Goal: Task Accomplishment & Management: Complete application form

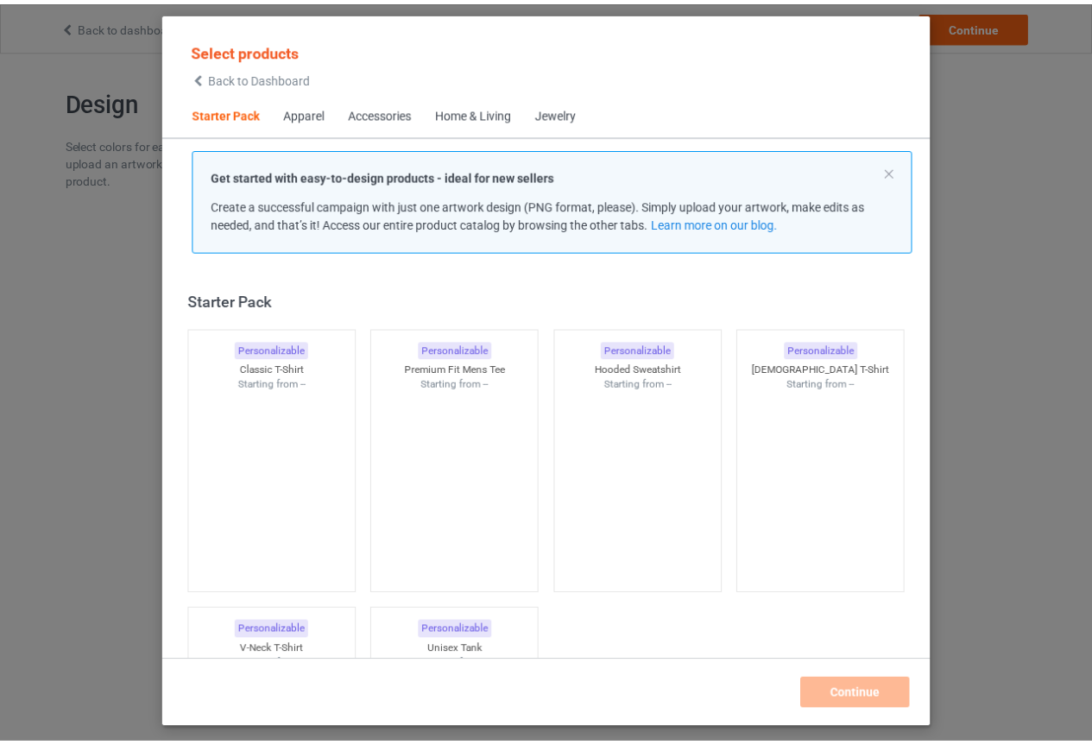
scroll to position [22, 0]
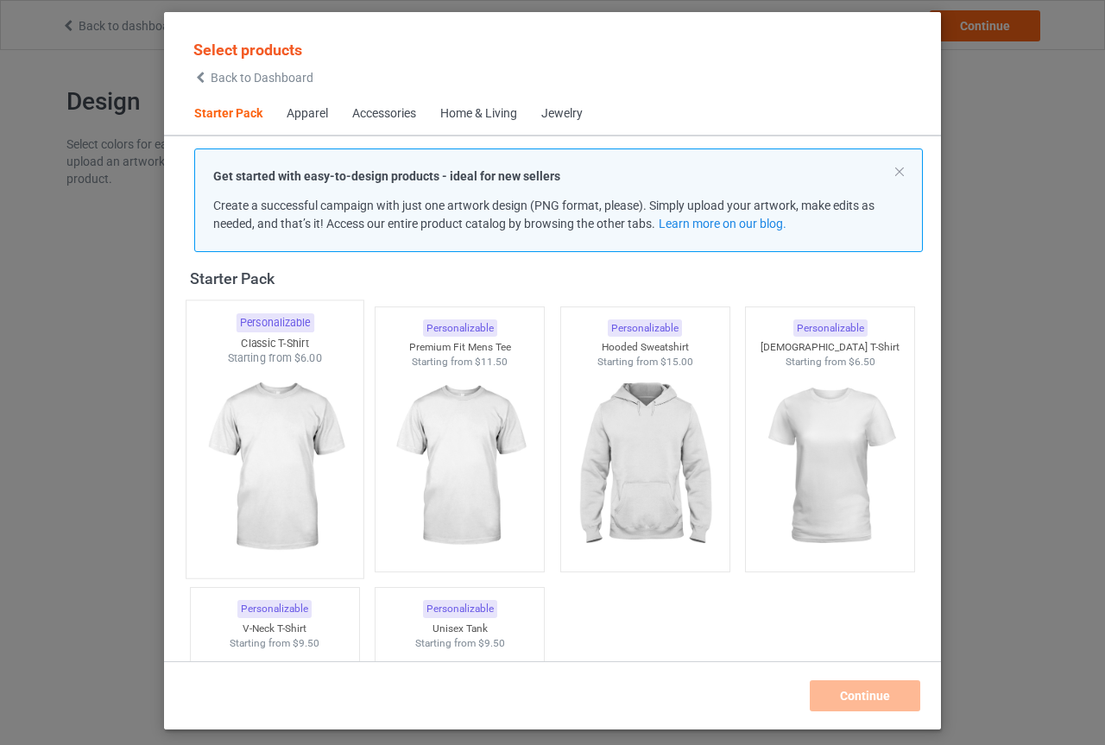
click at [297, 432] on img at bounding box center [274, 467] width 162 height 203
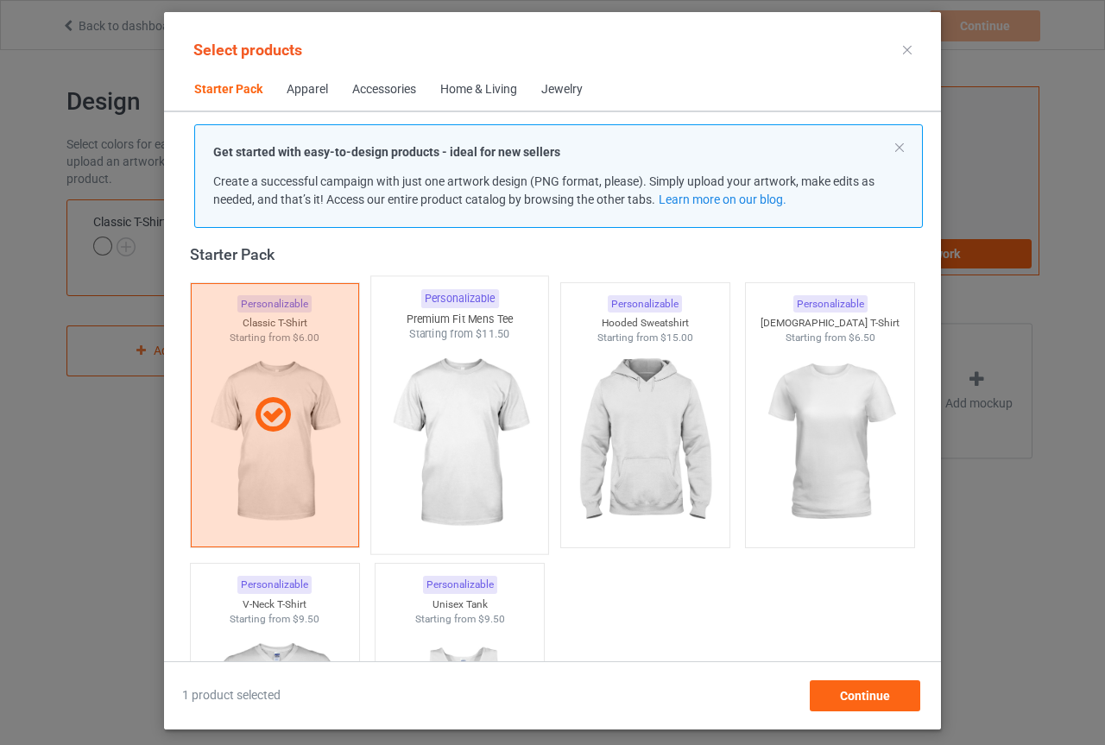
click at [460, 462] on img at bounding box center [460, 443] width 162 height 203
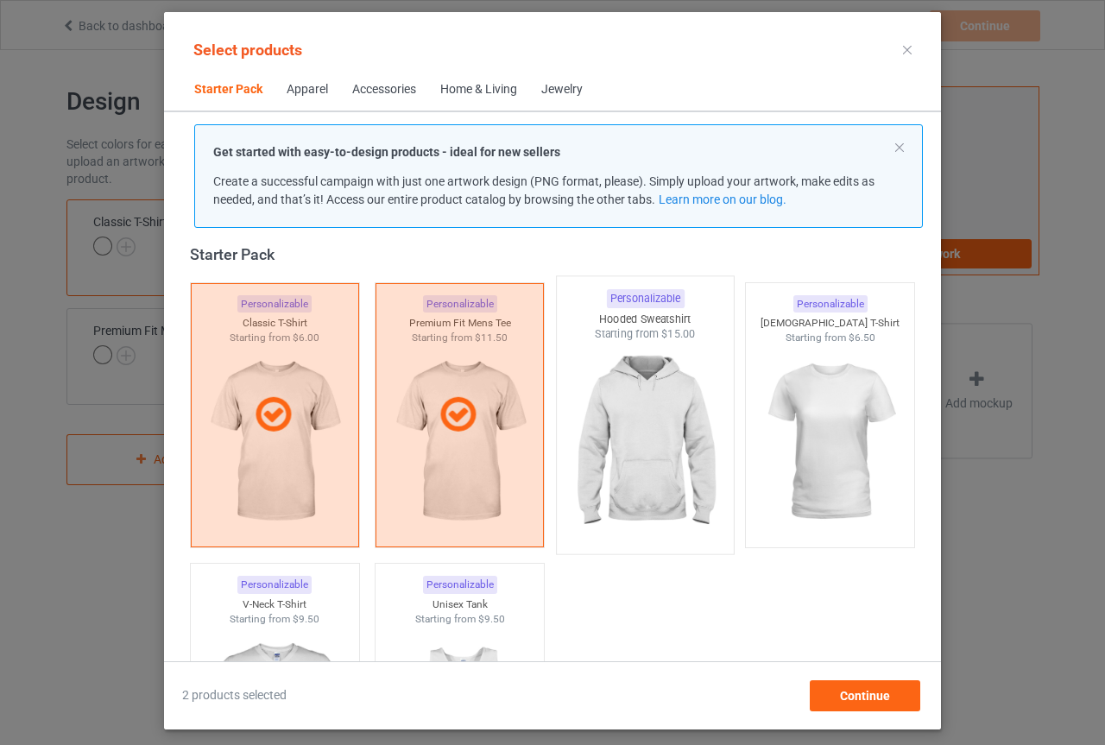
click at [666, 473] on img at bounding box center [645, 443] width 162 height 203
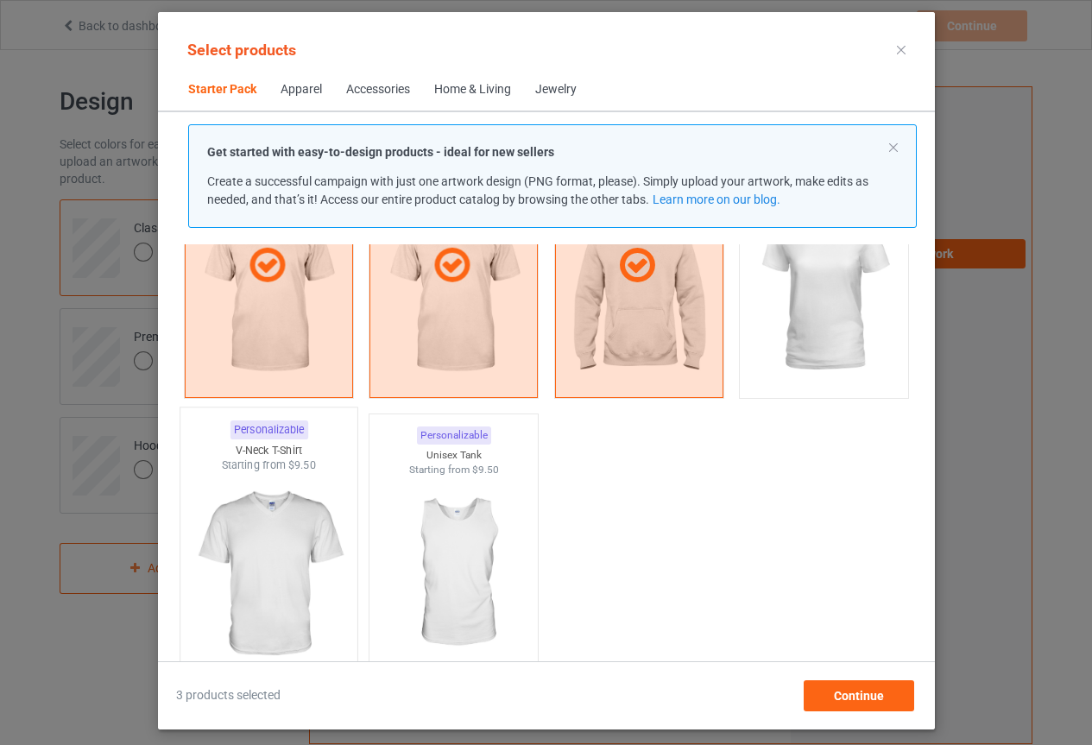
scroll to position [173, 0]
click at [848, 360] on img at bounding box center [823, 293] width 162 height 203
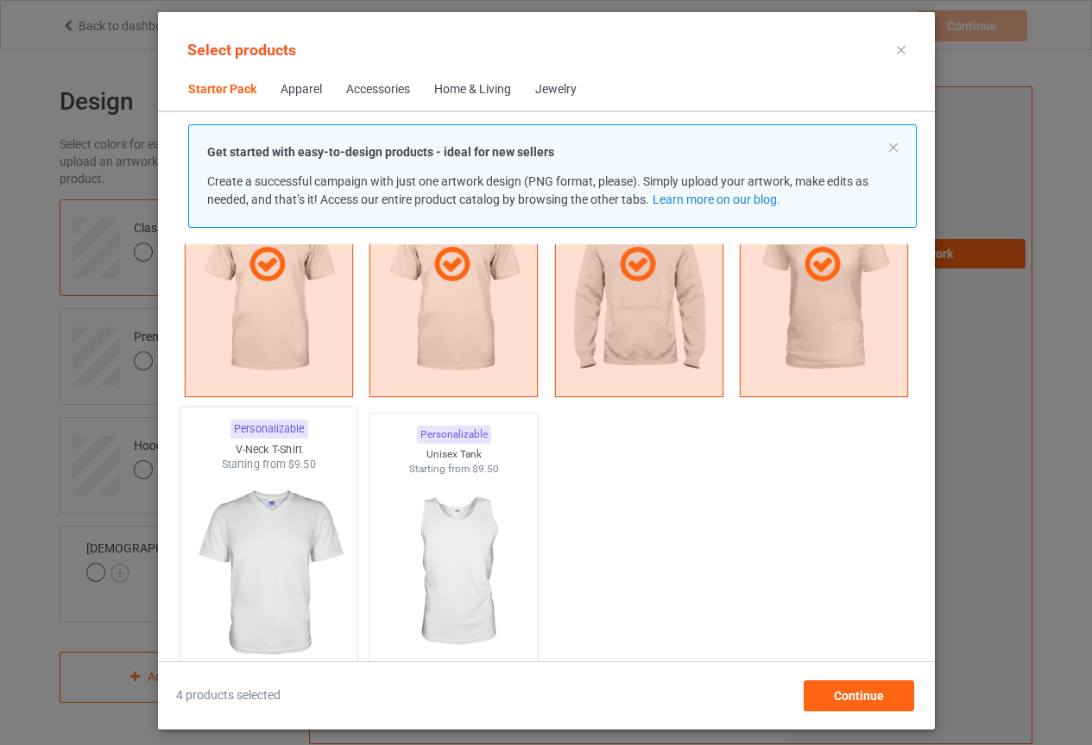
click at [311, 505] on img at bounding box center [268, 573] width 162 height 203
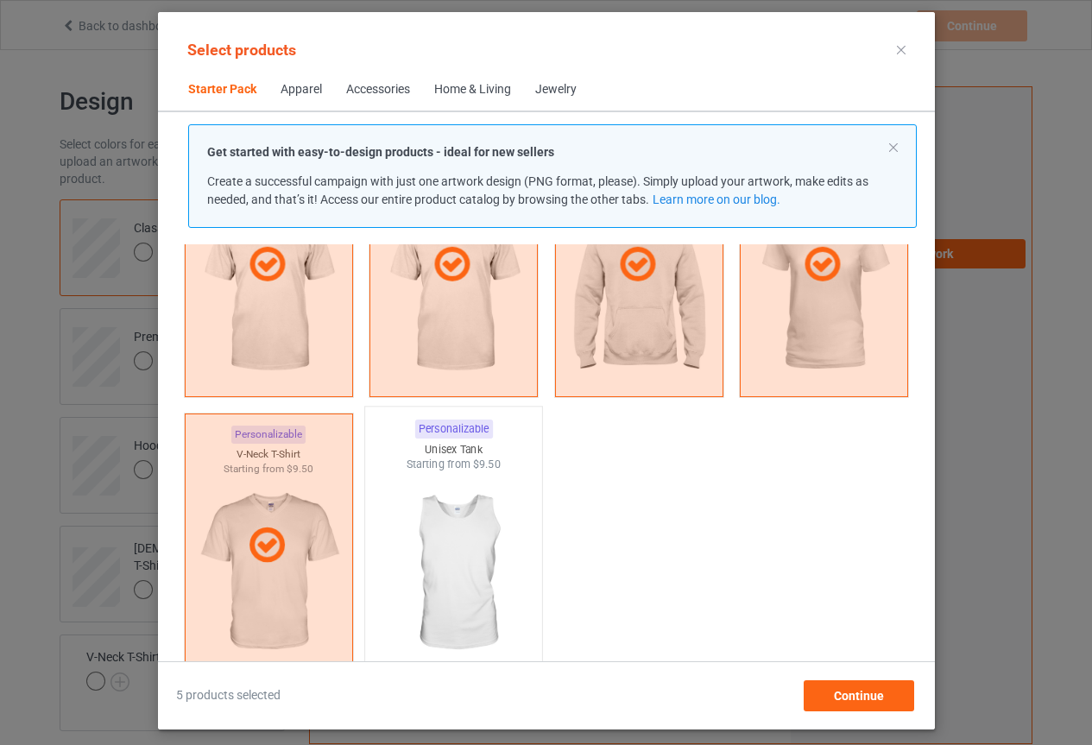
click at [447, 536] on img at bounding box center [453, 573] width 162 height 203
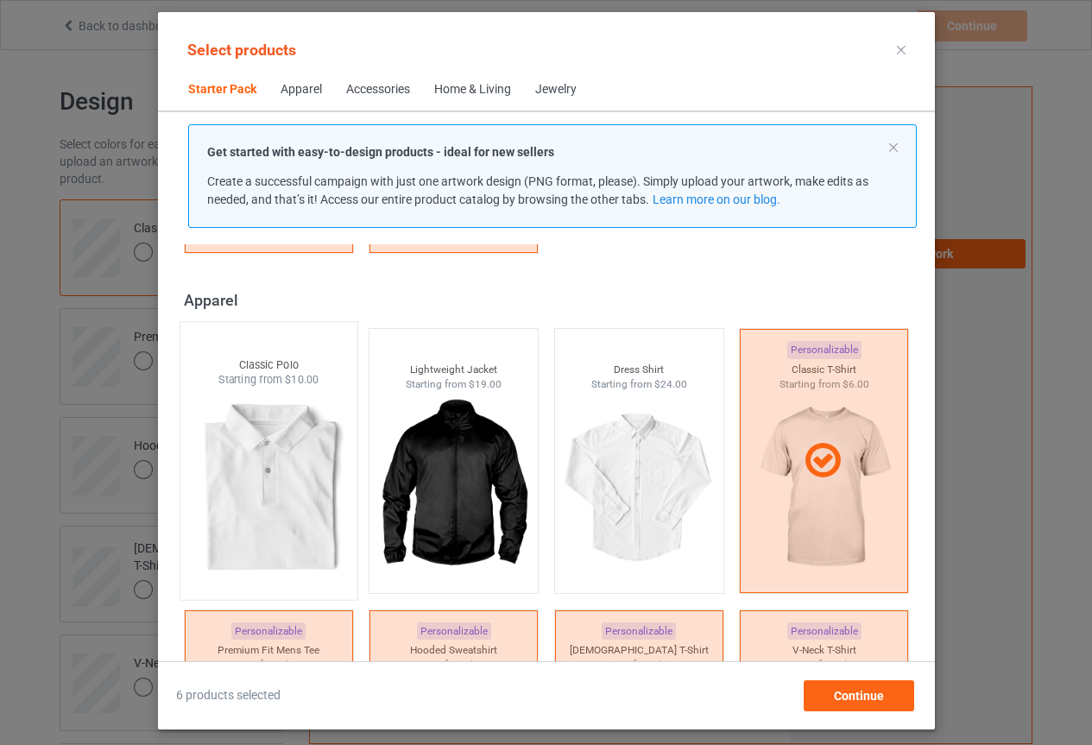
scroll to position [604, 0]
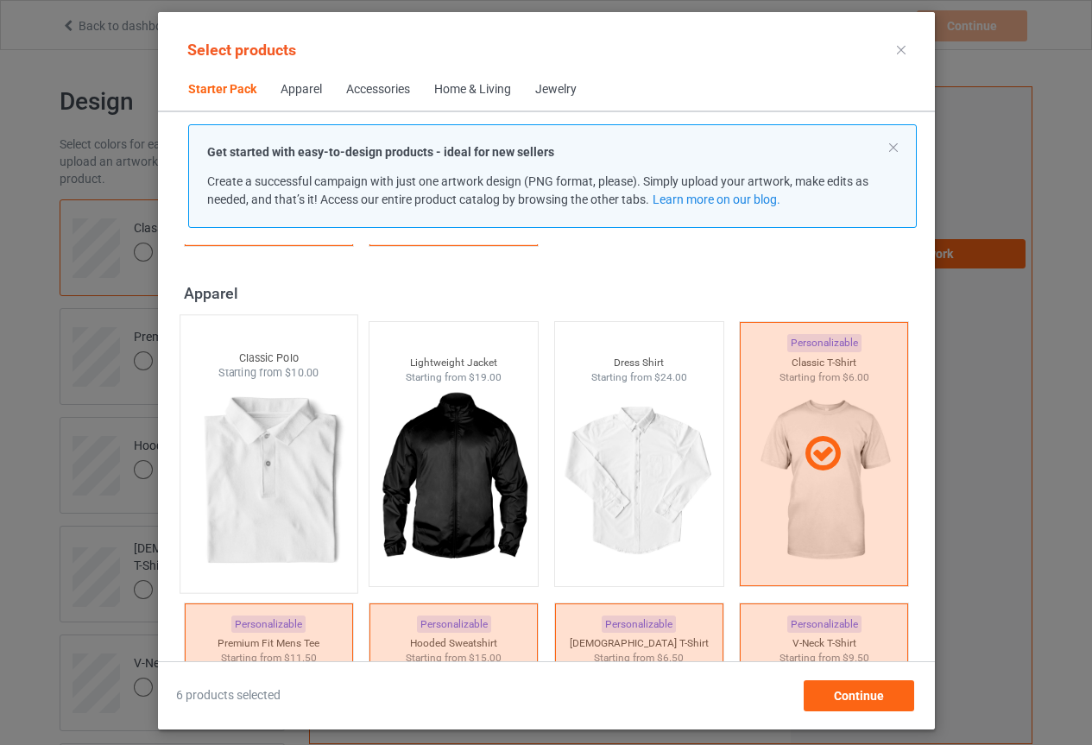
click at [288, 455] on img at bounding box center [268, 482] width 162 height 203
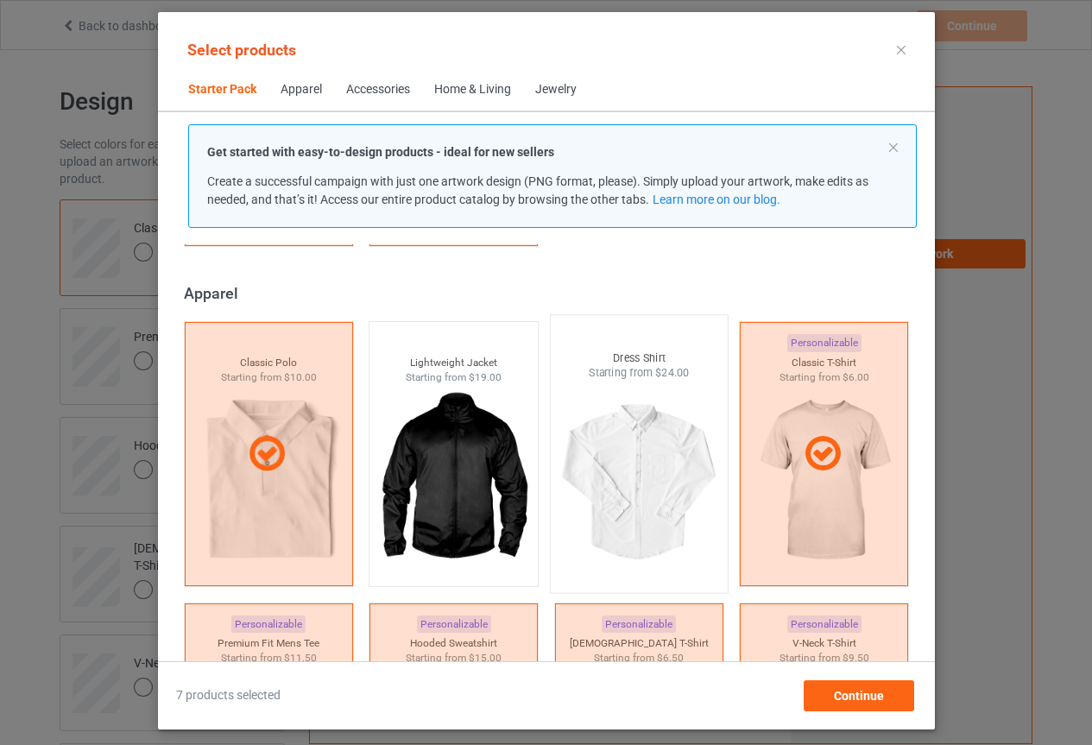
click at [600, 462] on img at bounding box center [639, 482] width 162 height 203
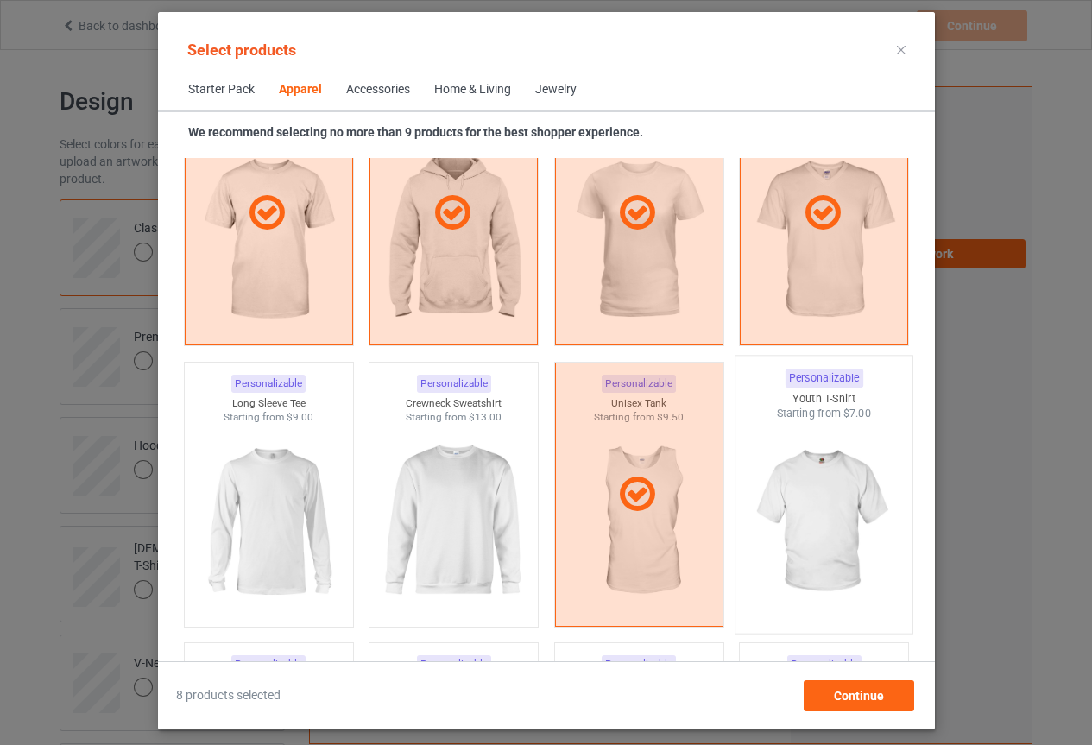
scroll to position [1122, 0]
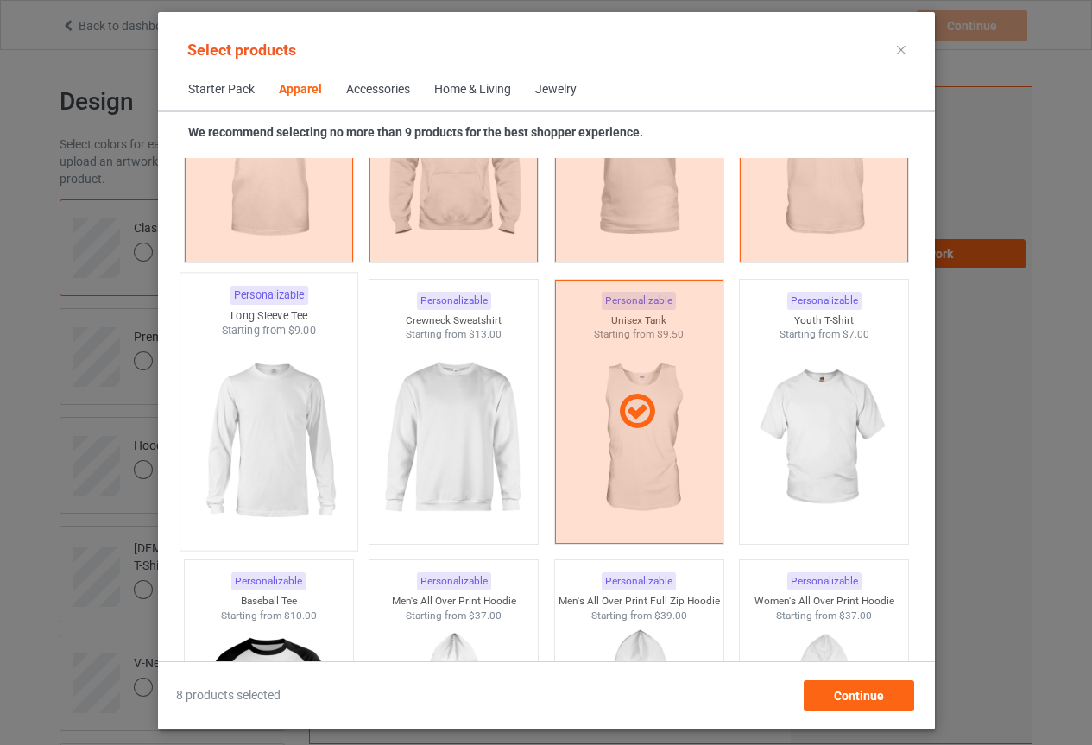
click at [217, 429] on img at bounding box center [268, 439] width 162 height 203
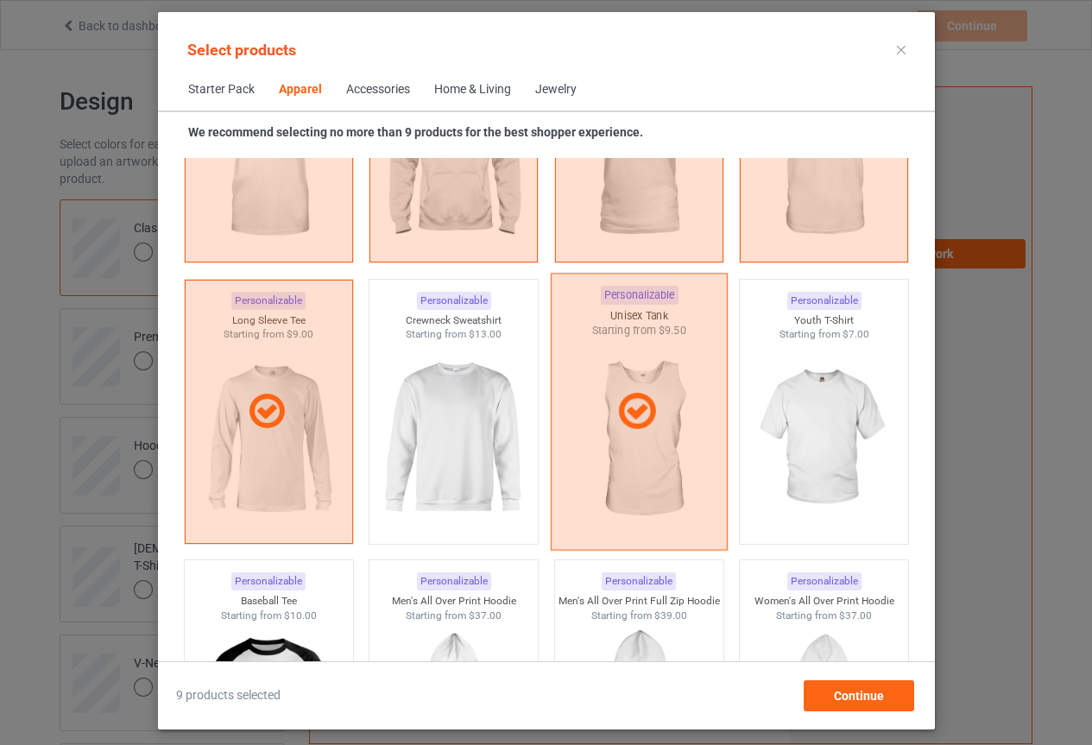
drag, startPoint x: 395, startPoint y: 444, endPoint x: 608, endPoint y: 434, distance: 213.4
click at [396, 443] on img at bounding box center [453, 438] width 154 height 193
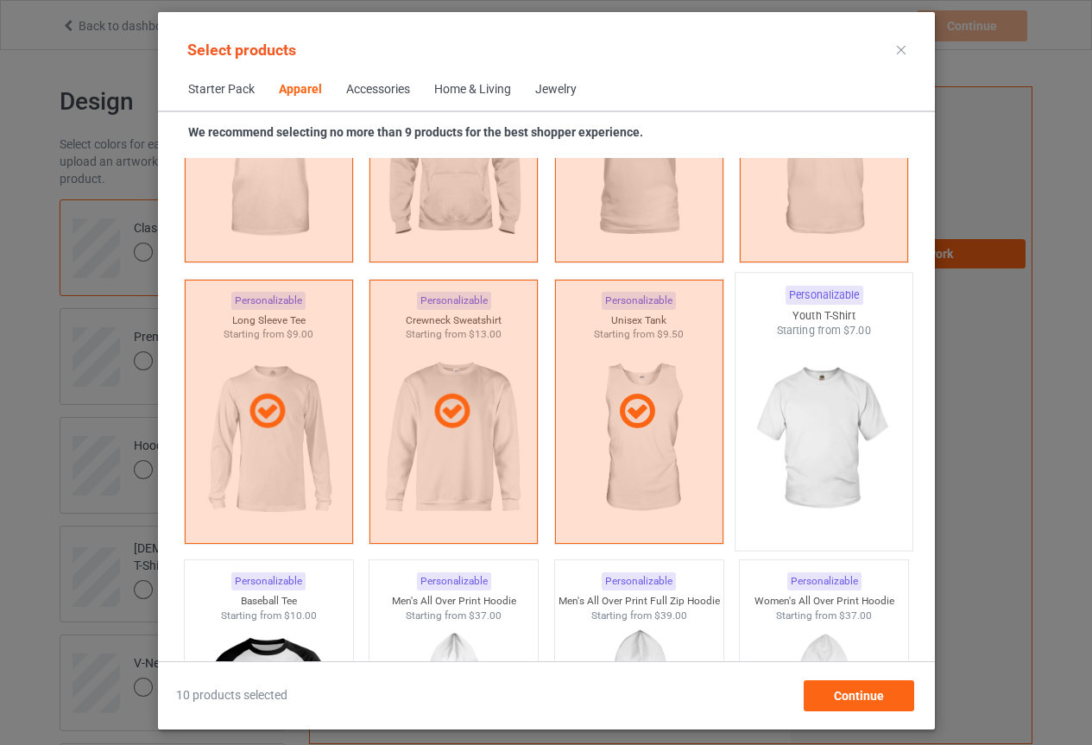
click at [883, 423] on img at bounding box center [823, 439] width 162 height 203
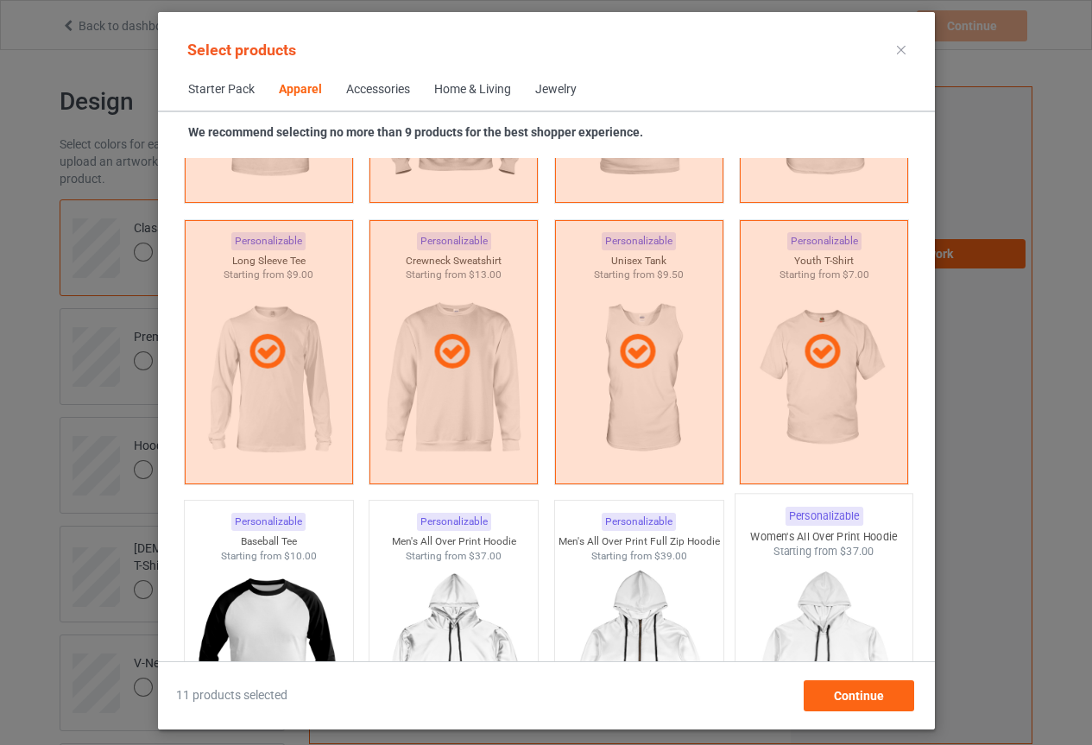
scroll to position [1208, 0]
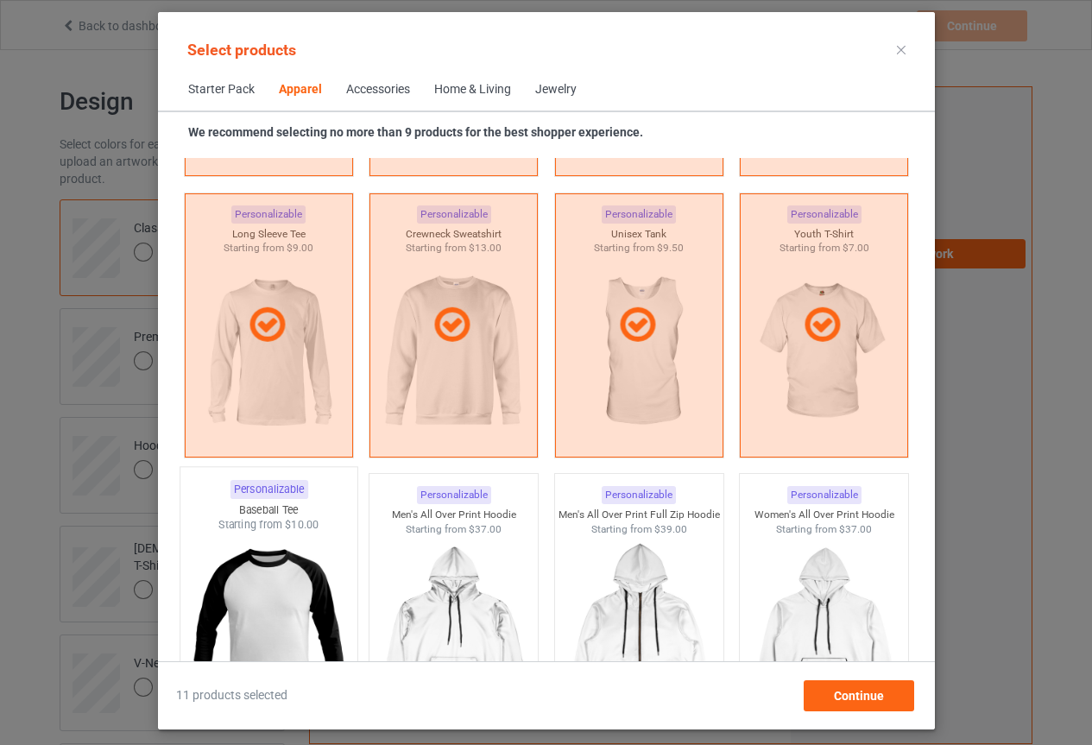
click at [301, 623] on img at bounding box center [268, 634] width 162 height 203
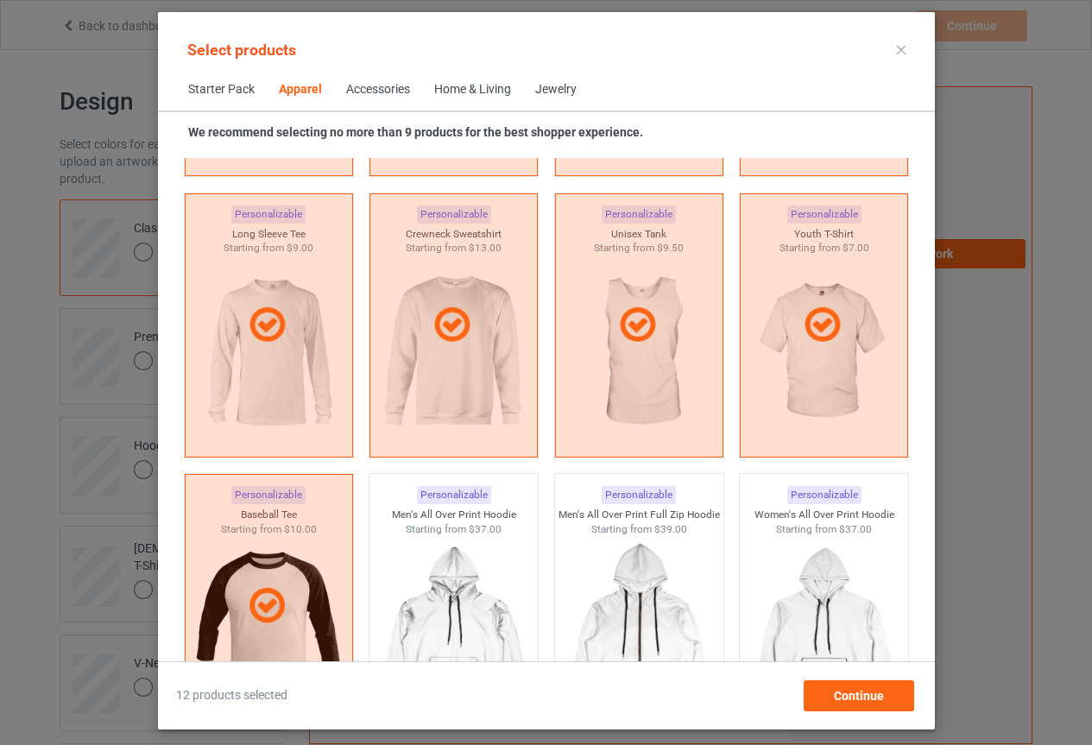
click at [472, 633] on img at bounding box center [453, 632] width 154 height 193
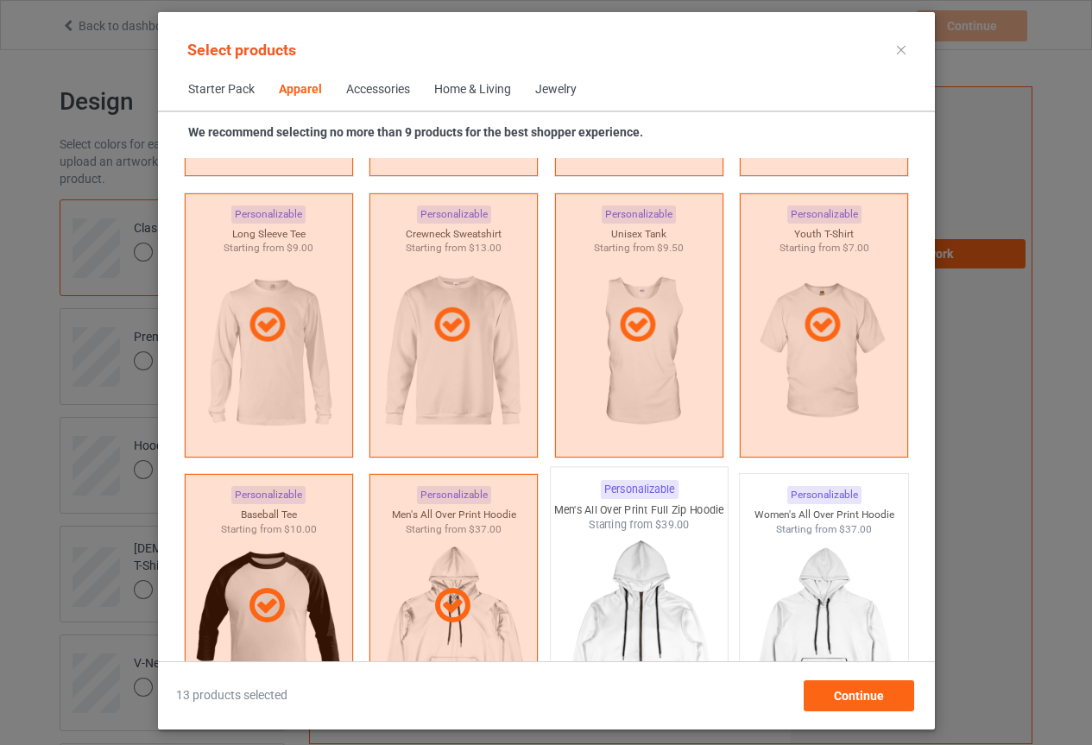
click at [653, 618] on img at bounding box center [639, 634] width 162 height 203
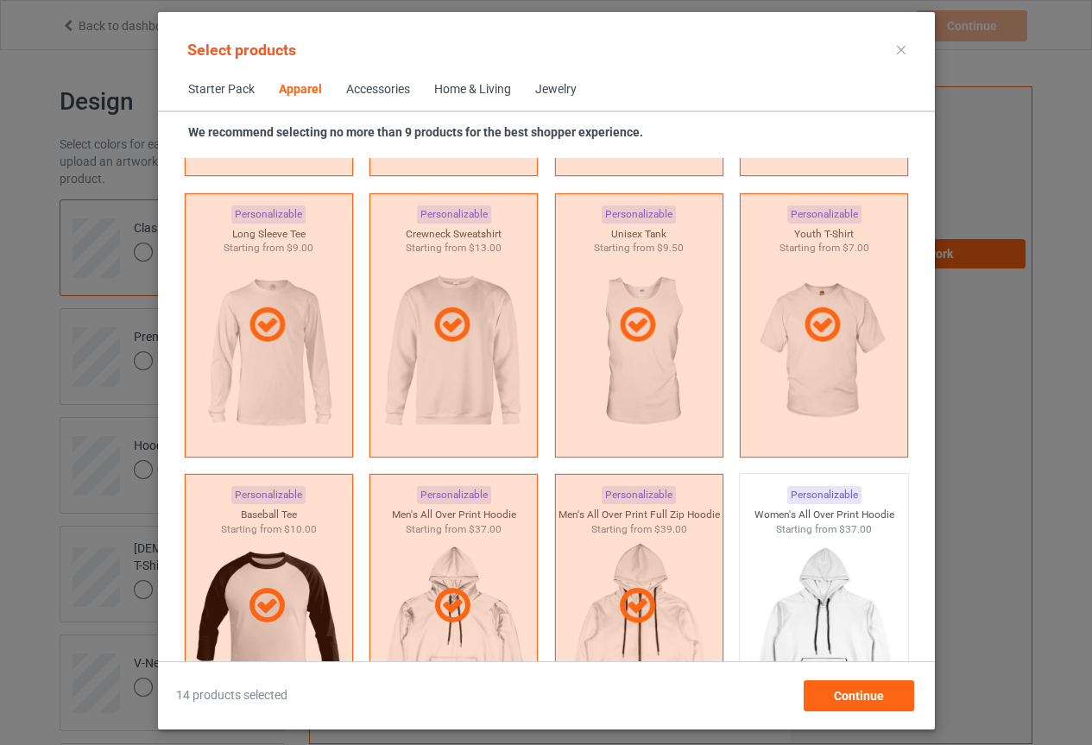
click at [840, 633] on img at bounding box center [823, 634] width 162 height 203
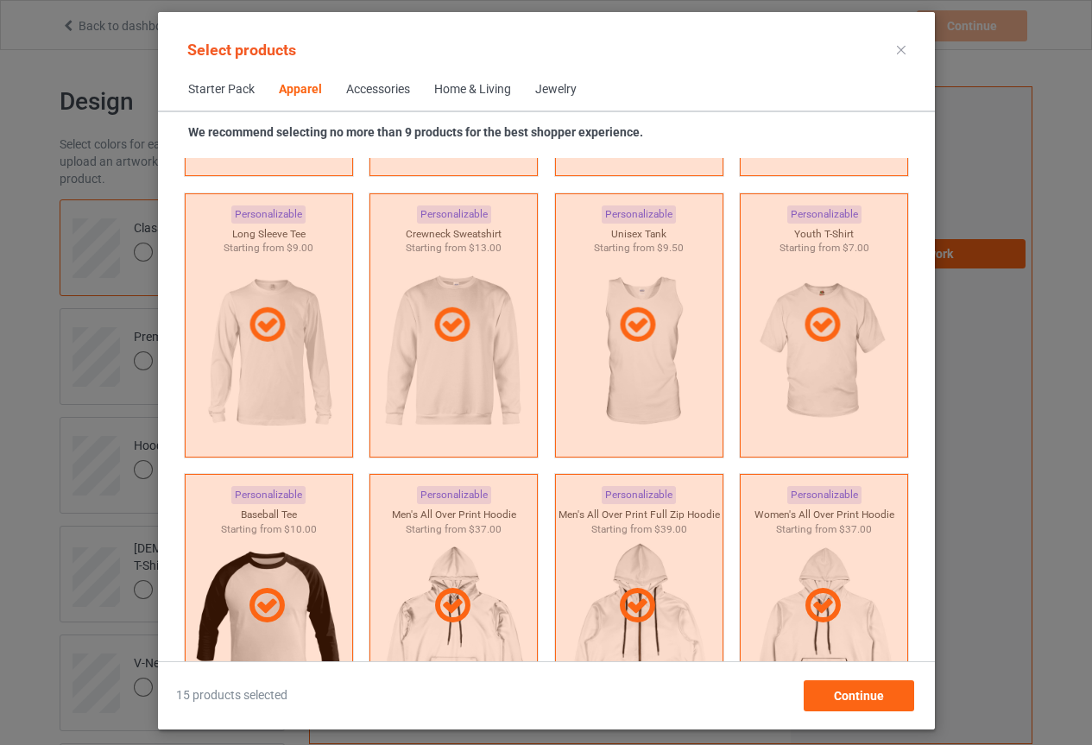
click at [941, 603] on div "Select products Starter Pack Apparel Accessories Home & Living Jewelry We recom…" at bounding box center [546, 372] width 1092 height 745
click at [902, 618] on div "Personalizable Women's All Over Print Hoodie Starting from $37.00" at bounding box center [824, 606] width 186 height 281
click at [842, 693] on span "Continue" at bounding box center [858, 696] width 50 height 14
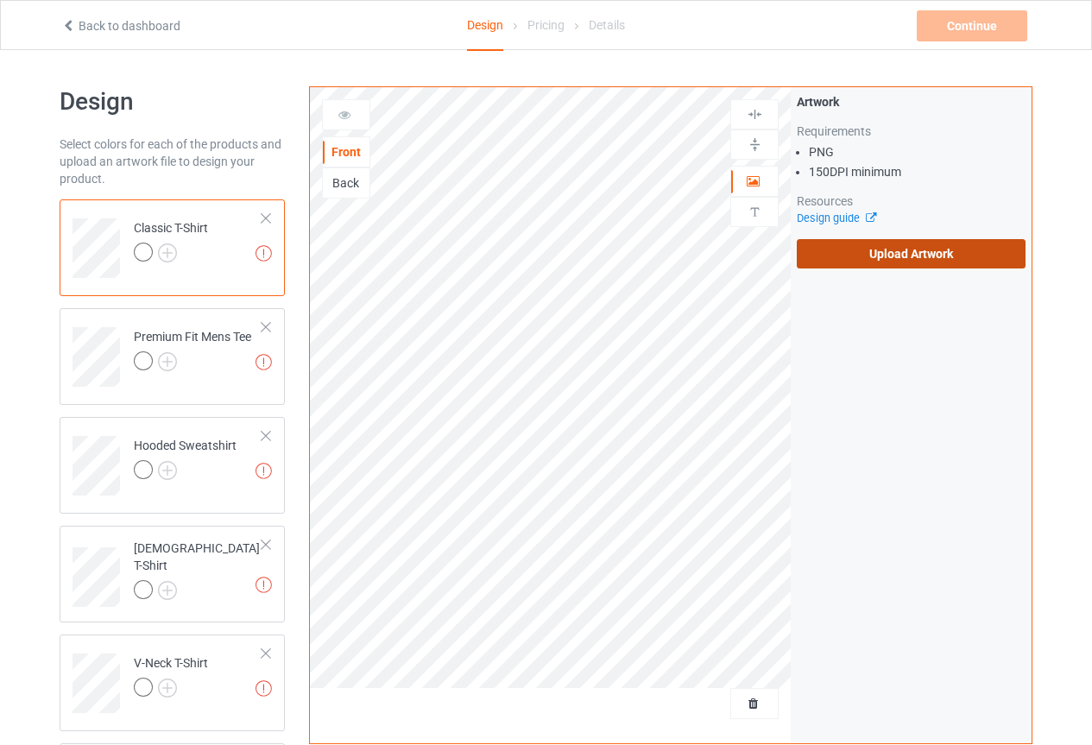
click at [923, 263] on label "Upload Artwork" at bounding box center [911, 253] width 229 height 29
click at [0, 0] on input "Upload Artwork" at bounding box center [0, 0] width 0 height 0
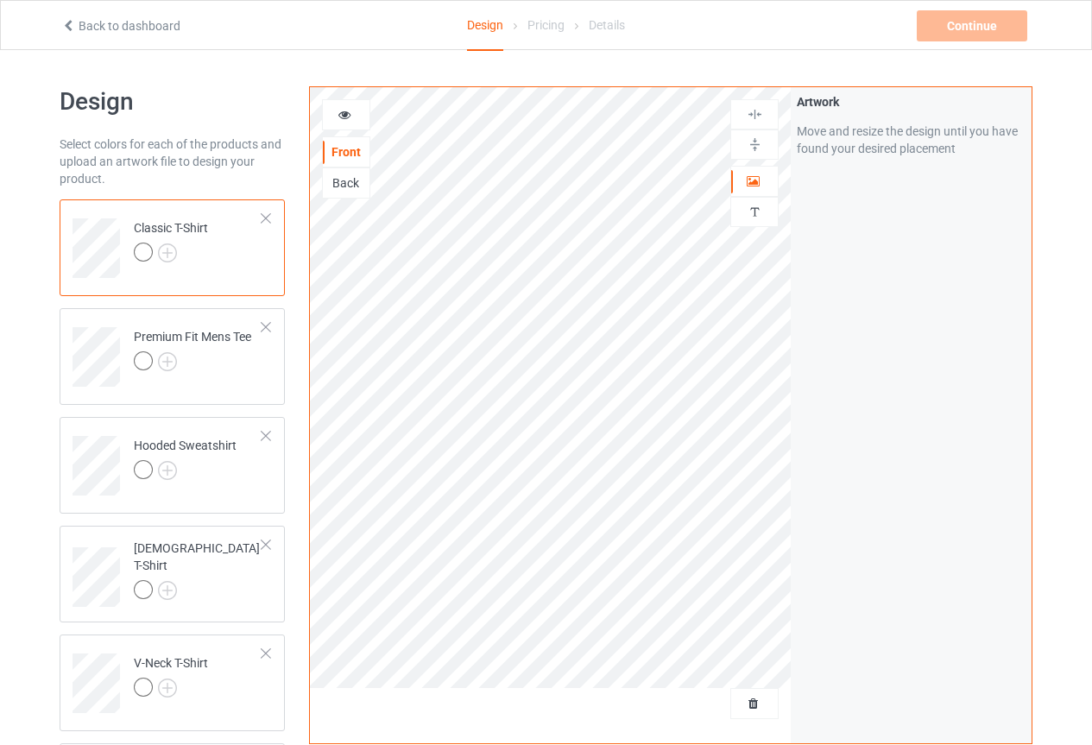
click at [144, 243] on div at bounding box center [143, 252] width 19 height 19
click at [164, 249] on img at bounding box center [167, 252] width 19 height 19
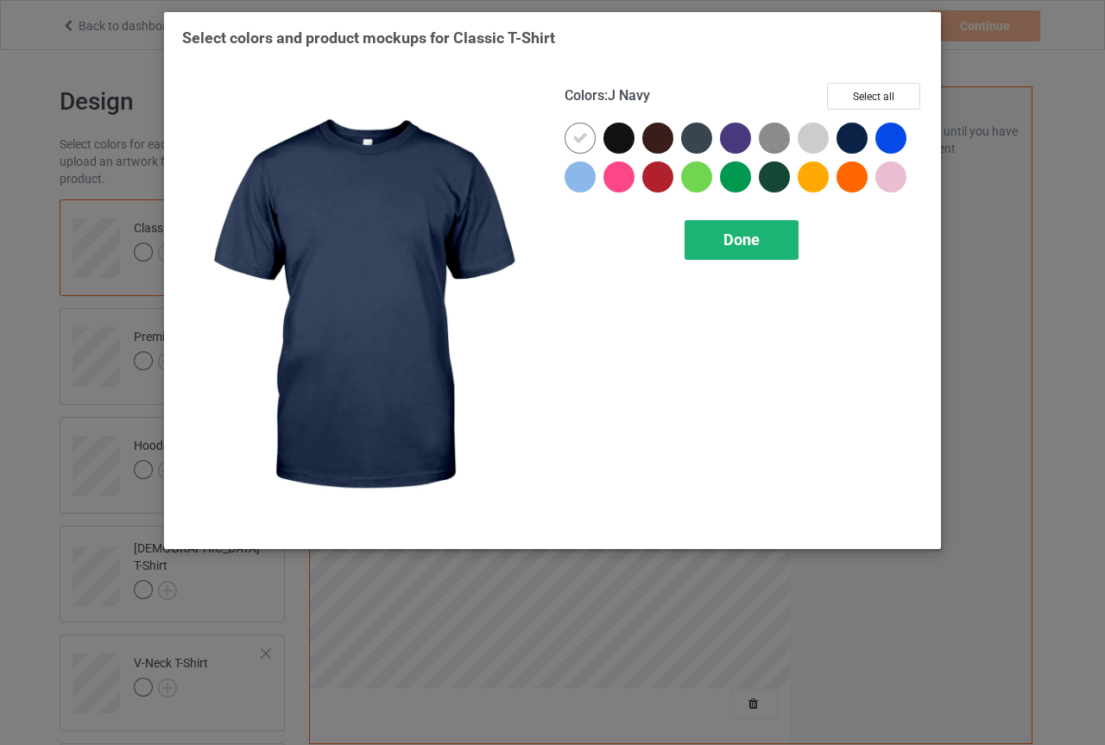
click at [763, 246] on div "Done" at bounding box center [741, 240] width 114 height 40
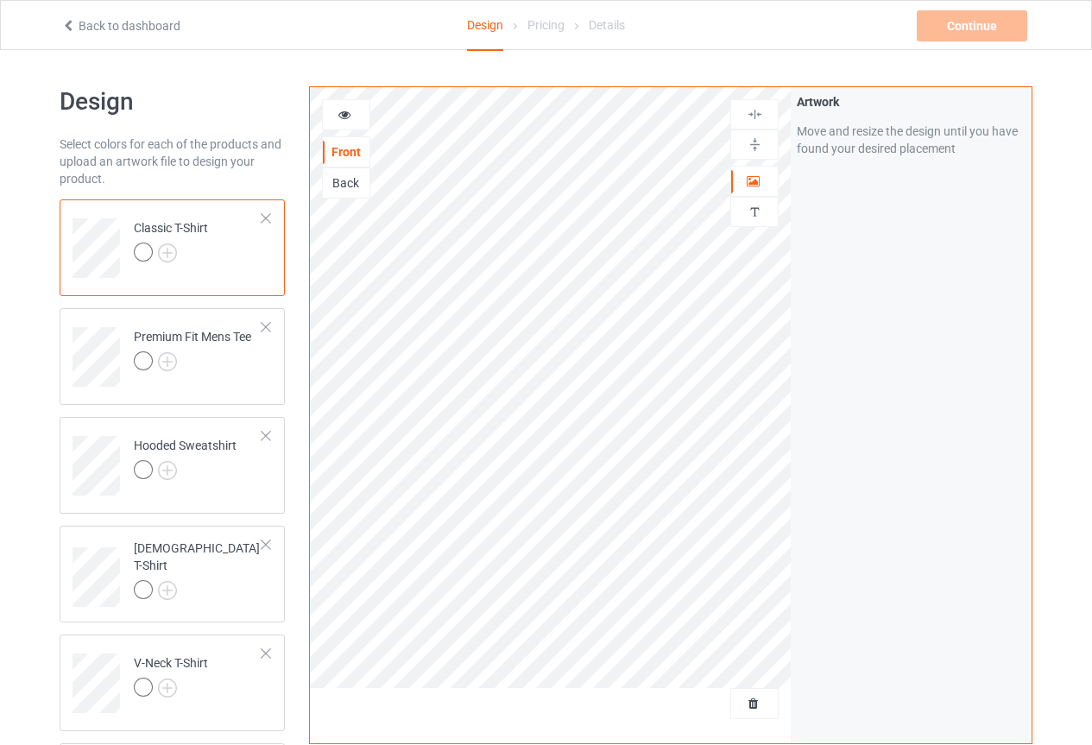
click at [178, 236] on div "Classic T-Shirt" at bounding box center [171, 239] width 74 height 41
click at [136, 248] on div at bounding box center [143, 252] width 19 height 19
click at [181, 247] on div at bounding box center [171, 255] width 74 height 24
click at [173, 251] on img at bounding box center [167, 252] width 19 height 19
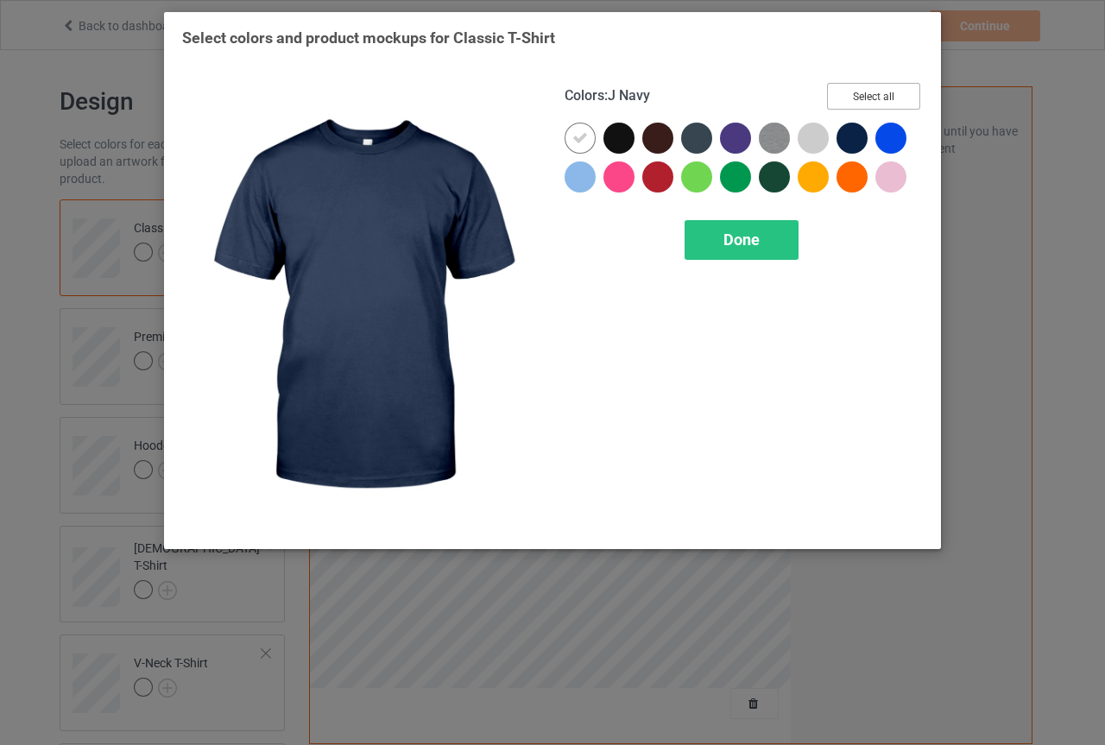
click at [916, 88] on button "Select all" at bounding box center [873, 96] width 93 height 27
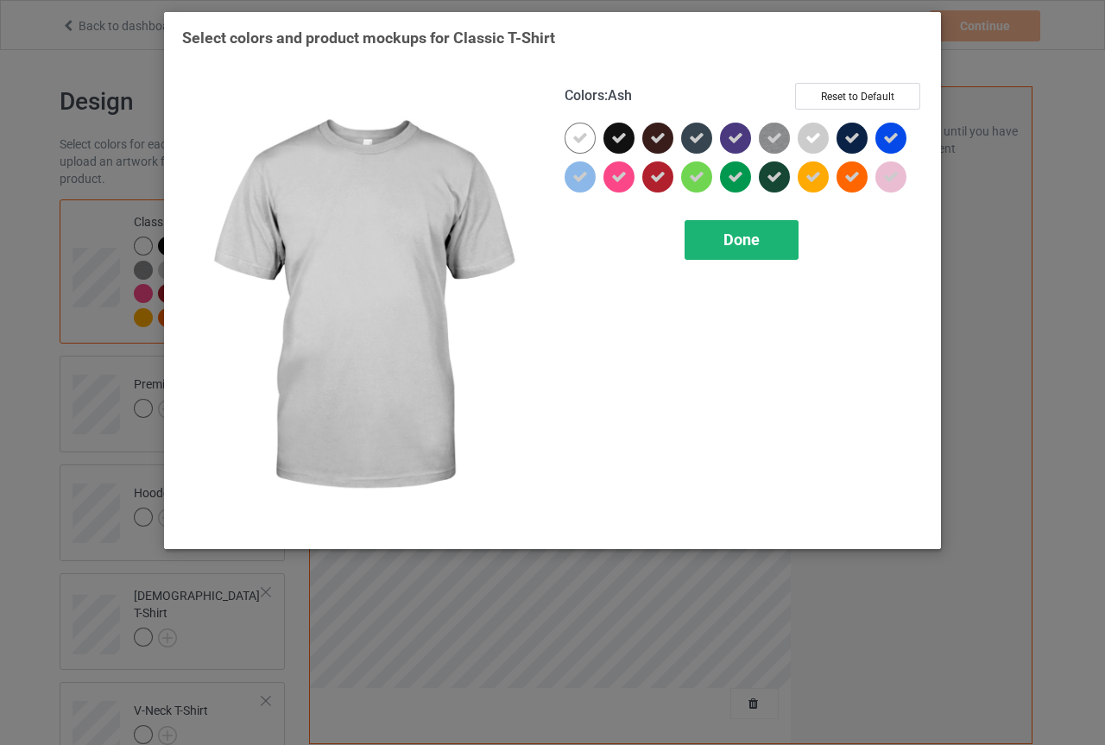
click at [758, 239] on span "Done" at bounding box center [741, 239] width 36 height 18
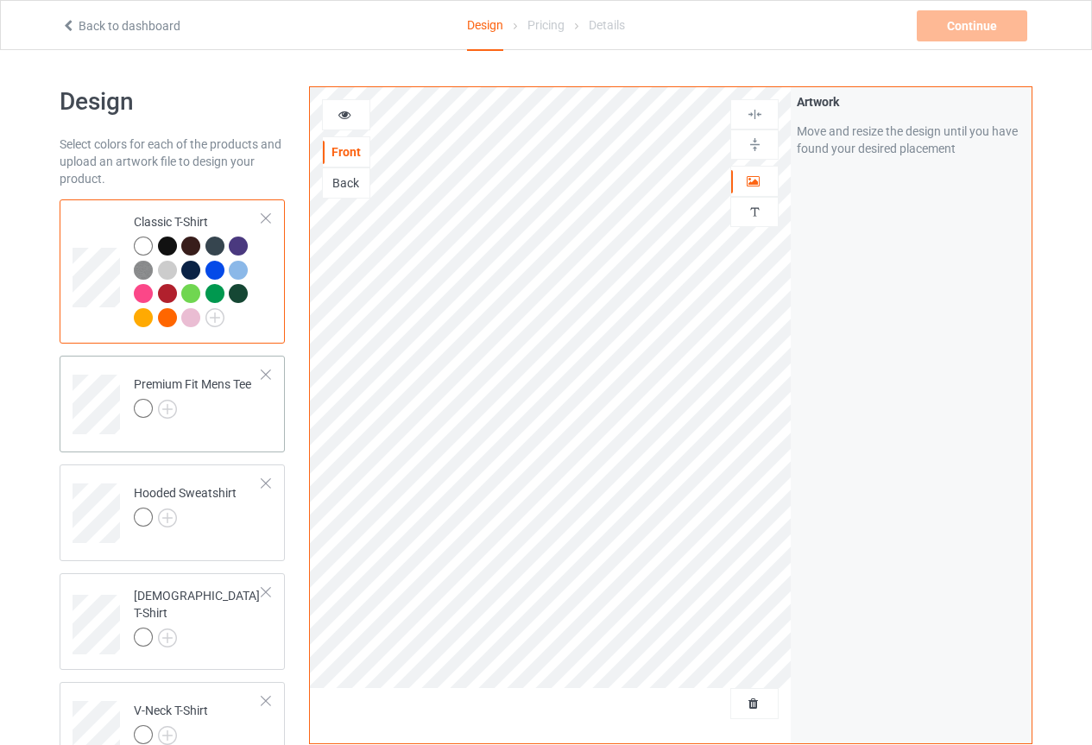
click at [216, 407] on div at bounding box center [192, 411] width 117 height 24
click at [162, 413] on img at bounding box center [167, 409] width 19 height 19
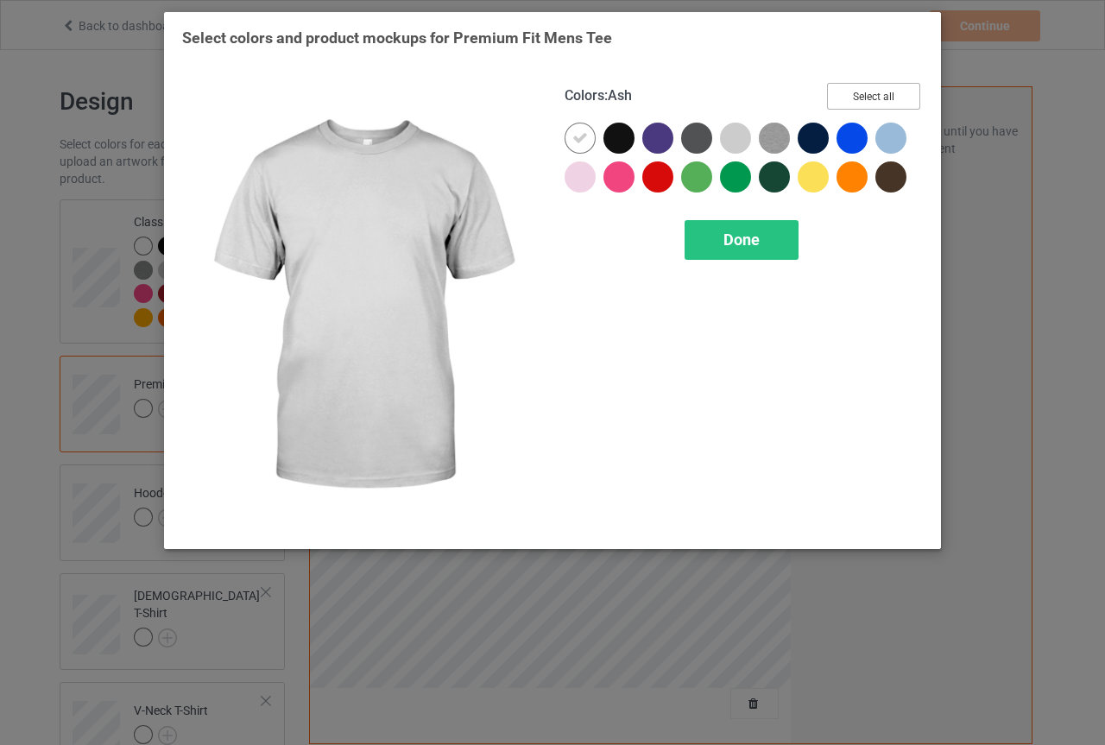
drag, startPoint x: 873, startPoint y: 99, endPoint x: 879, endPoint y: 107, distance: 10.4
click at [876, 103] on button "Select all" at bounding box center [873, 96] width 93 height 27
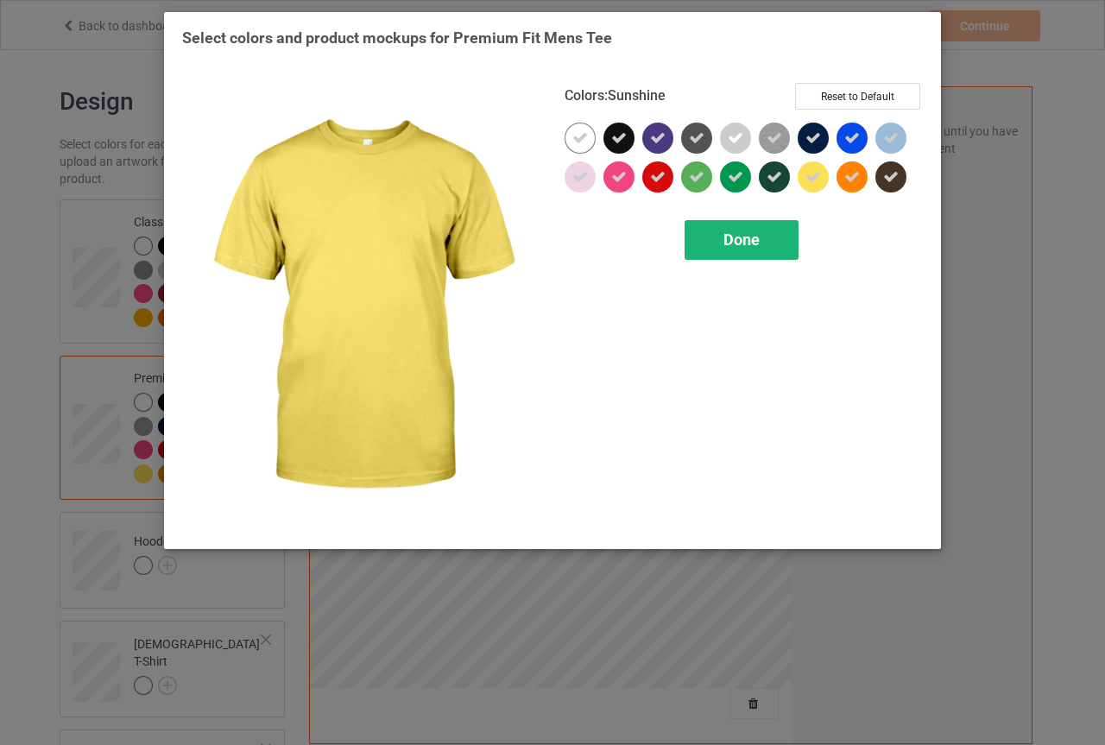
click at [760, 239] on div "Done" at bounding box center [741, 240] width 114 height 40
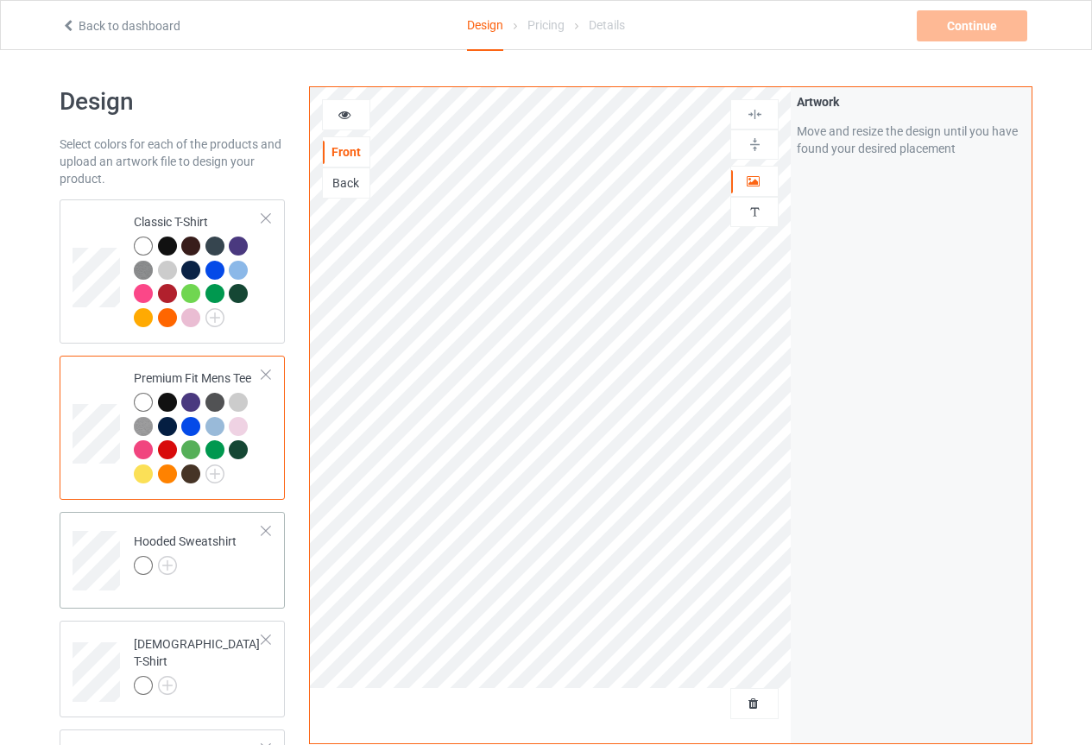
click at [178, 576] on div at bounding box center [185, 568] width 103 height 24
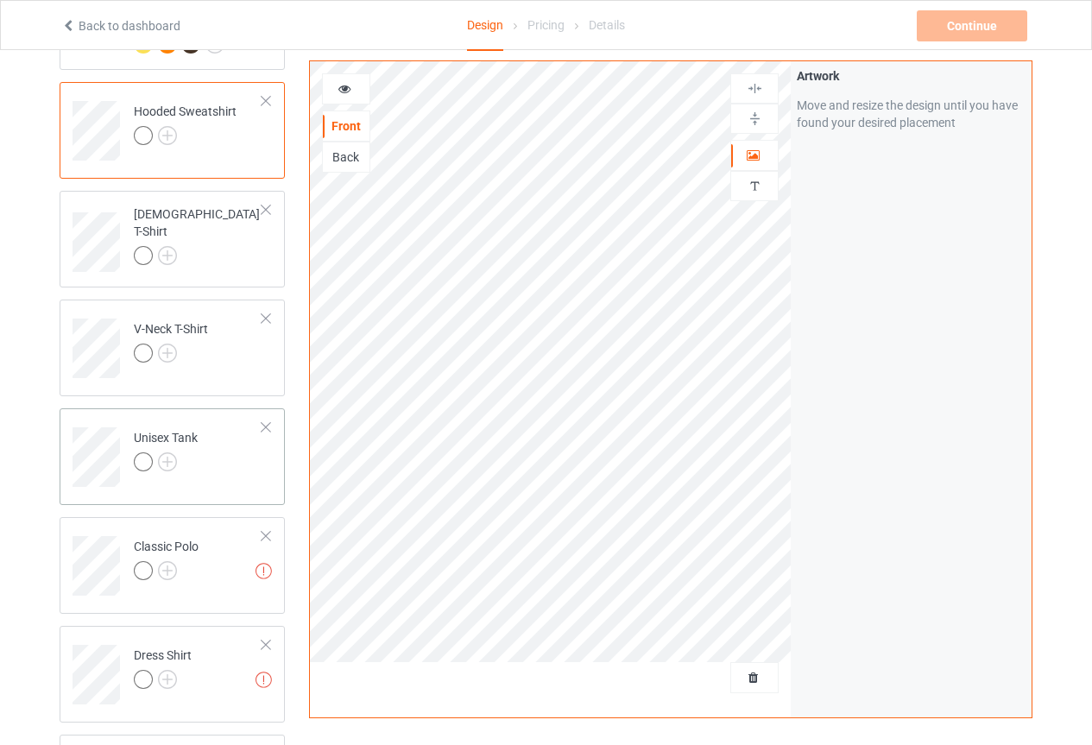
scroll to position [432, 0]
click at [165, 461] on img at bounding box center [167, 460] width 19 height 19
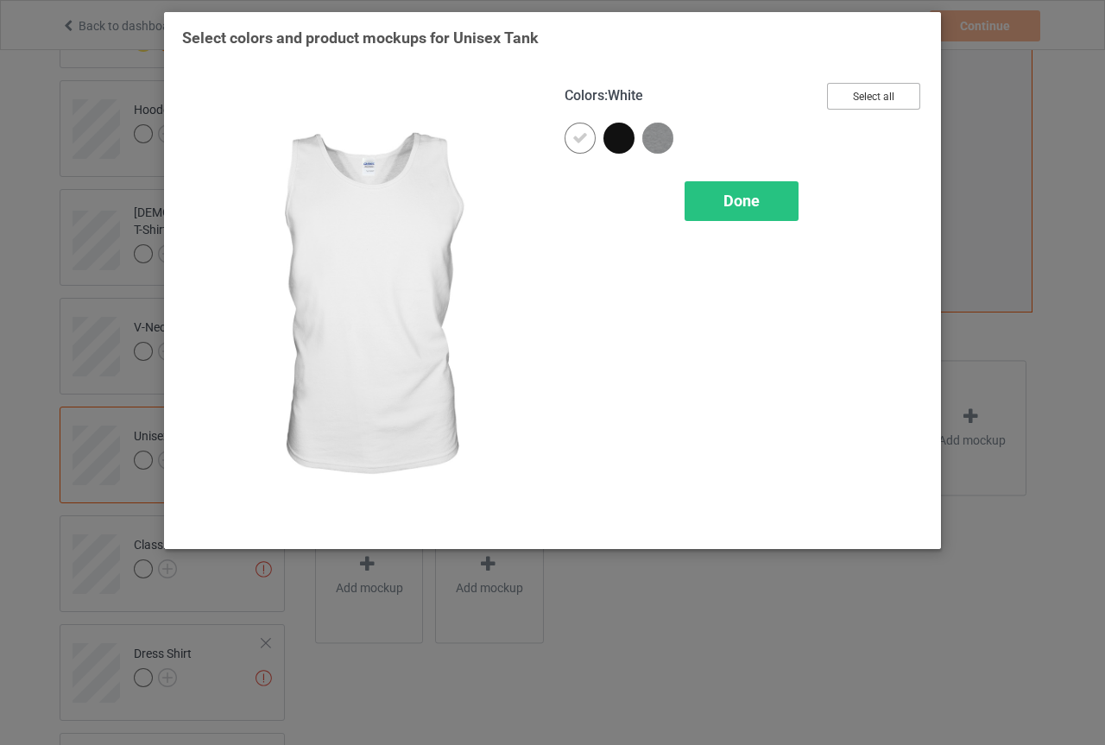
click at [871, 99] on button "Select all" at bounding box center [873, 96] width 93 height 27
click at [766, 219] on div "Done" at bounding box center [741, 201] width 114 height 40
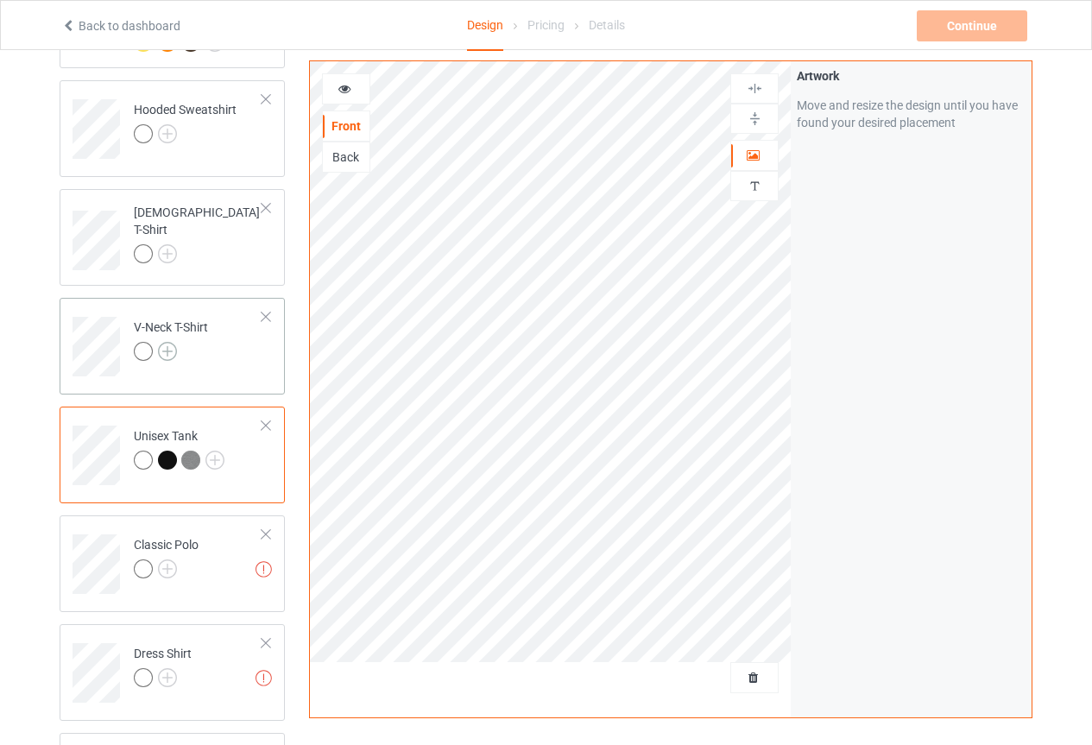
click at [168, 356] on img at bounding box center [167, 351] width 19 height 19
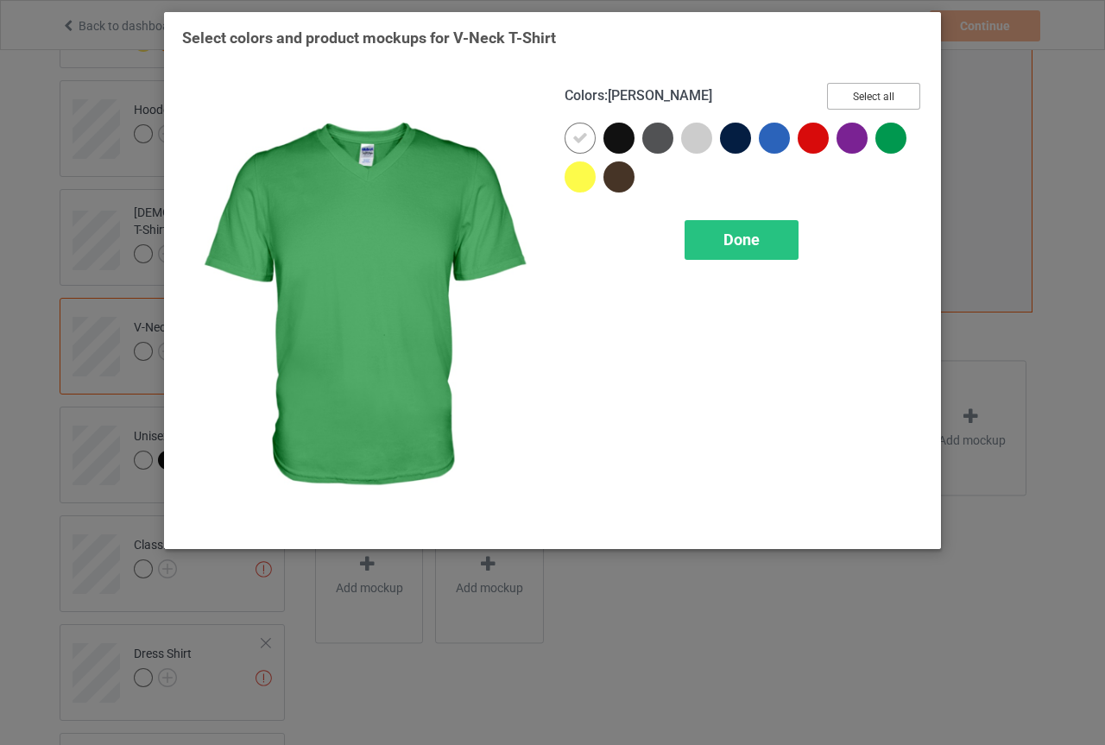
drag, startPoint x: 881, startPoint y: 89, endPoint x: 868, endPoint y: 98, distance: 15.6
click at [879, 89] on button "Select all" at bounding box center [873, 96] width 93 height 27
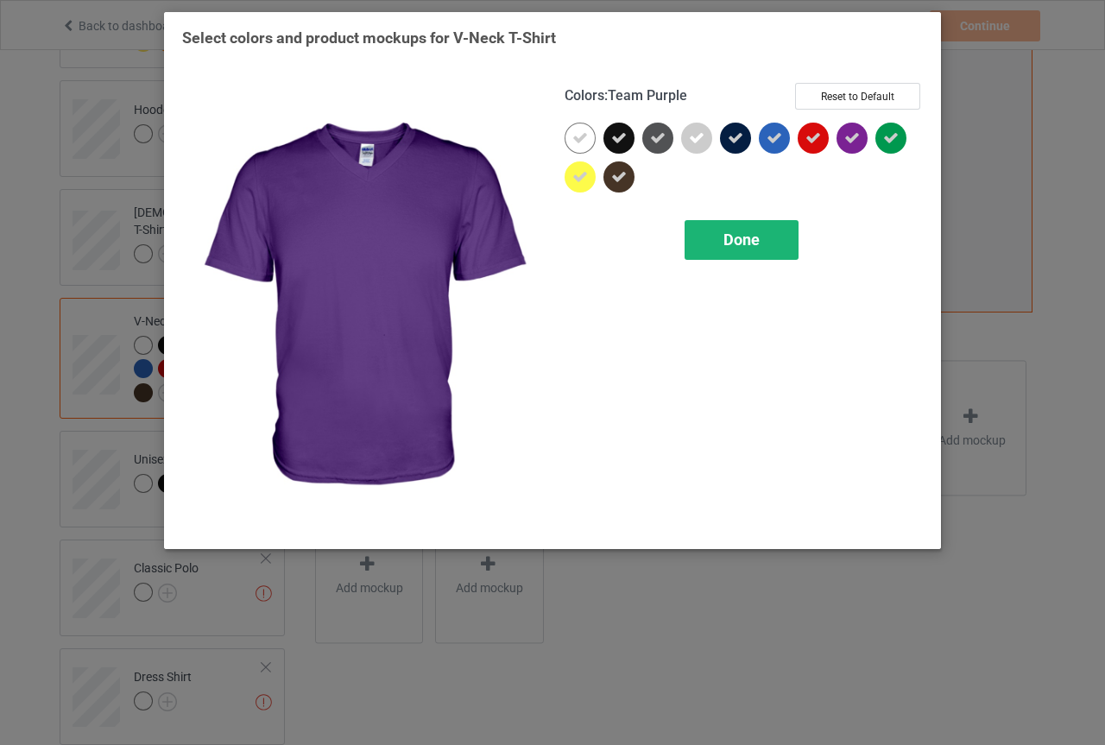
click at [776, 239] on div "Done" at bounding box center [741, 240] width 114 height 40
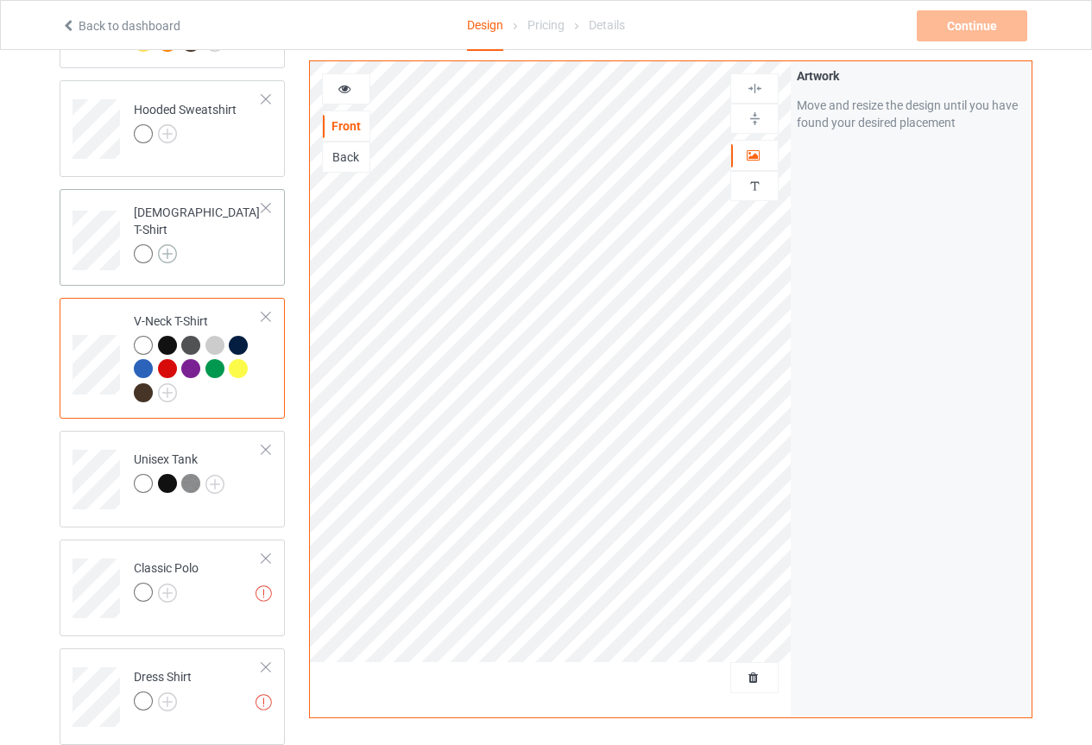
click at [161, 244] on img at bounding box center [167, 253] width 19 height 19
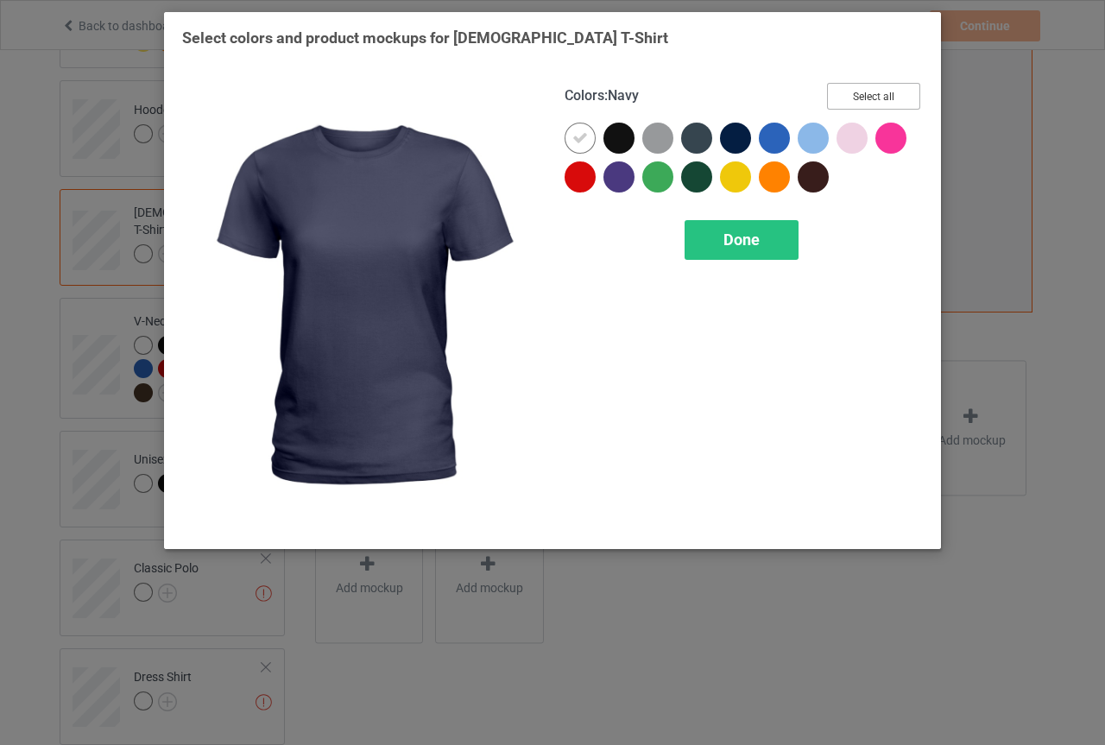
click at [843, 84] on button "Select all" at bounding box center [873, 96] width 93 height 27
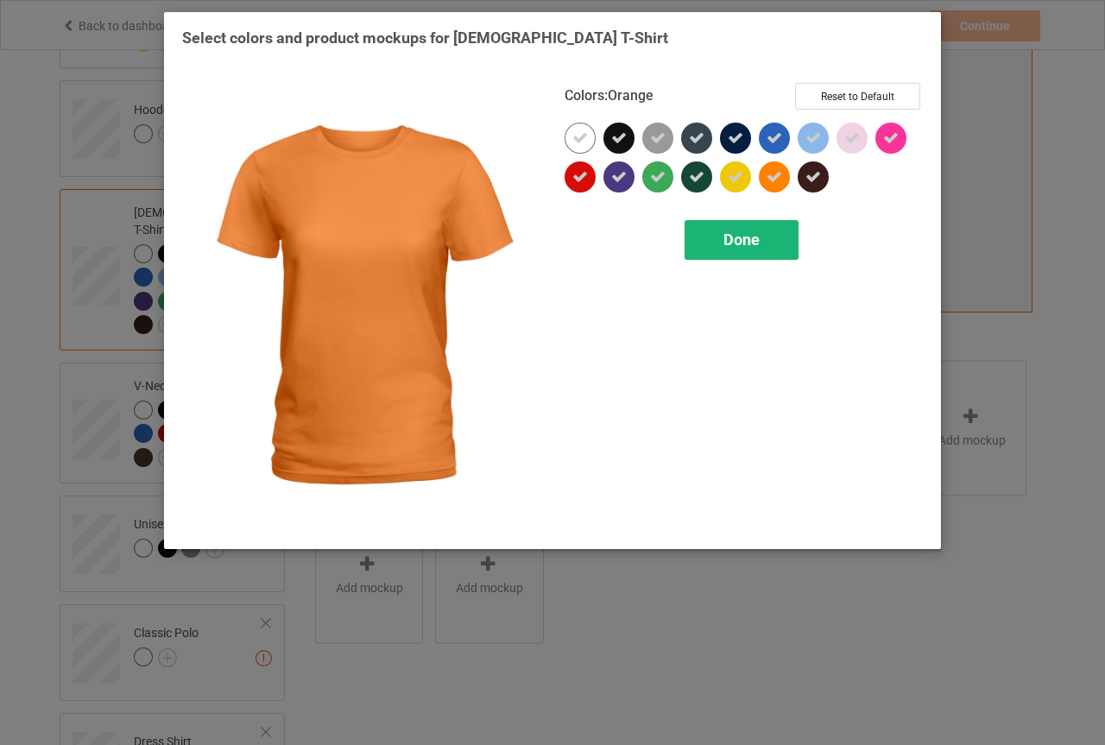
click at [714, 253] on div "Done" at bounding box center [741, 240] width 114 height 40
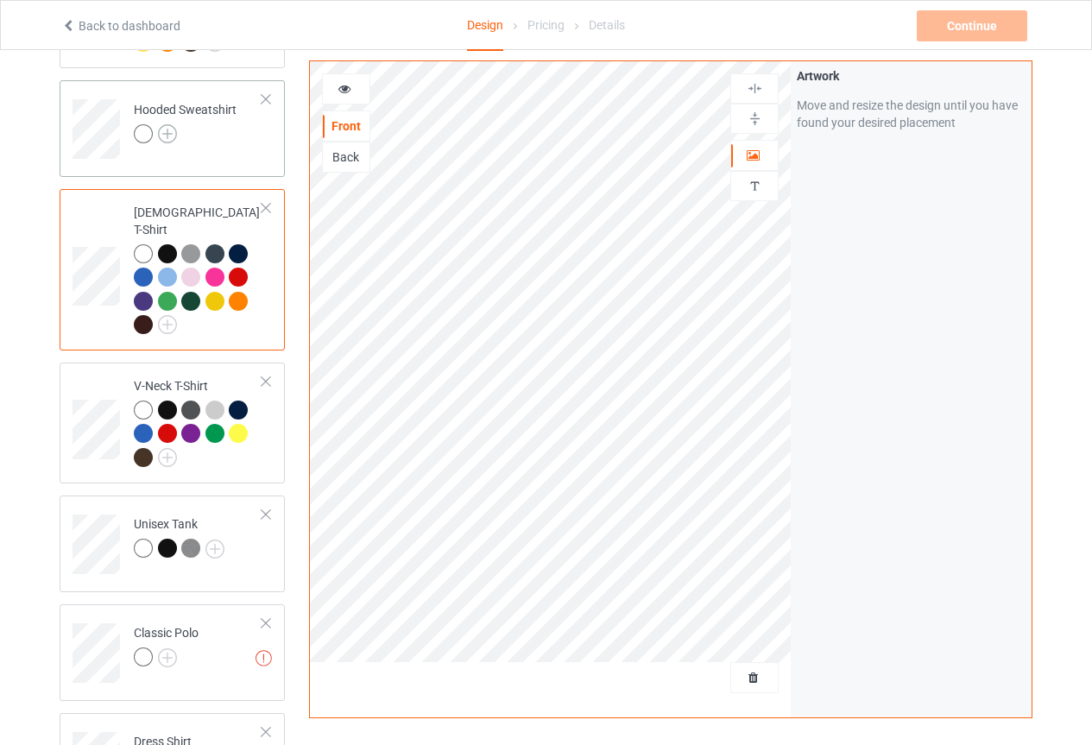
click at [161, 134] on img at bounding box center [167, 133] width 19 height 19
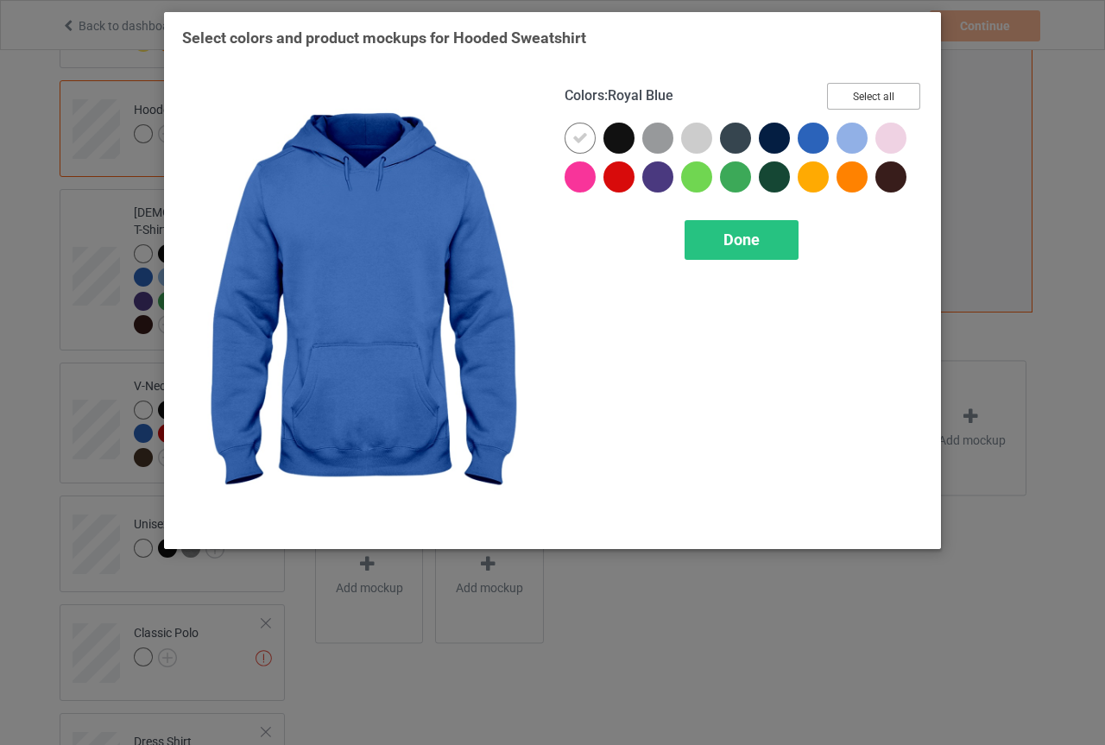
click at [851, 88] on button "Select all" at bounding box center [873, 96] width 93 height 27
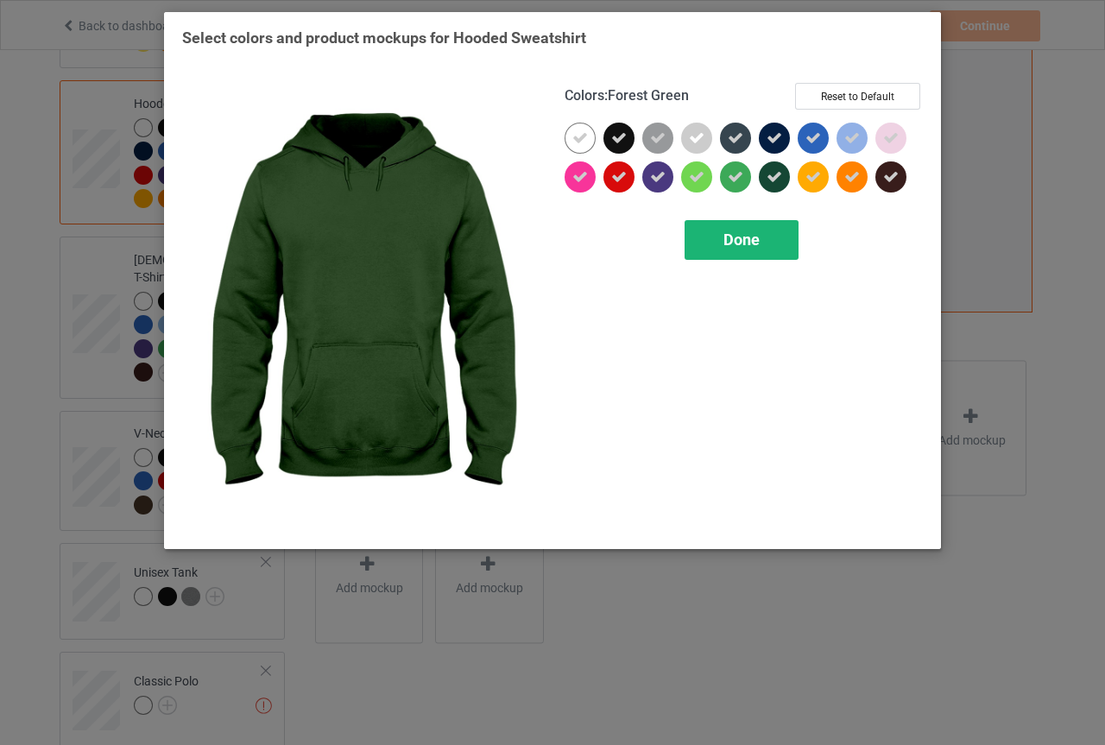
click at [719, 230] on div "Done" at bounding box center [741, 240] width 114 height 40
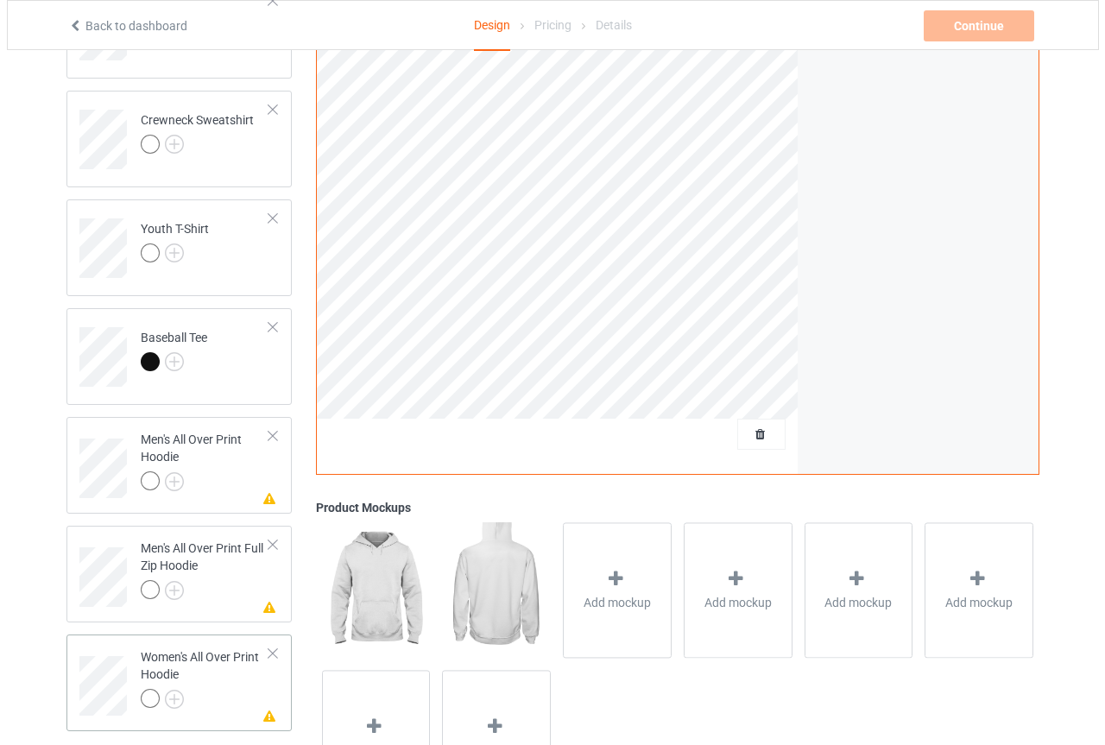
scroll to position [1381, 0]
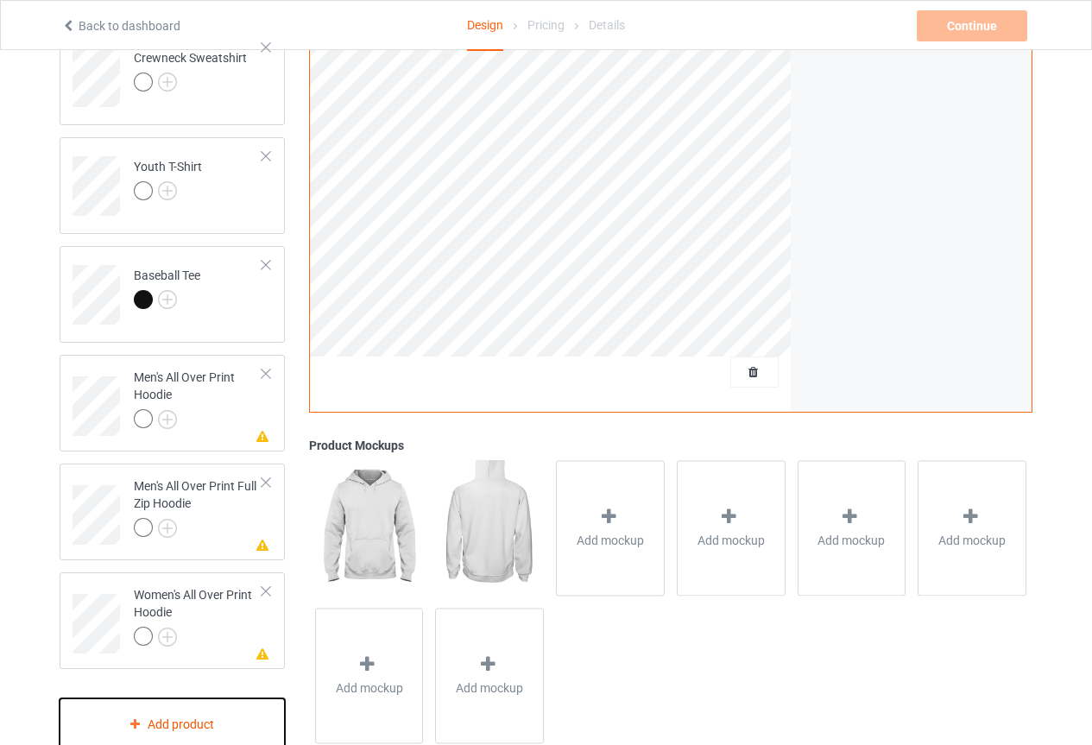
click at [181, 716] on div "Add product" at bounding box center [172, 723] width 225 height 51
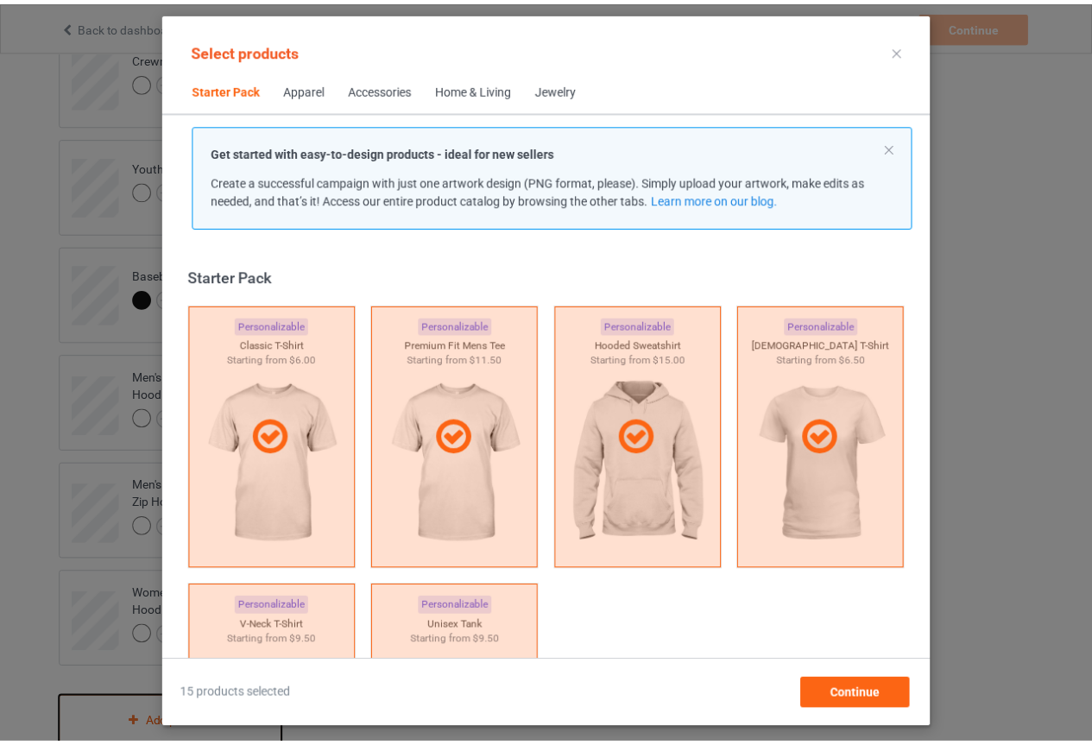
scroll to position [22, 0]
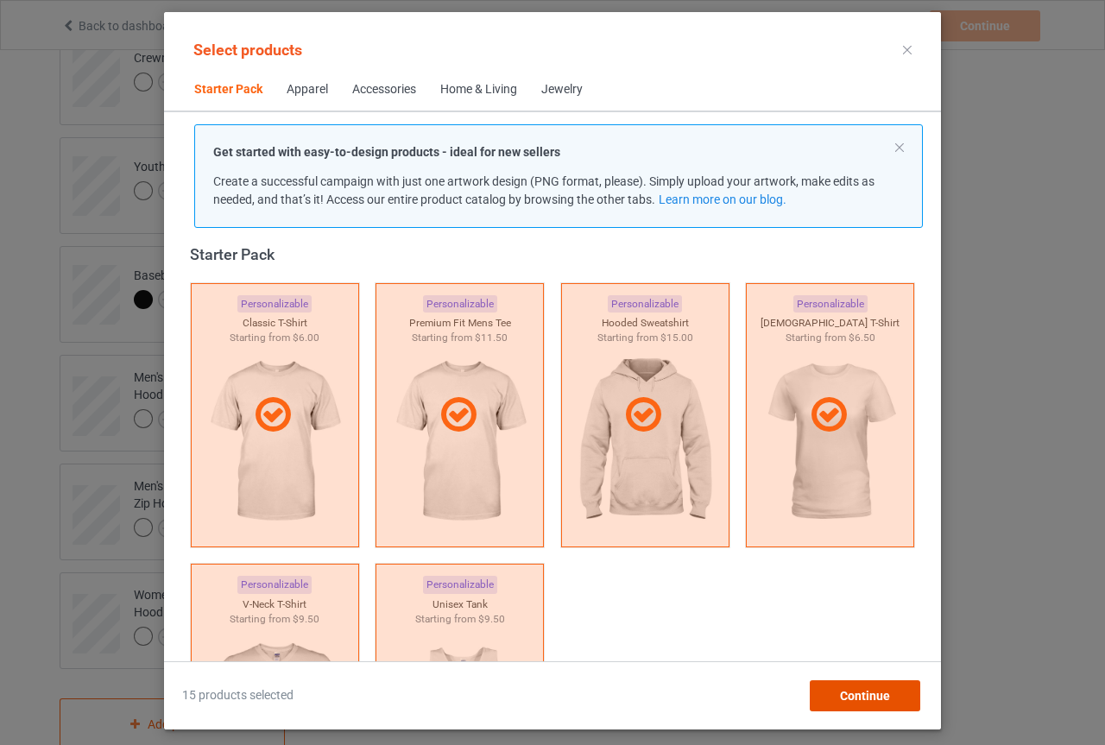
click at [836, 699] on div "Continue" at bounding box center [865, 695] width 110 height 31
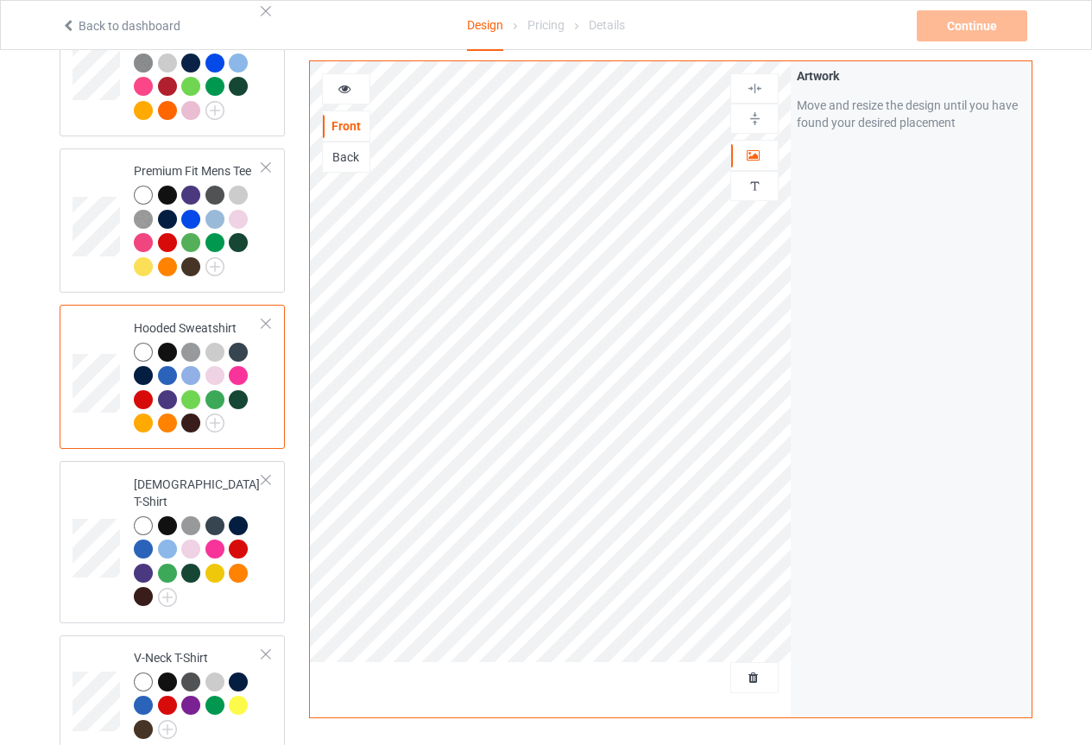
scroll to position [22, 0]
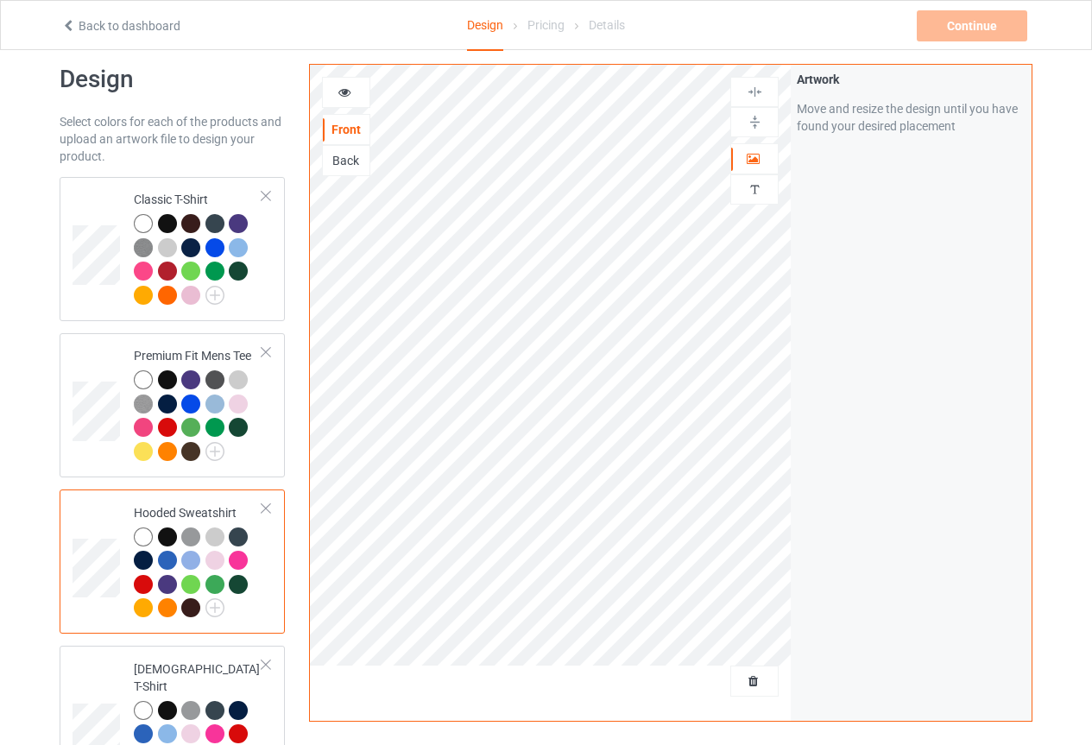
drag, startPoint x: 1086, startPoint y: 171, endPoint x: 1104, endPoint y: 131, distance: 43.6
click at [1092, 131] on html "Back to dashboard Design Pricing Details Continue Missing artworks Design Selec…" at bounding box center [546, 350] width 1092 height 745
click at [554, 30] on div "Pricing" at bounding box center [545, 25] width 37 height 48
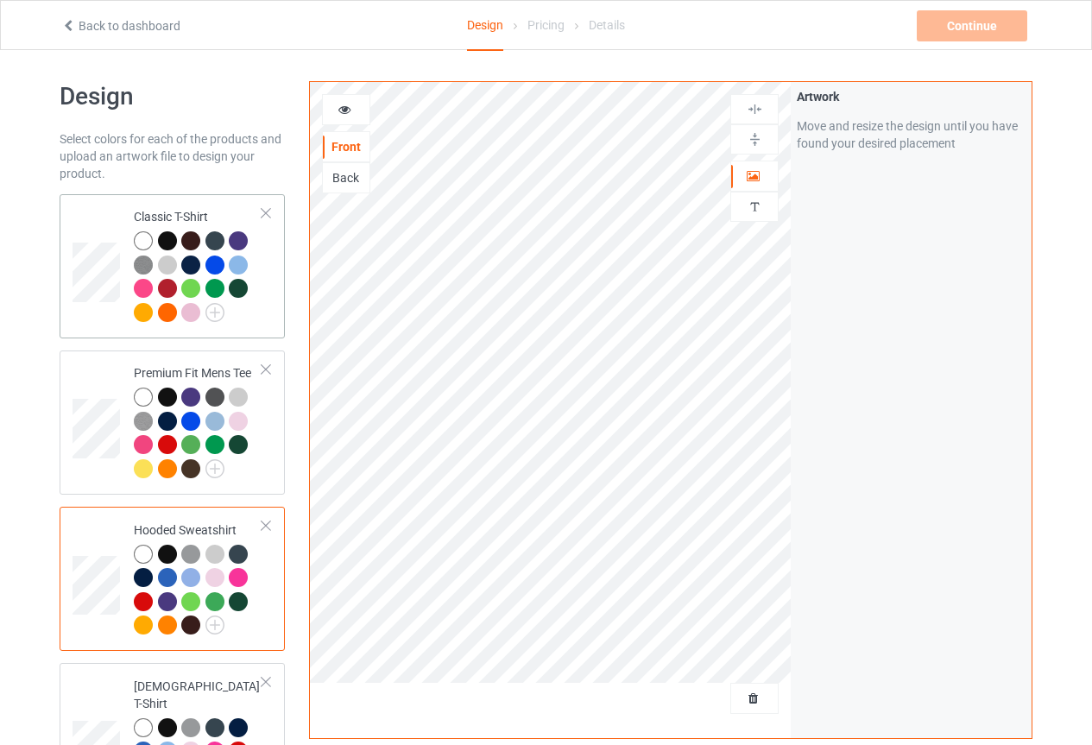
scroll to position [0, 0]
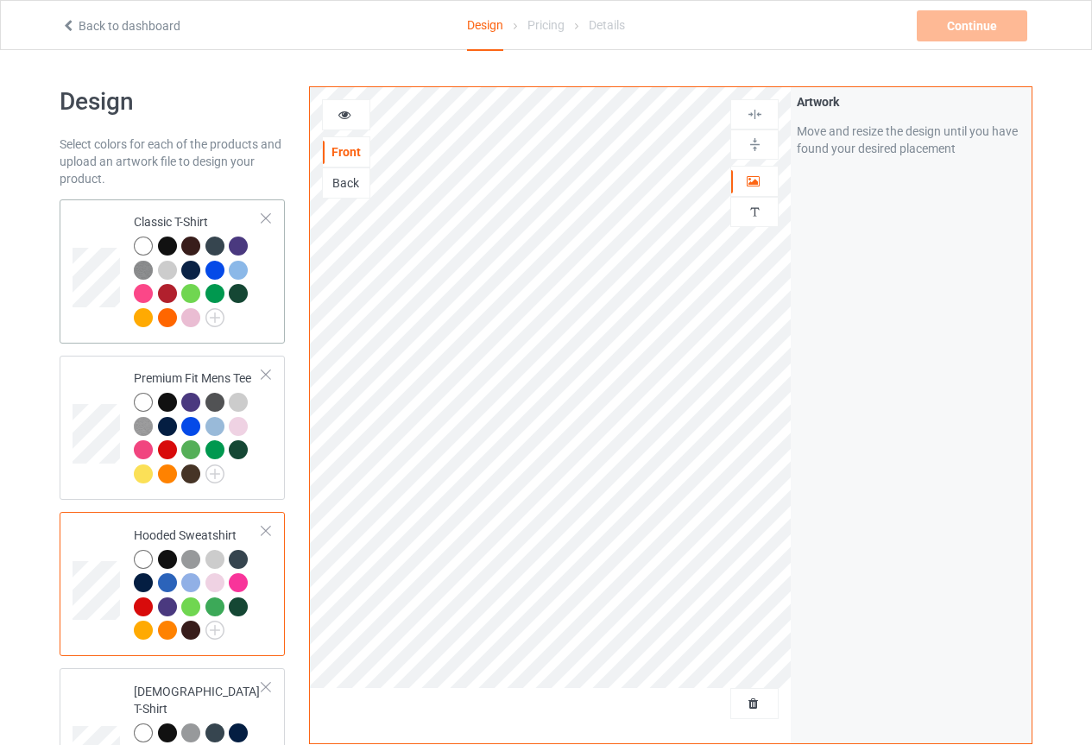
click at [174, 247] on div at bounding box center [167, 245] width 19 height 19
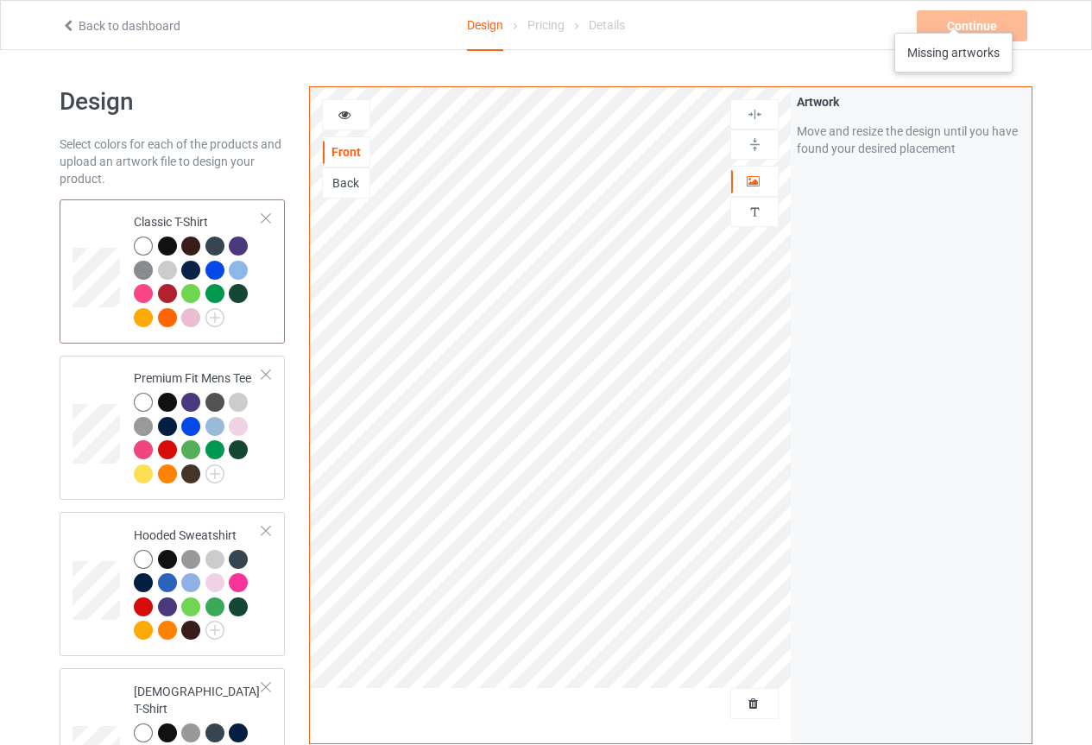
click at [954, 16] on div "Continue Missing artworks" at bounding box center [974, 25] width 114 height 31
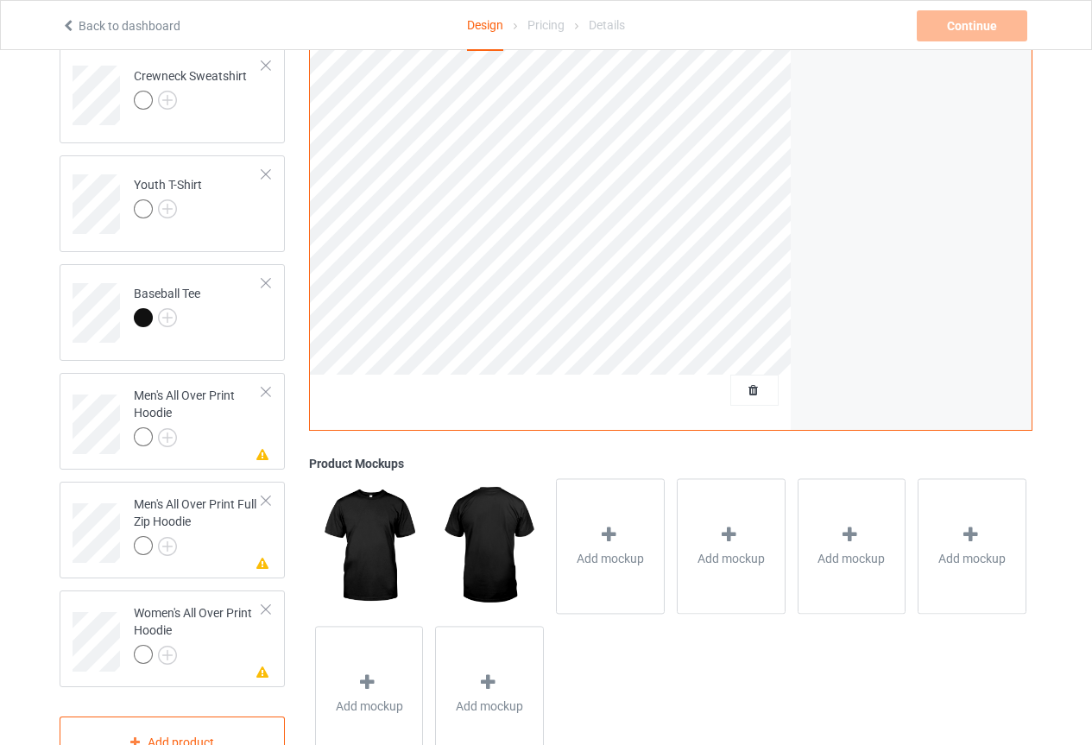
scroll to position [1409, 0]
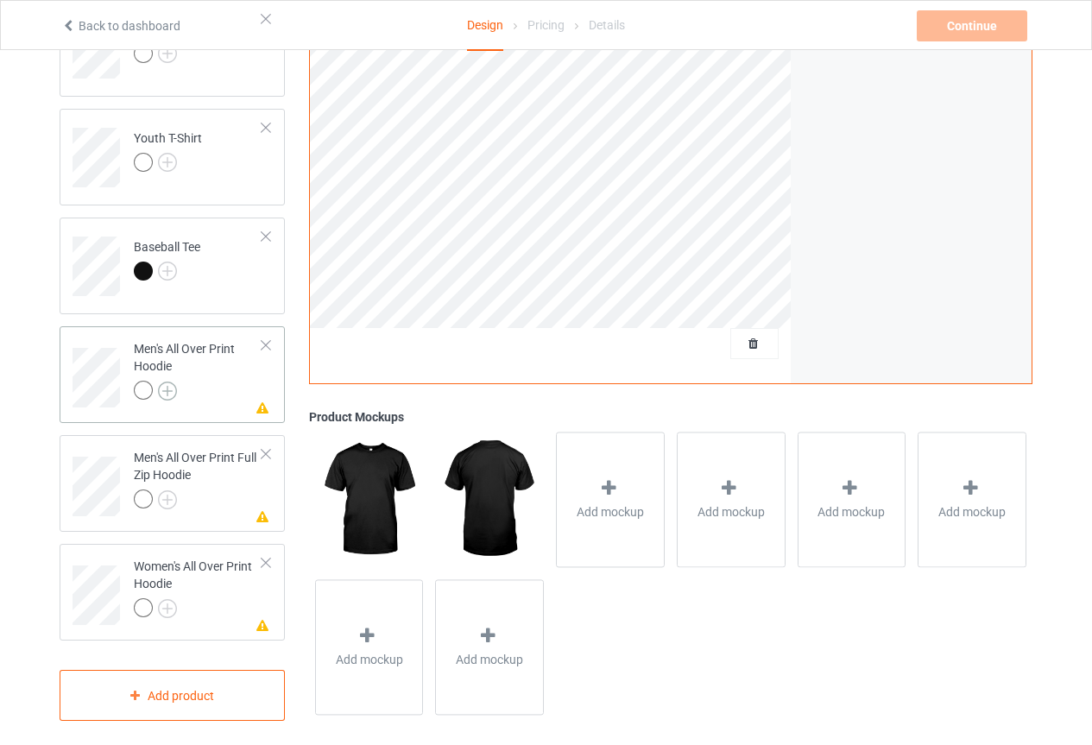
click at [161, 381] on img at bounding box center [167, 390] width 19 height 19
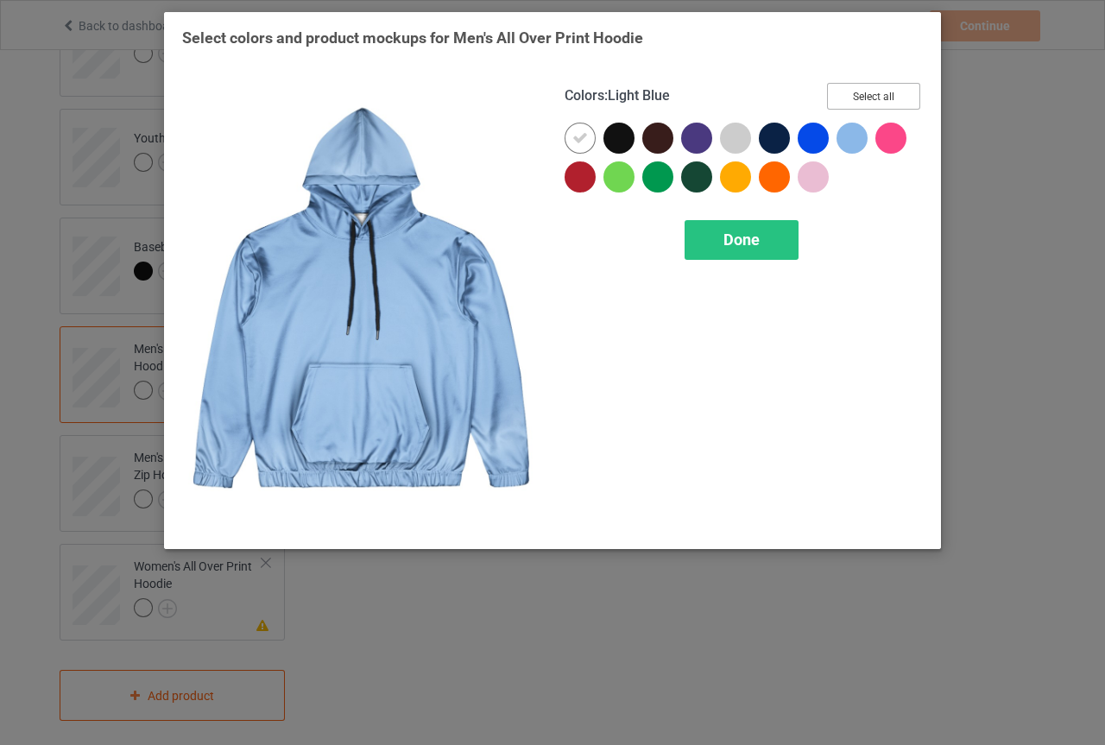
click at [886, 97] on button "Select all" at bounding box center [873, 96] width 93 height 27
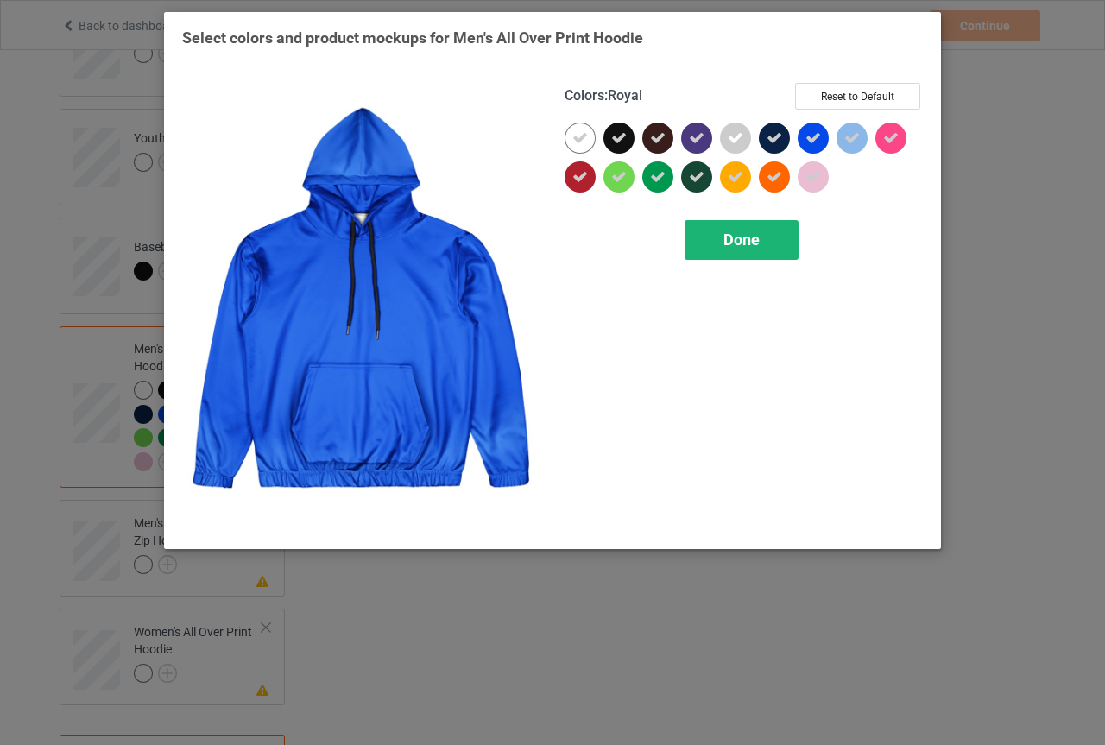
drag, startPoint x: 700, startPoint y: 219, endPoint x: 705, endPoint y: 228, distance: 10.1
click at [701, 219] on div "Colors : Royal Reset to Default Done" at bounding box center [743, 307] width 382 height 472
click at [718, 248] on div "Done" at bounding box center [741, 240] width 114 height 40
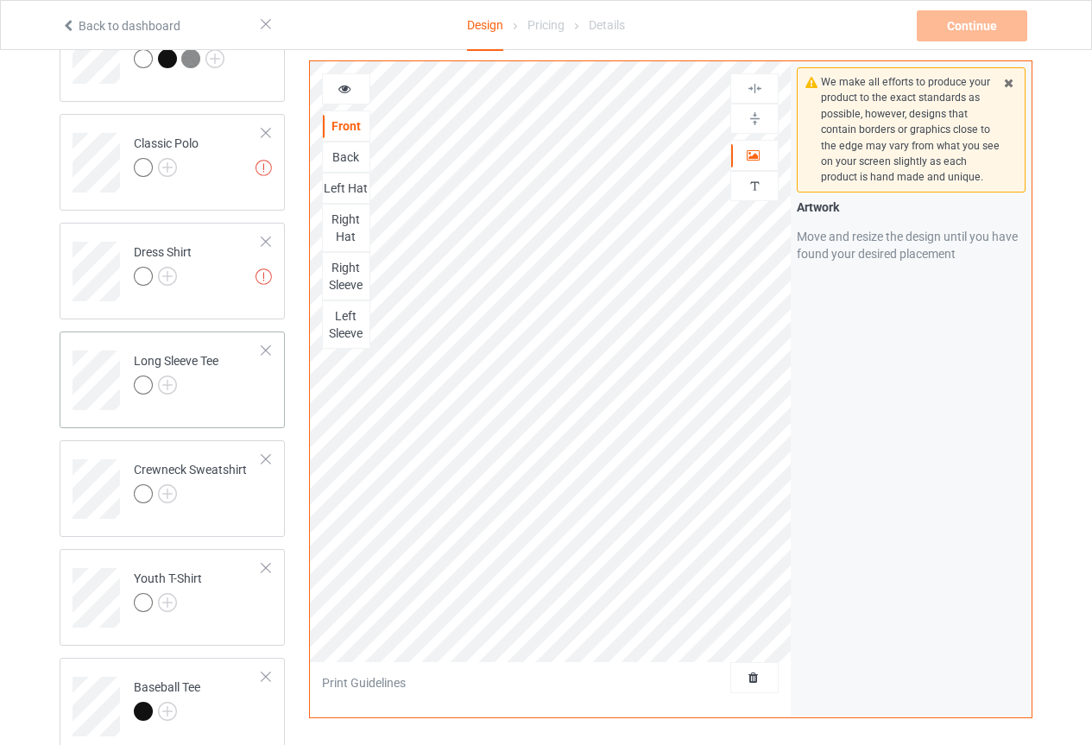
scroll to position [805, 0]
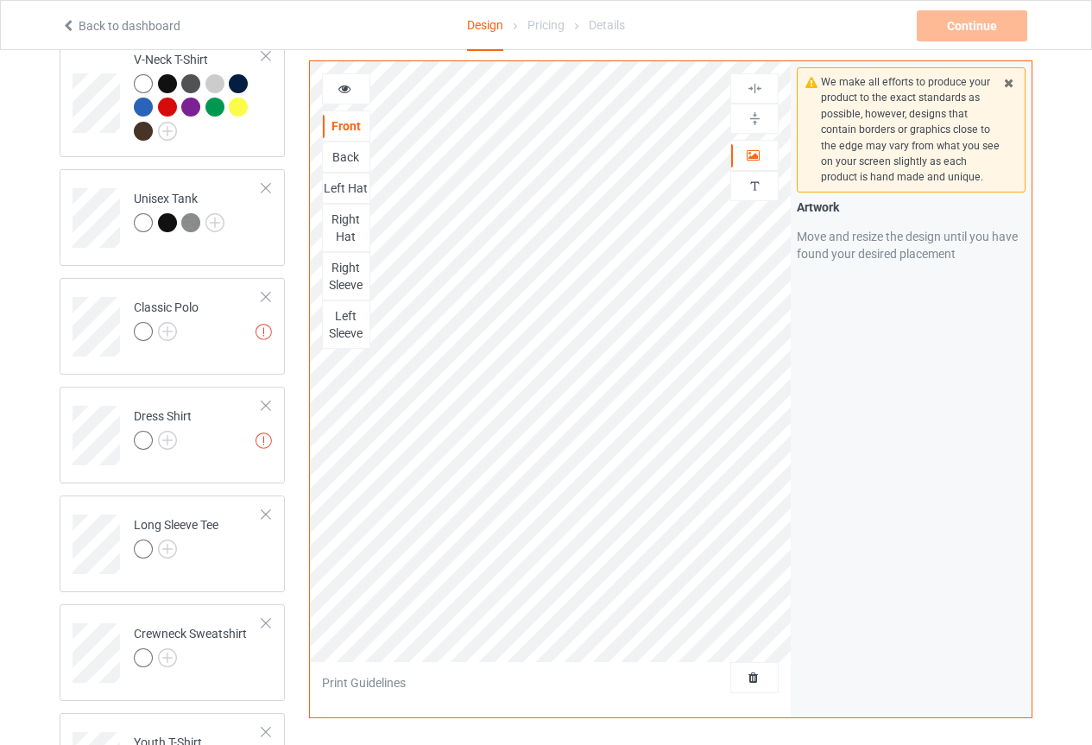
click at [1011, 77] on icon at bounding box center [1008, 80] width 15 height 12
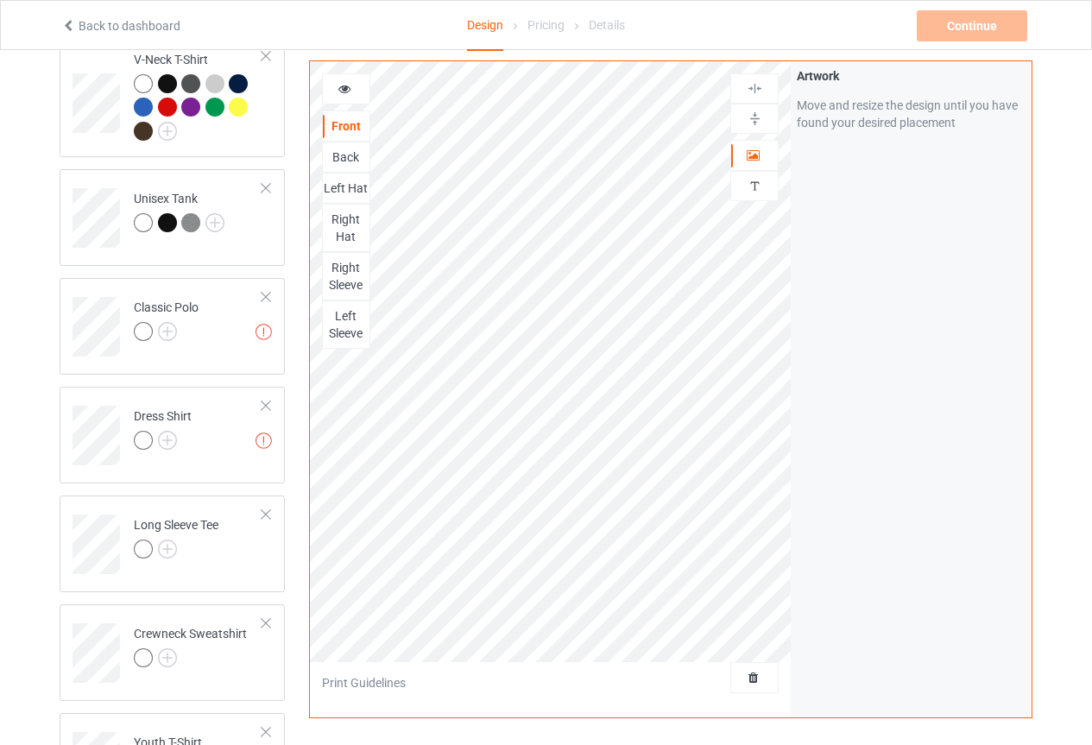
click at [531, 25] on div "Pricing" at bounding box center [545, 25] width 37 height 48
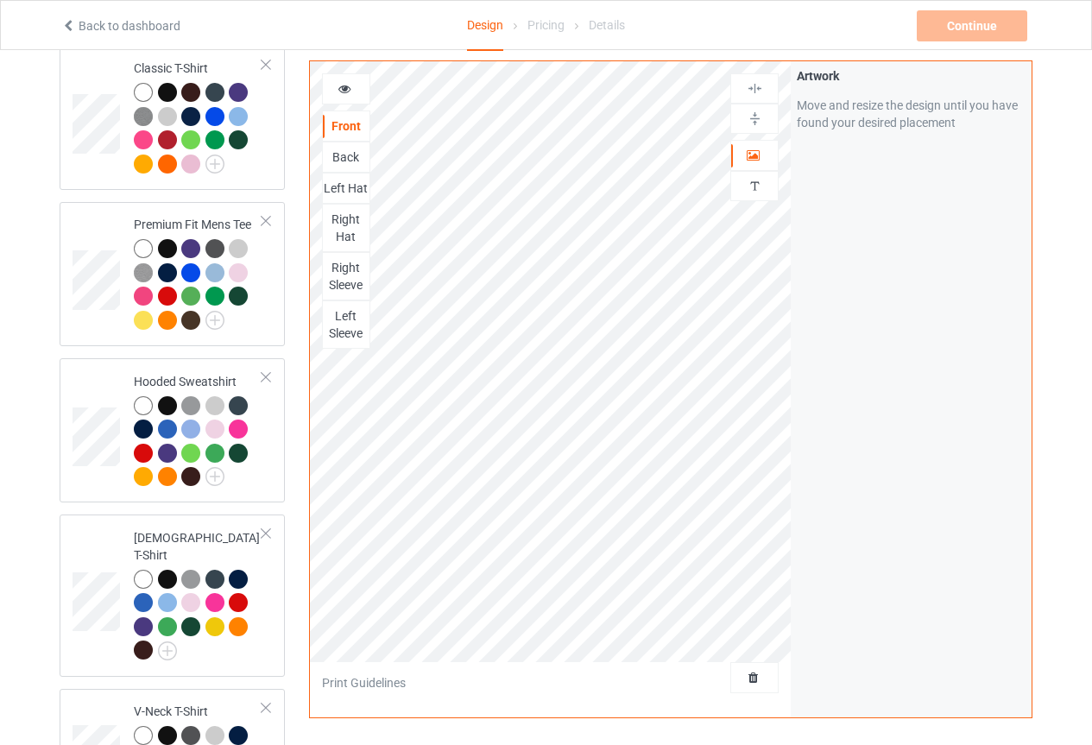
scroll to position [0, 0]
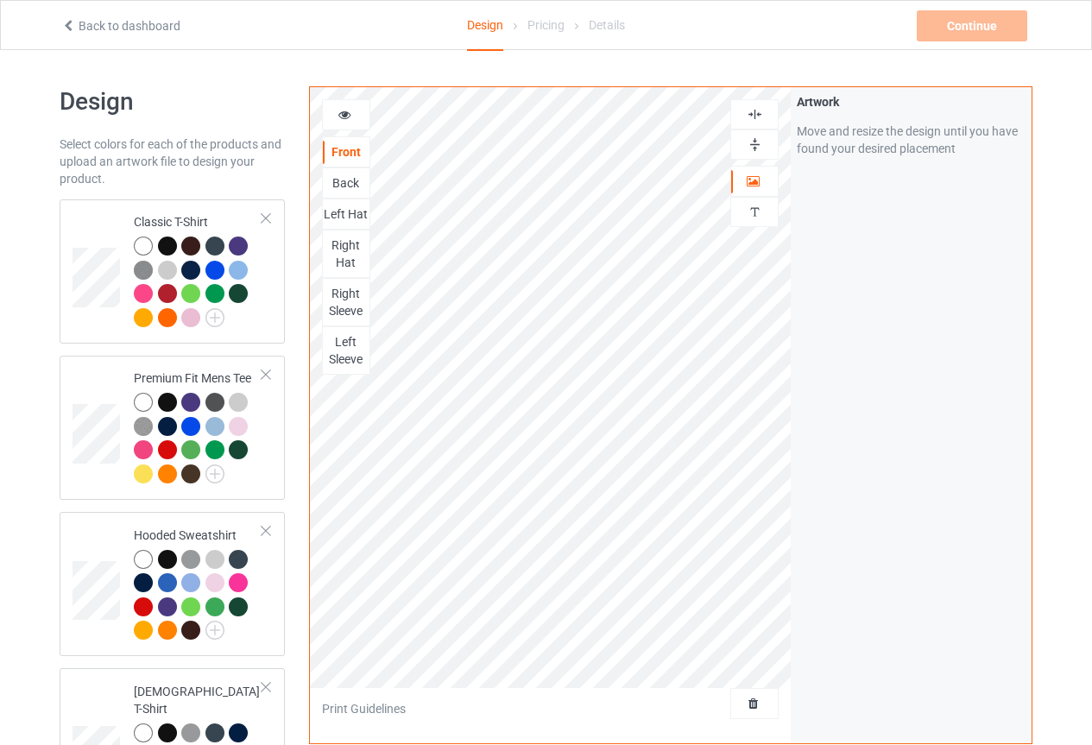
drag, startPoint x: 814, startPoint y: 85, endPoint x: 818, endPoint y: 98, distance: 12.8
click at [347, 113] on icon at bounding box center [344, 112] width 15 height 12
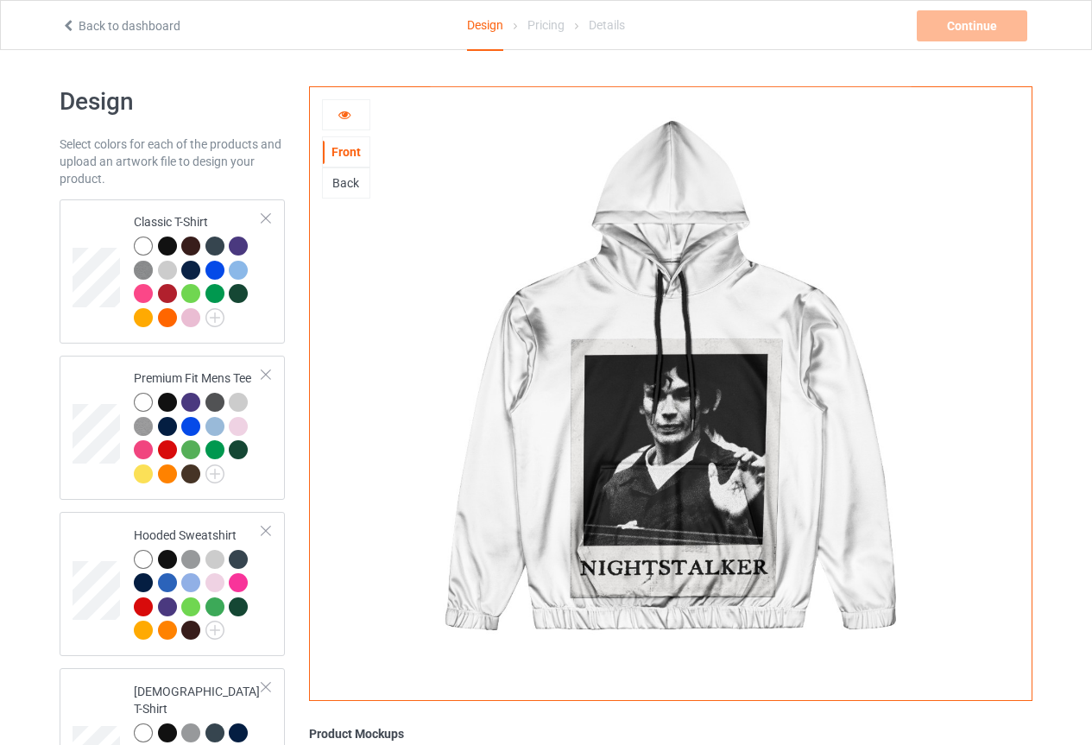
click at [725, 444] on img at bounding box center [670, 387] width 481 height 601
drag, startPoint x: 173, startPoint y: 343, endPoint x: 176, endPoint y: 287, distance: 57.0
click at [174, 329] on div "Classic T-Shirt" at bounding box center [172, 271] width 225 height 144
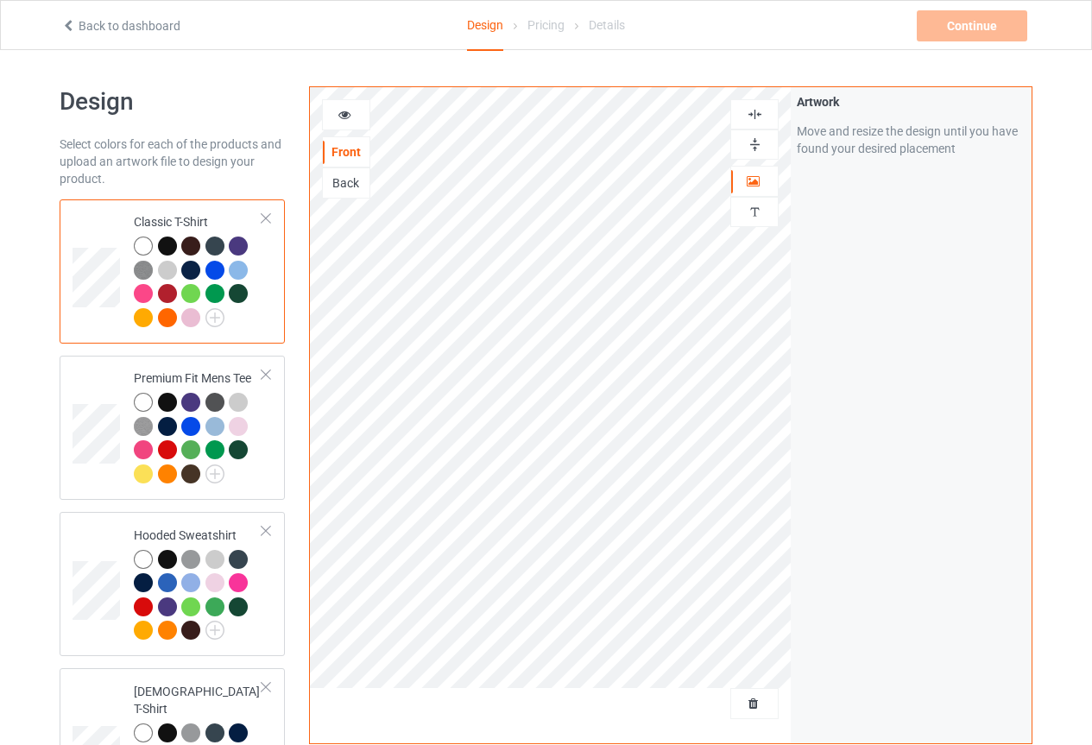
click at [167, 268] on div at bounding box center [167, 270] width 19 height 19
click at [225, 239] on div at bounding box center [217, 248] width 24 height 24
click at [757, 127] on div at bounding box center [754, 114] width 48 height 30
click at [766, 112] on div at bounding box center [754, 114] width 47 height 16
click at [743, 139] on div at bounding box center [754, 144] width 47 height 16
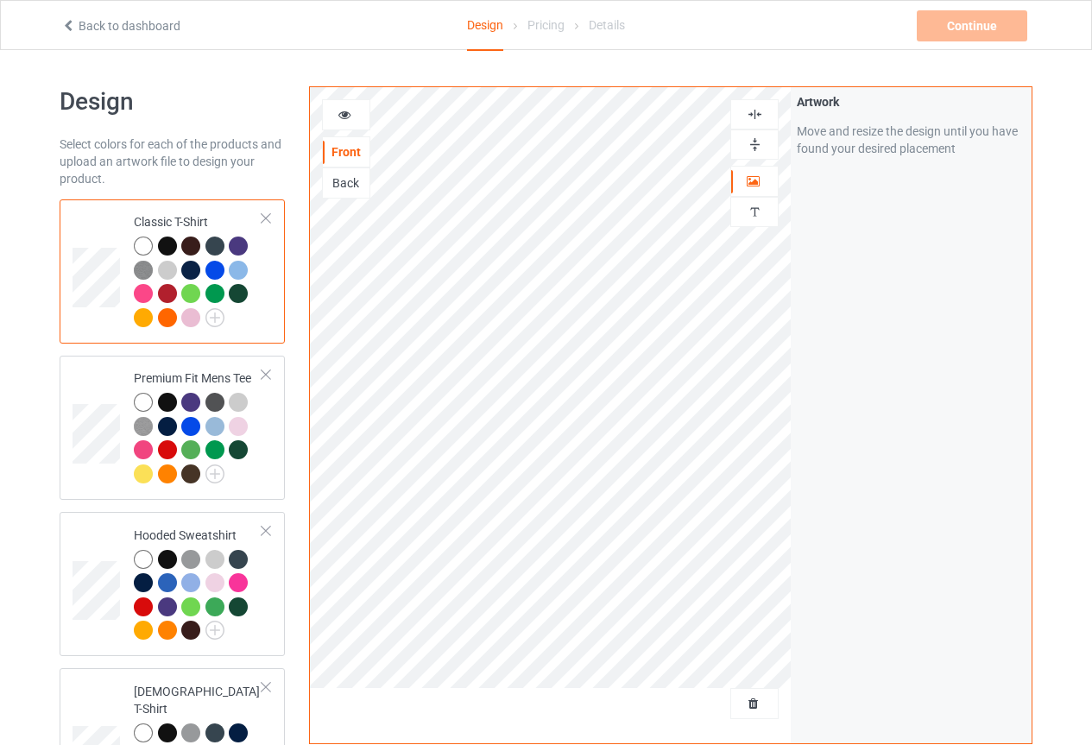
click at [942, 290] on div "Artwork Move and resize the design until you have found your desired placement" at bounding box center [911, 415] width 241 height 656
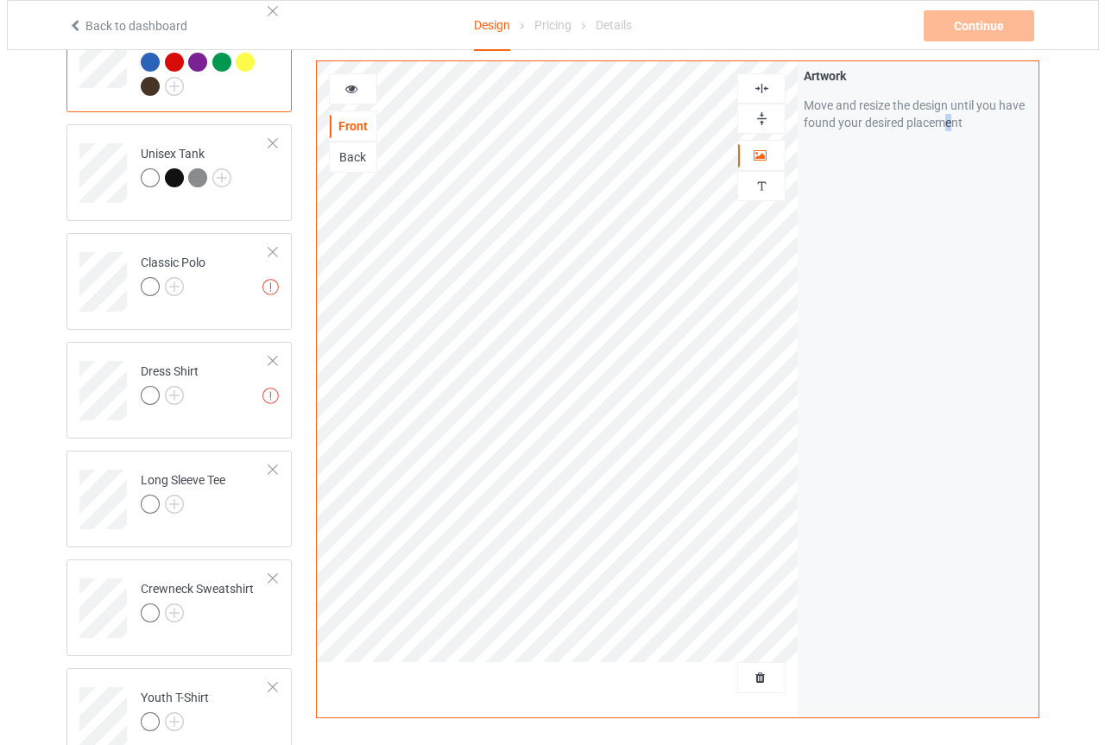
scroll to position [1475, 0]
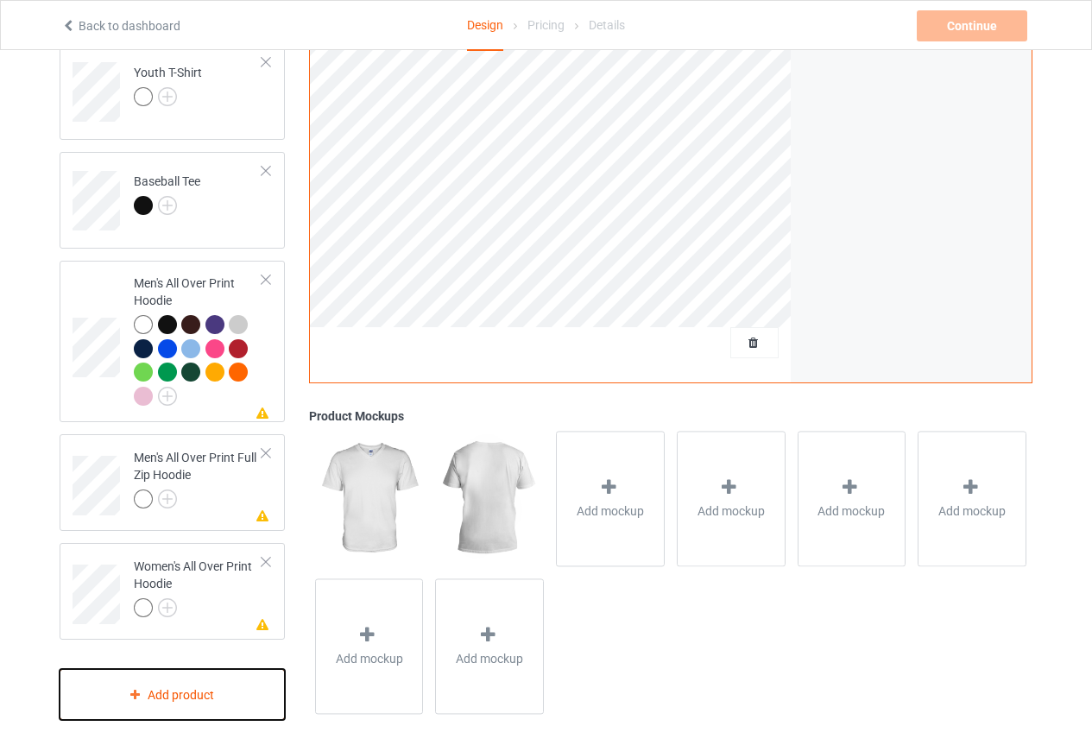
click at [180, 687] on div "Add product" at bounding box center [172, 694] width 225 height 51
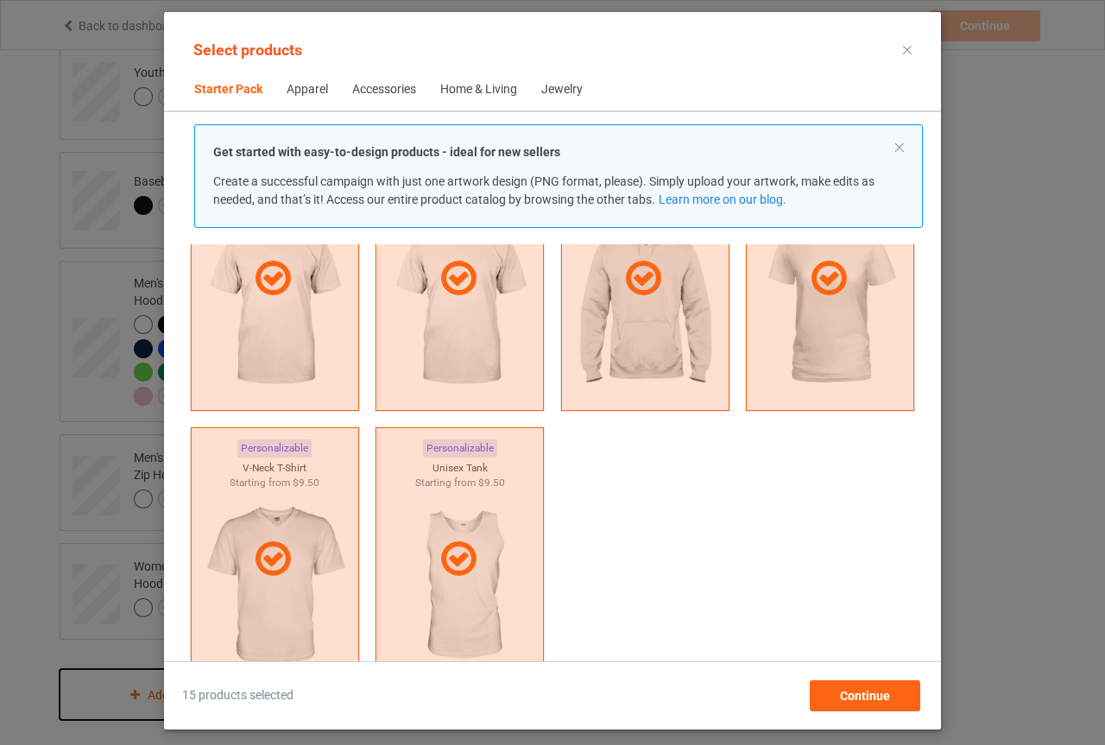
scroll to position [195, 0]
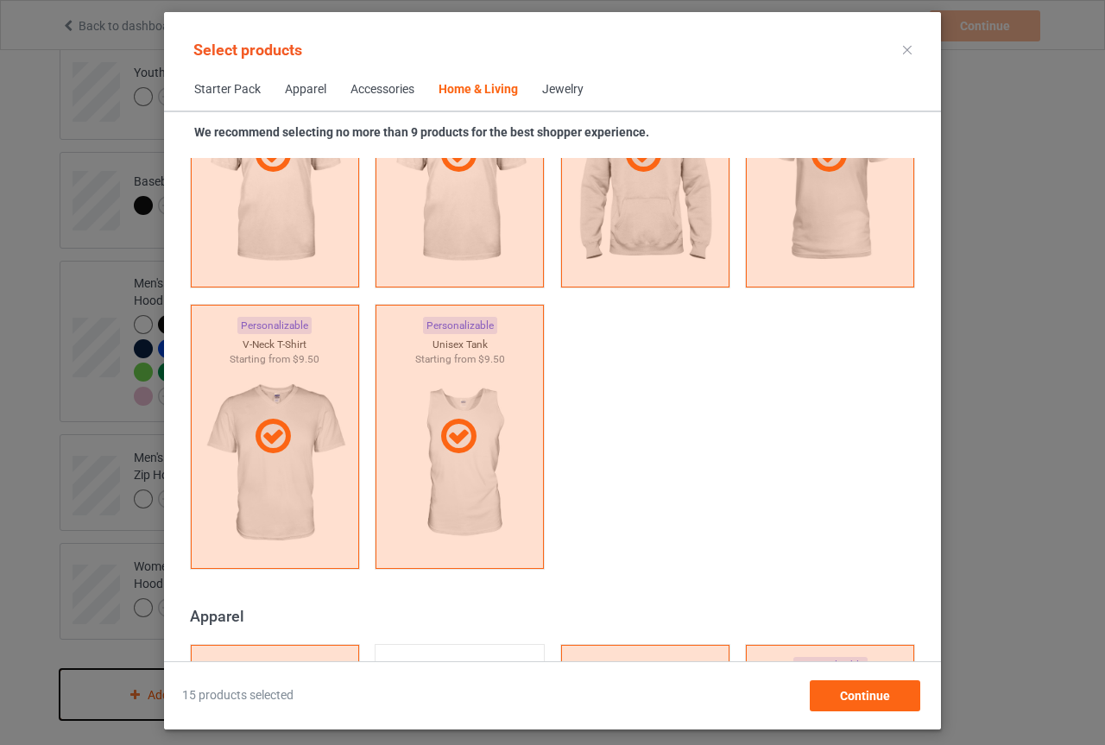
scroll to position [18549, 0]
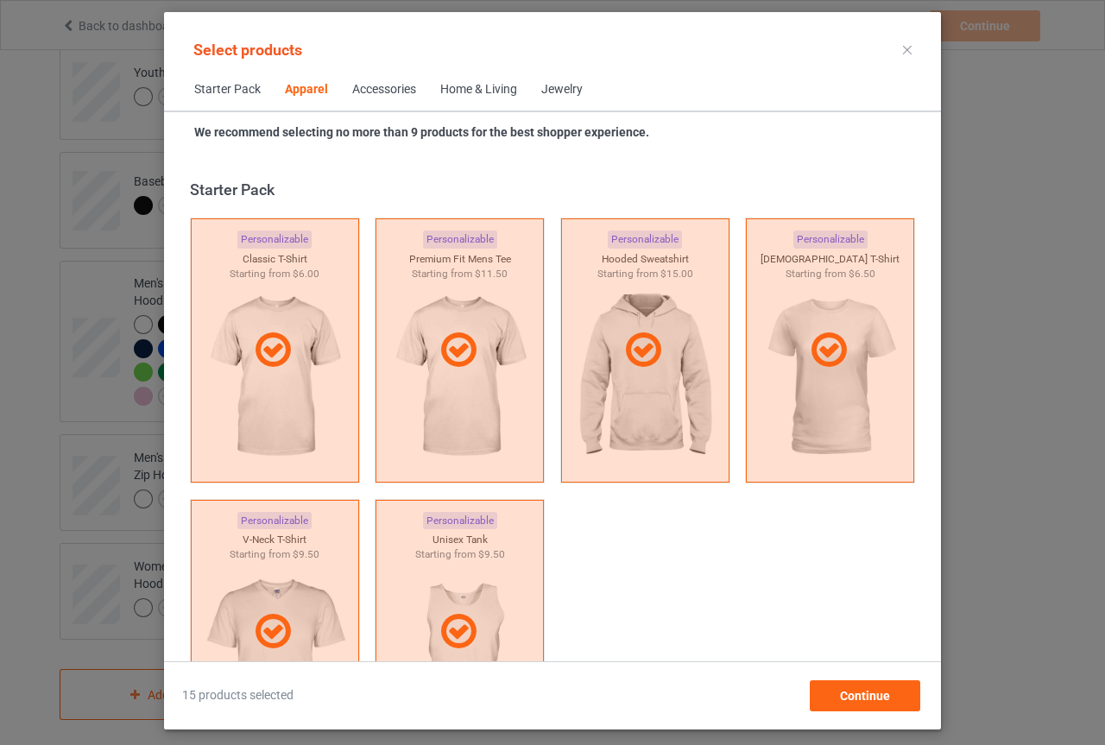
click at [205, 691] on span "15 products selected" at bounding box center [237, 695] width 111 height 17
click at [262, 698] on span "15 products selected" at bounding box center [237, 695] width 111 height 17
drag, startPoint x: 260, startPoint y: 695, endPoint x: 263, endPoint y: 501, distance: 193.4
click at [256, 689] on span "15 products selected" at bounding box center [237, 695] width 111 height 17
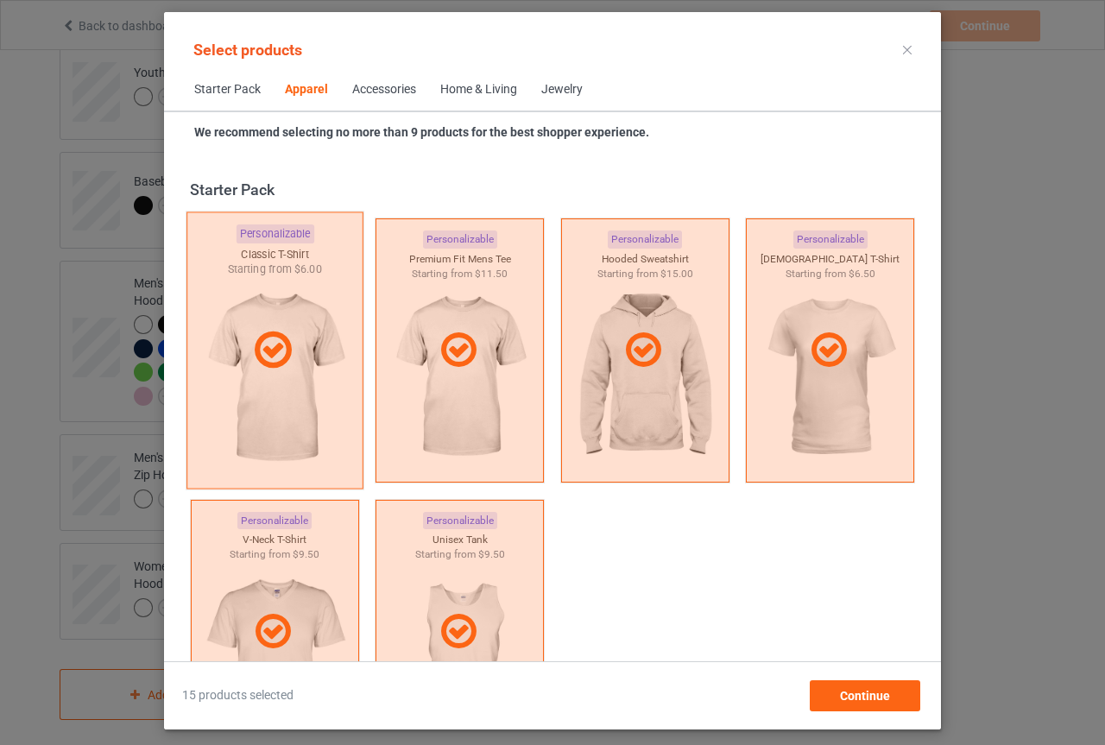
click at [241, 321] on div at bounding box center [274, 350] width 177 height 277
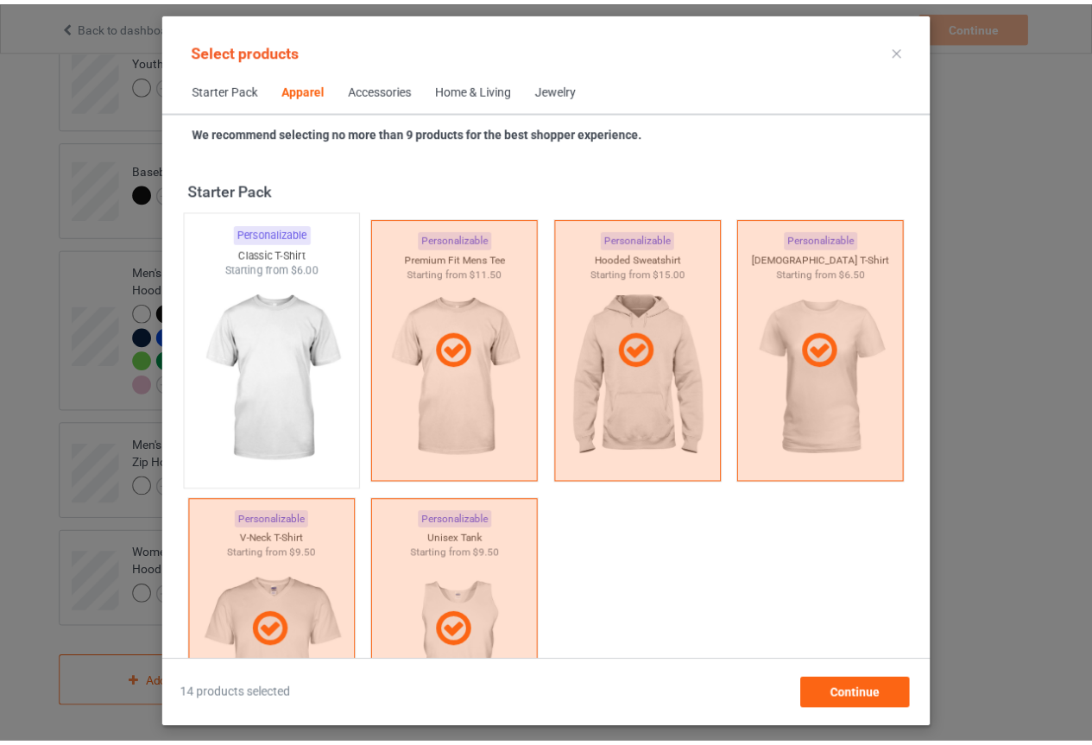
scroll to position [1318, 0]
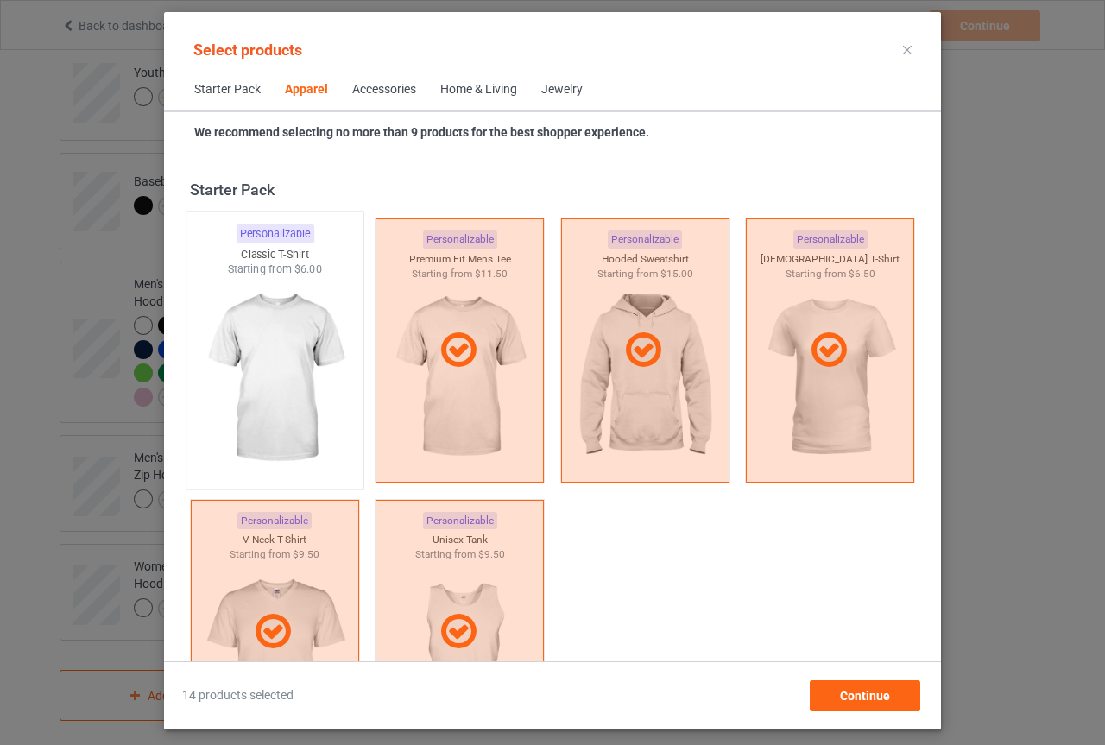
click at [255, 364] on img at bounding box center [274, 378] width 162 height 203
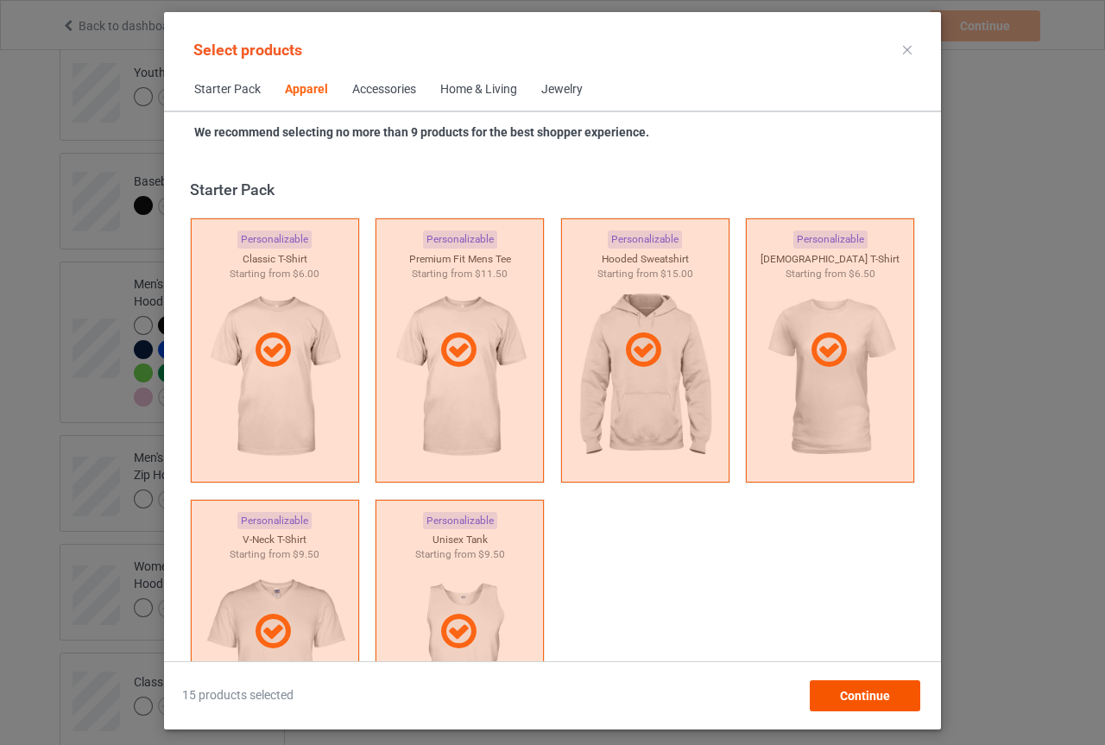
click at [877, 708] on div "Select products Starter Pack Apparel Accessories Home & Living Jewelry We recom…" at bounding box center [552, 370] width 777 height 717
click at [879, 691] on span "Continue" at bounding box center [865, 696] width 50 height 14
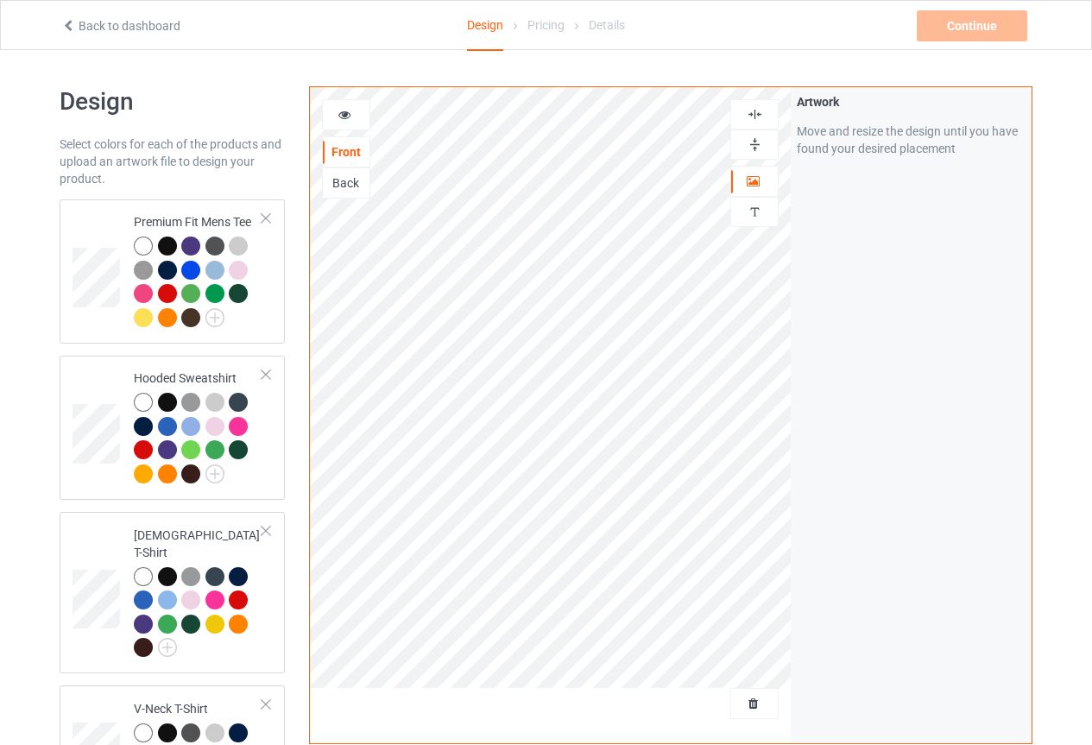
click at [809, 347] on div "Artwork Move and resize the design until you have found your desired placement" at bounding box center [911, 415] width 241 height 656
click at [999, 33] on div "Continue Missing artworks" at bounding box center [974, 25] width 114 height 31
drag, startPoint x: 998, startPoint y: 31, endPoint x: 887, endPoint y: 20, distance: 111.0
click at [887, 20] on div "Continue Missing artworks" at bounding box center [876, 25] width 331 height 31
drag, startPoint x: 908, startPoint y: 12, endPoint x: 997, endPoint y: 37, distance: 92.4
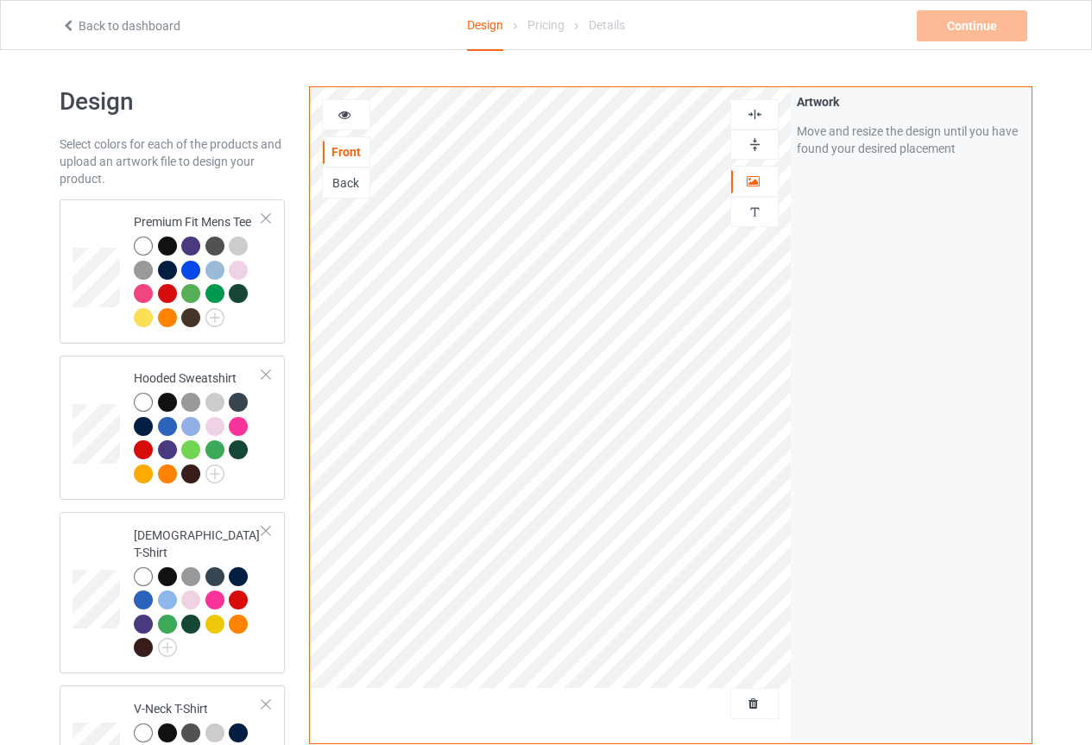
click at [909, 12] on div "Continue Missing artworks" at bounding box center [876, 25] width 331 height 31
drag, startPoint x: 997, startPoint y: 37, endPoint x: 1104, endPoint y: 128, distance: 140.2
click at [1092, 116] on html "Back to dashboard Design Pricing Details Continue Missing artworks Design Selec…" at bounding box center [546, 372] width 1092 height 745
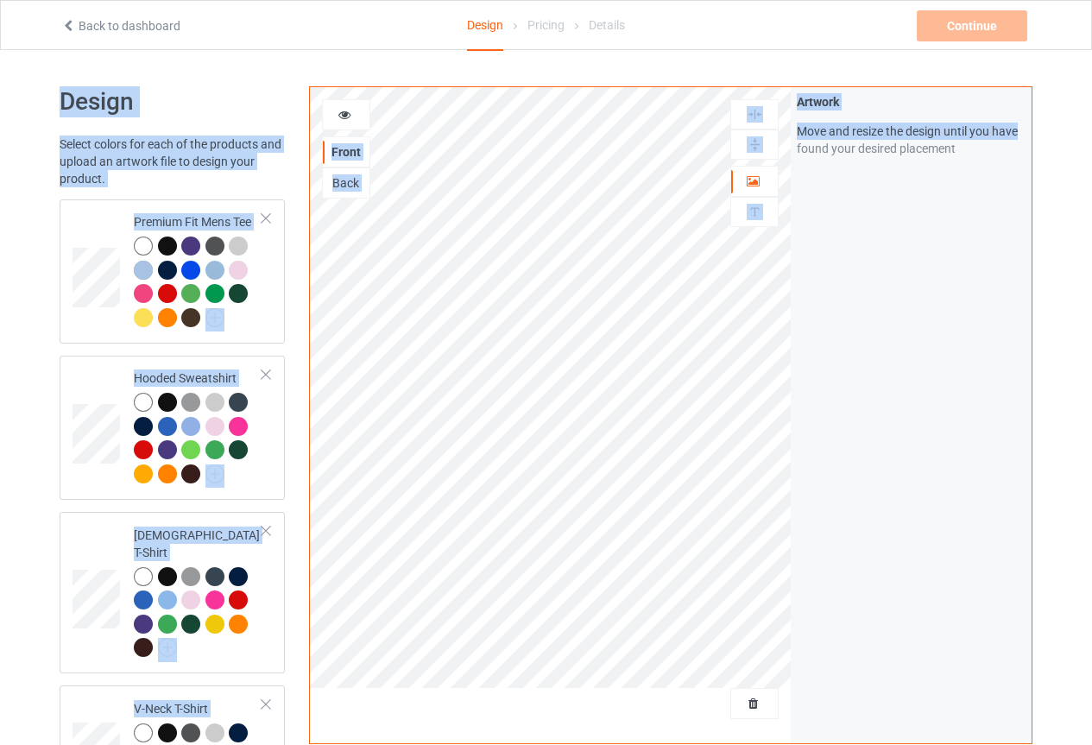
scroll to position [878, 0]
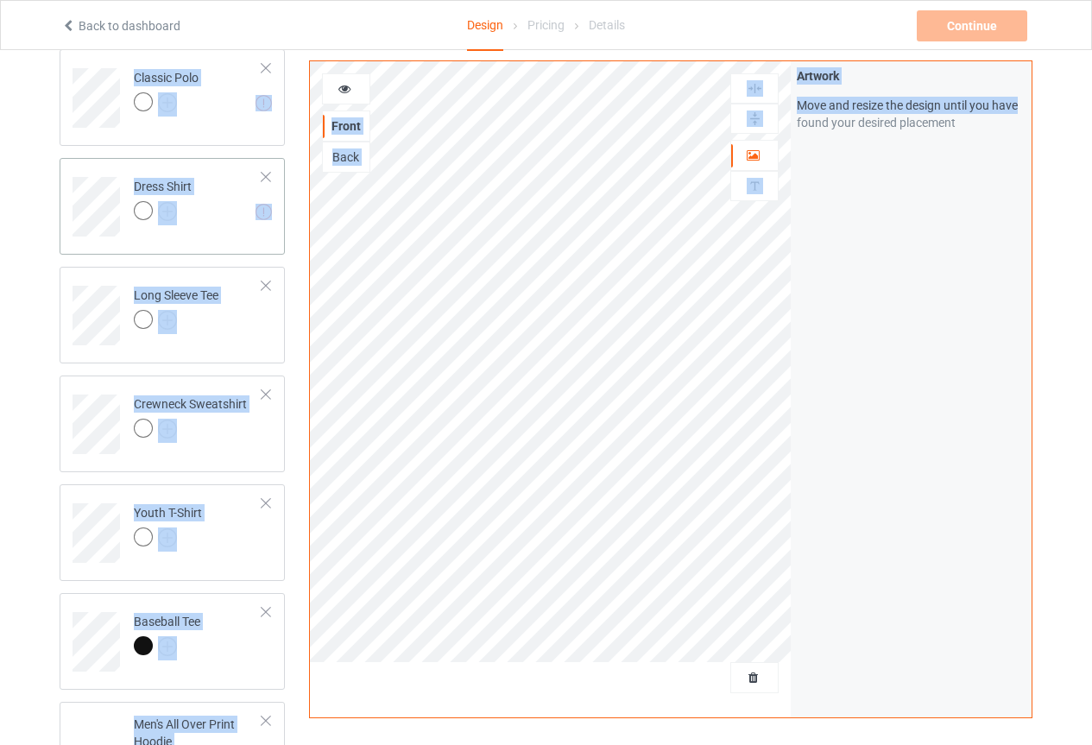
click at [151, 180] on div "Dress Shirt" at bounding box center [163, 198] width 58 height 41
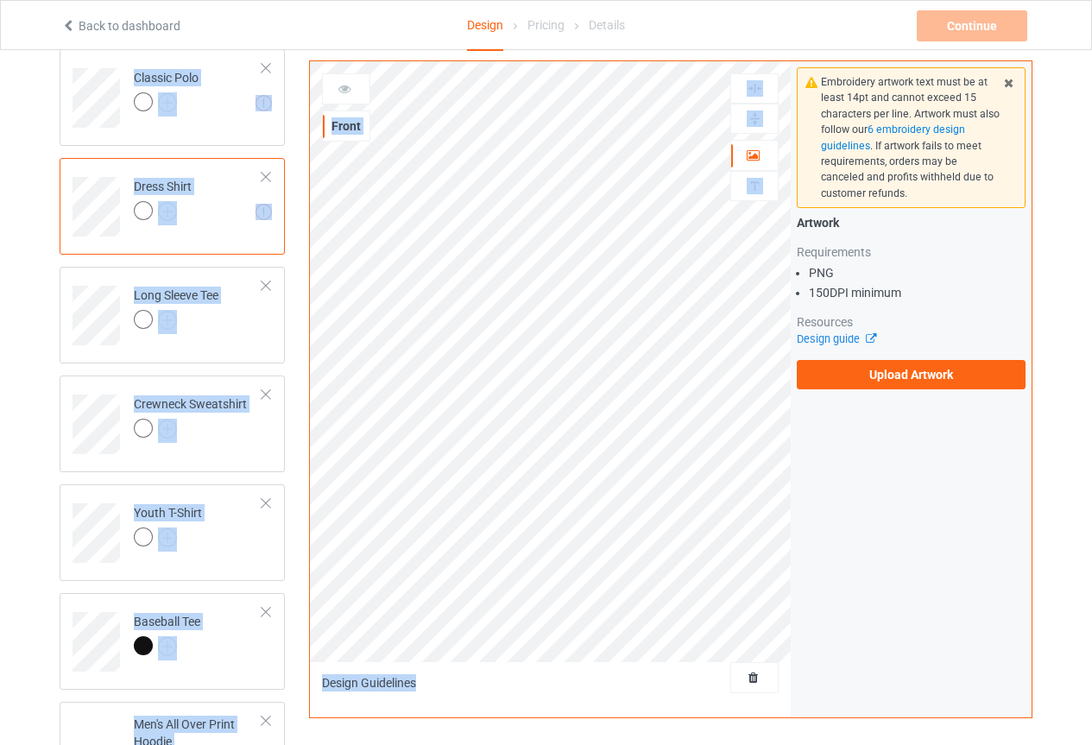
click at [145, 201] on div at bounding box center [143, 210] width 19 height 19
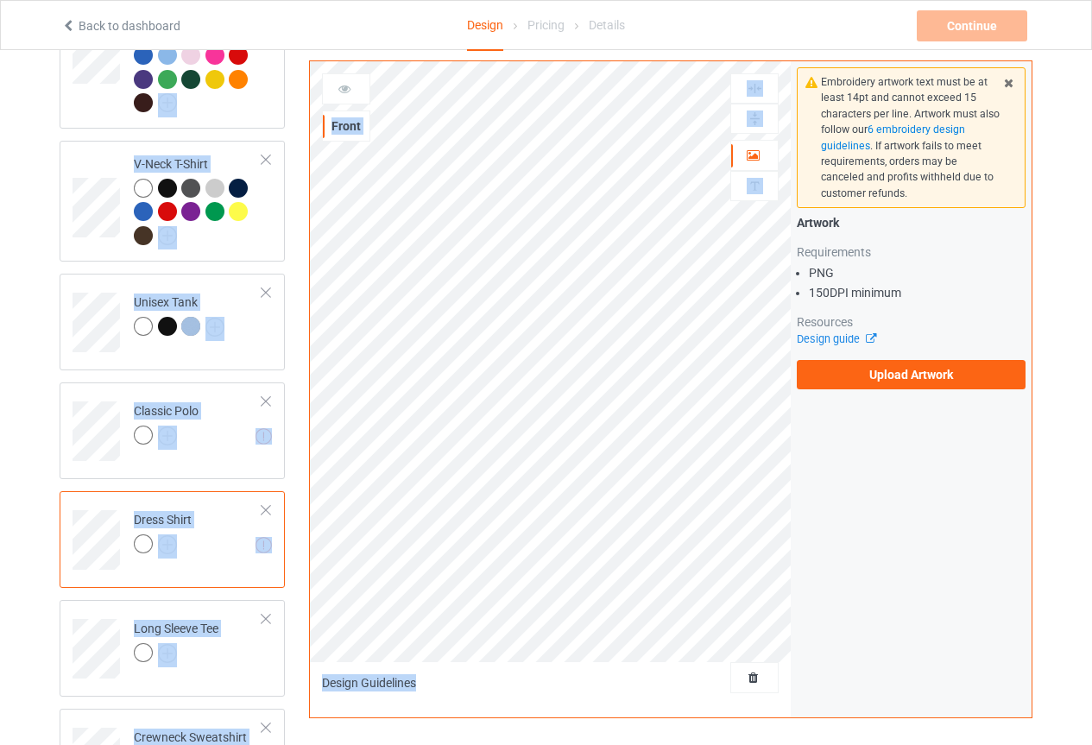
scroll to position [705, 0]
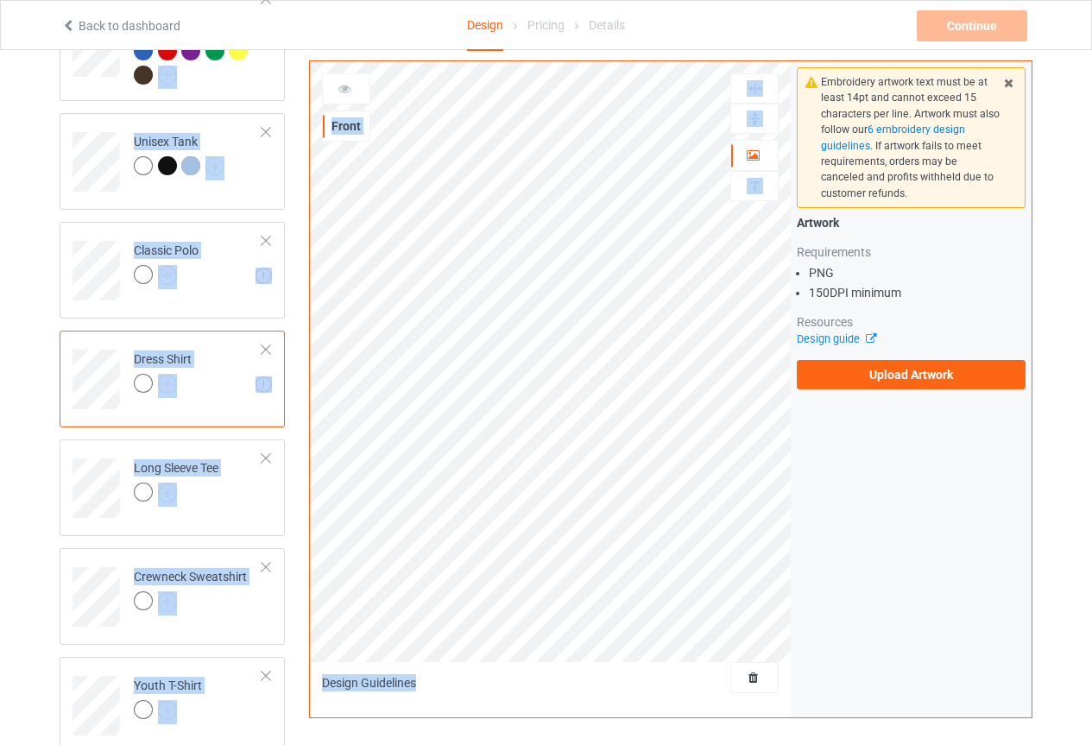
click at [260, 235] on div at bounding box center [266, 241] width 12 height 12
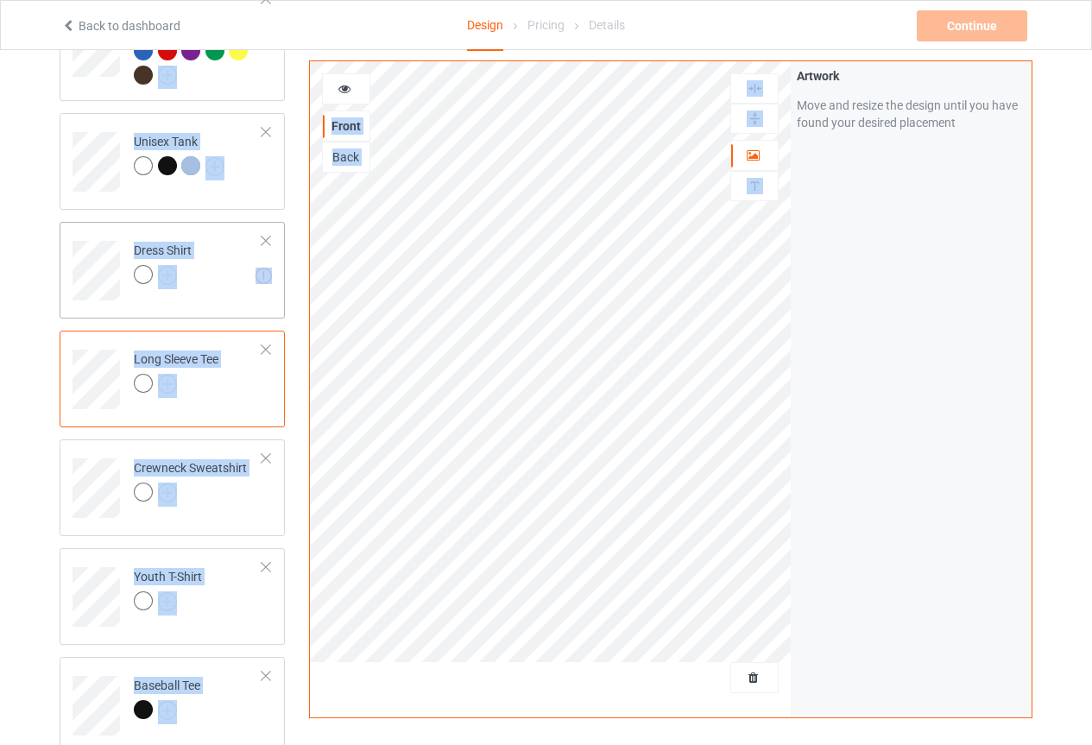
click at [267, 235] on div at bounding box center [266, 241] width 12 height 12
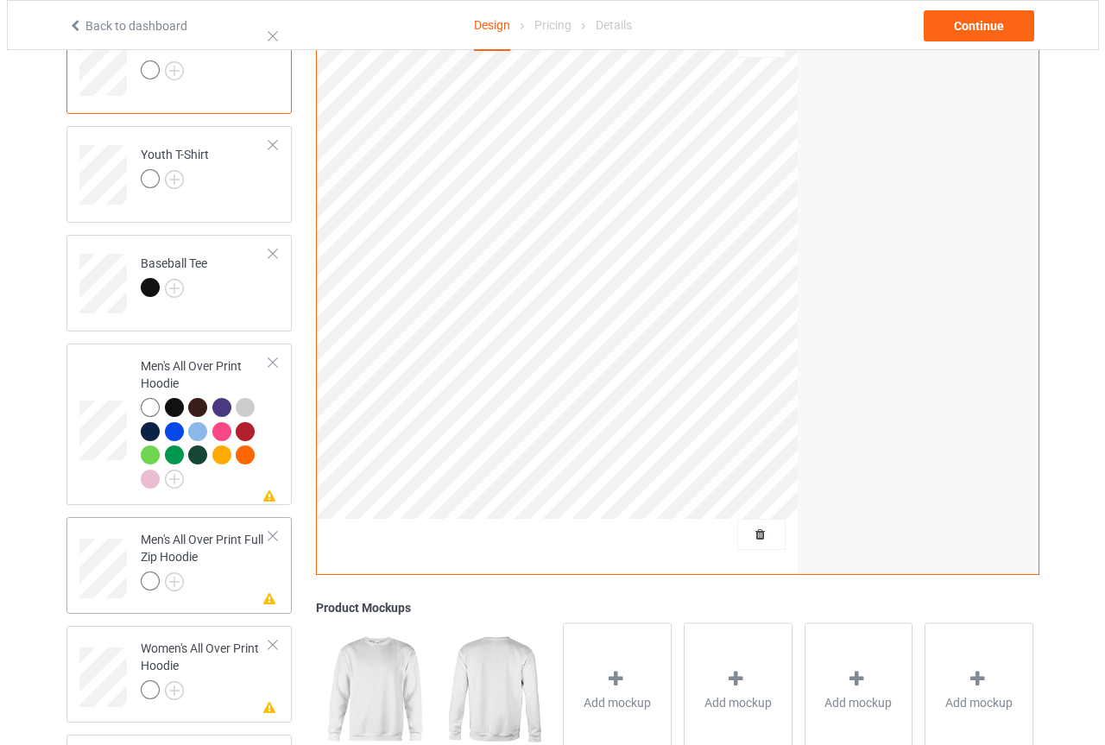
scroll to position [1050, 0]
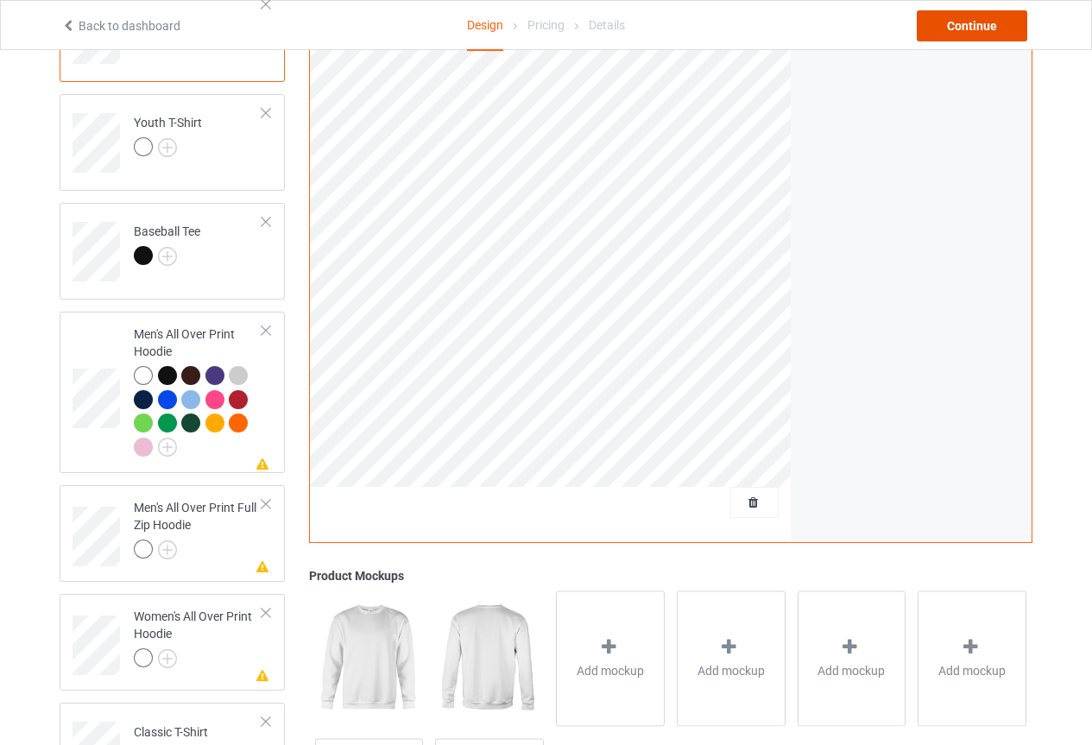
click at [981, 13] on div "Continue" at bounding box center [972, 25] width 110 height 31
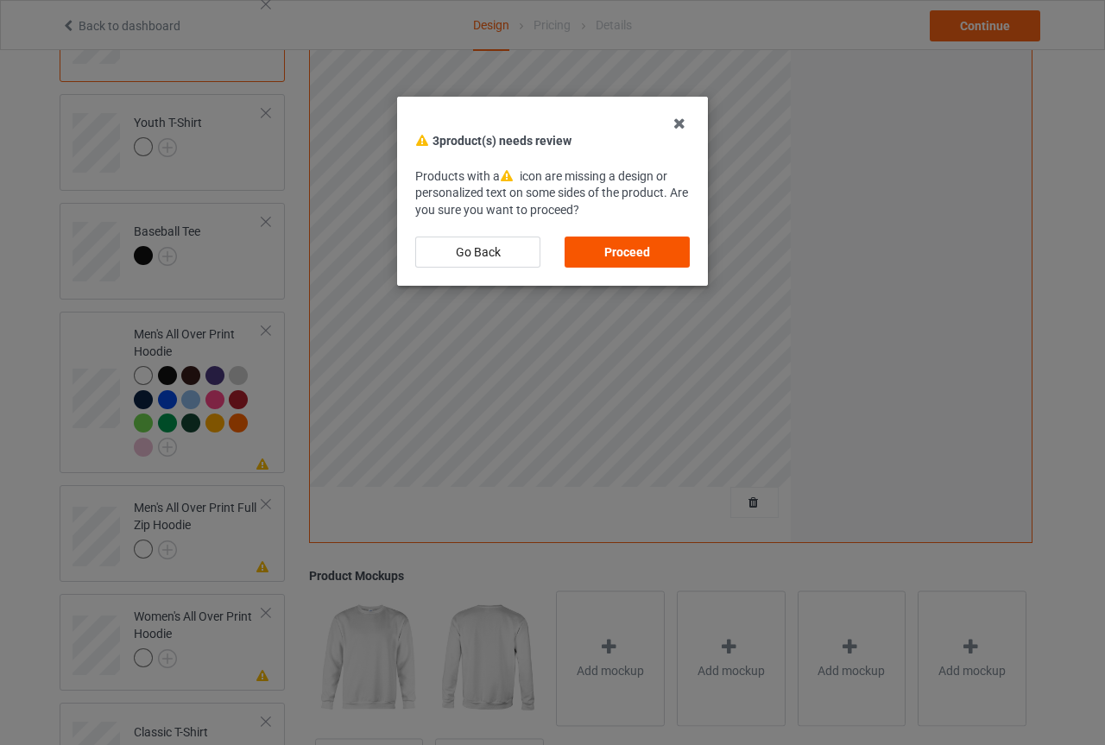
click at [619, 241] on div "Proceed" at bounding box center [626, 251] width 125 height 31
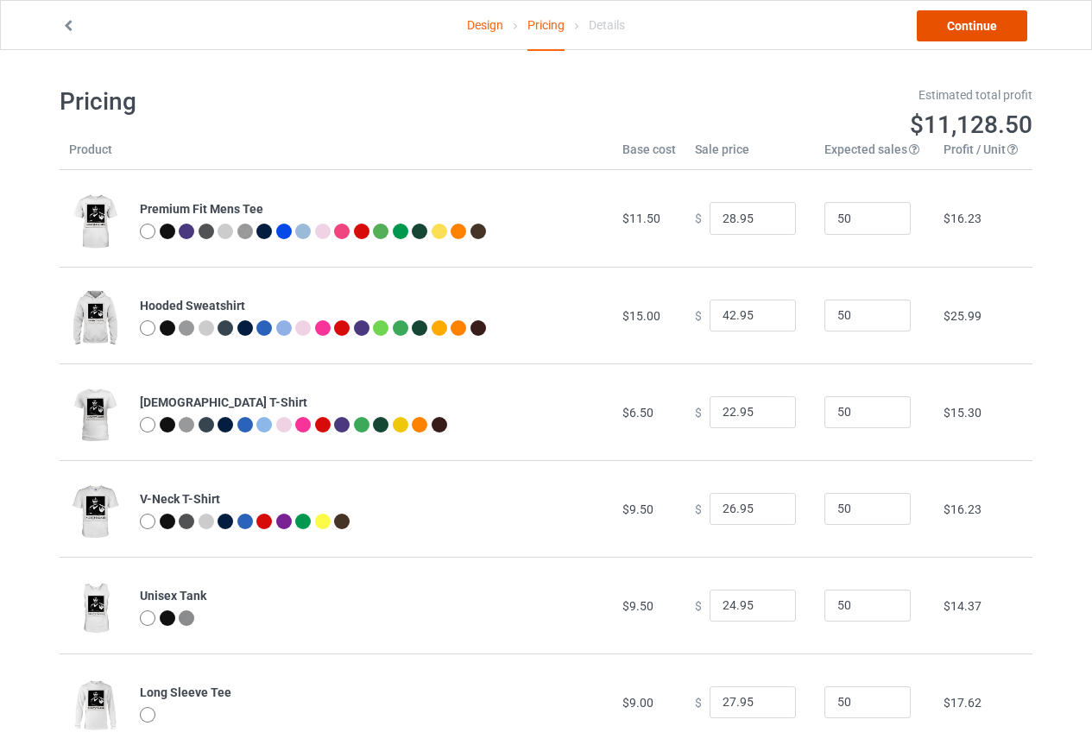
click at [942, 21] on link "Continue" at bounding box center [972, 25] width 110 height 31
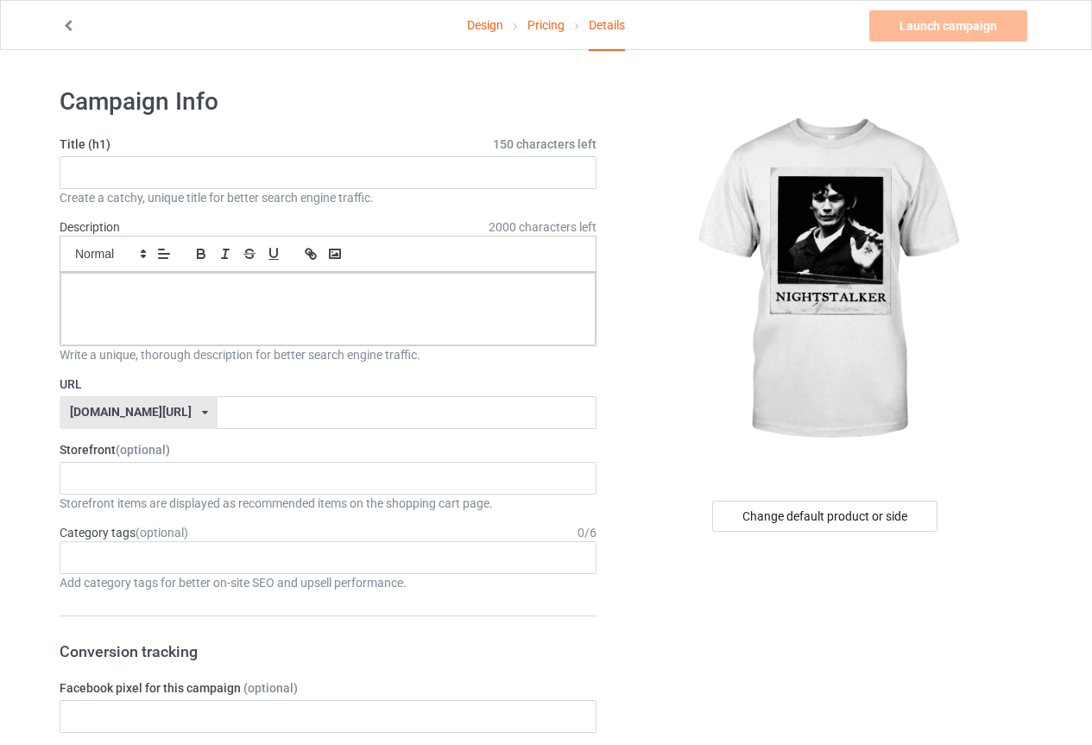
click at [281, 145] on label "Title (h1) 150 characters left" at bounding box center [328, 144] width 537 height 17
click at [275, 171] on input "text" at bounding box center [328, 172] width 537 height 33
type input "The NightStalker"
click at [150, 293] on p at bounding box center [327, 292] width 507 height 16
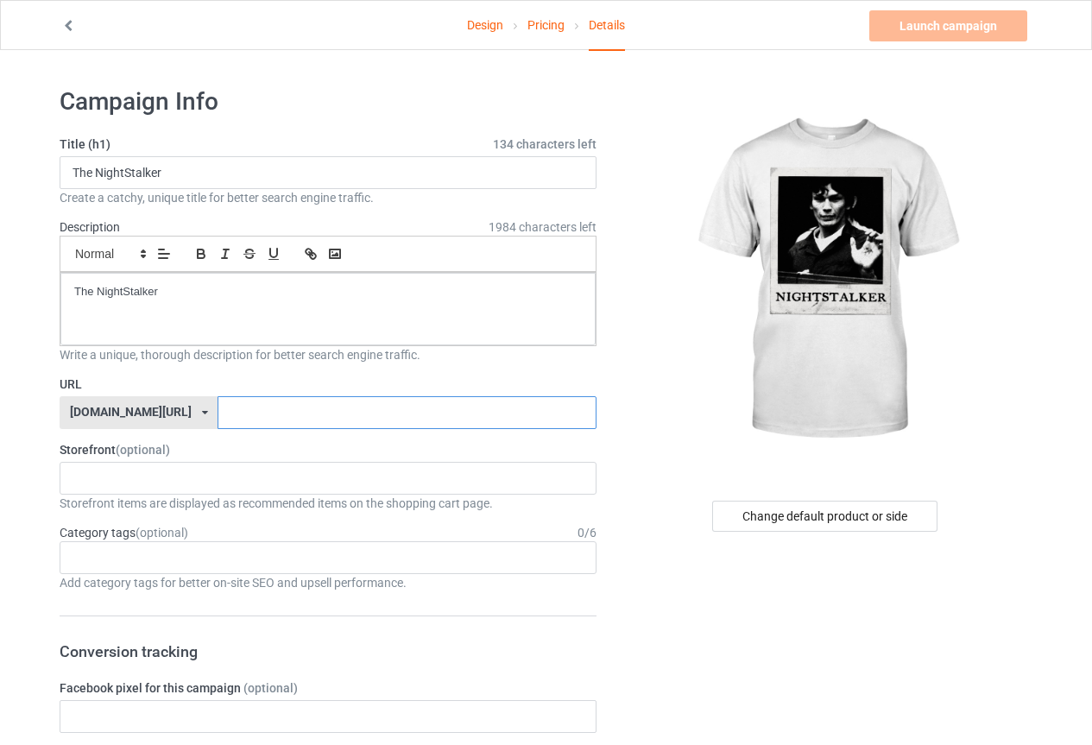
click at [217, 419] on input "text" at bounding box center [406, 412] width 378 height 33
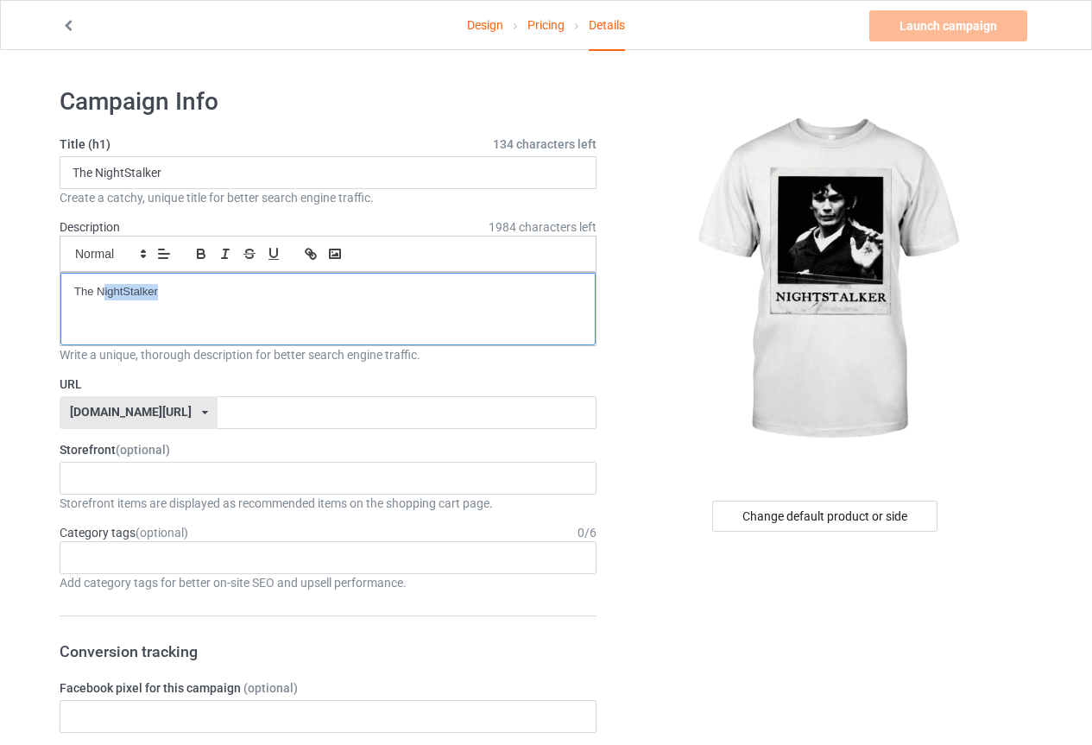
drag, startPoint x: 101, startPoint y: 298, endPoint x: 265, endPoint y: 335, distance: 168.1
click at [285, 332] on div "The NightStalker" at bounding box center [327, 309] width 535 height 72
click at [161, 297] on p "The NightStalker" at bounding box center [327, 292] width 507 height 16
click at [160, 297] on p "The NightStalker" at bounding box center [327, 292] width 507 height 16
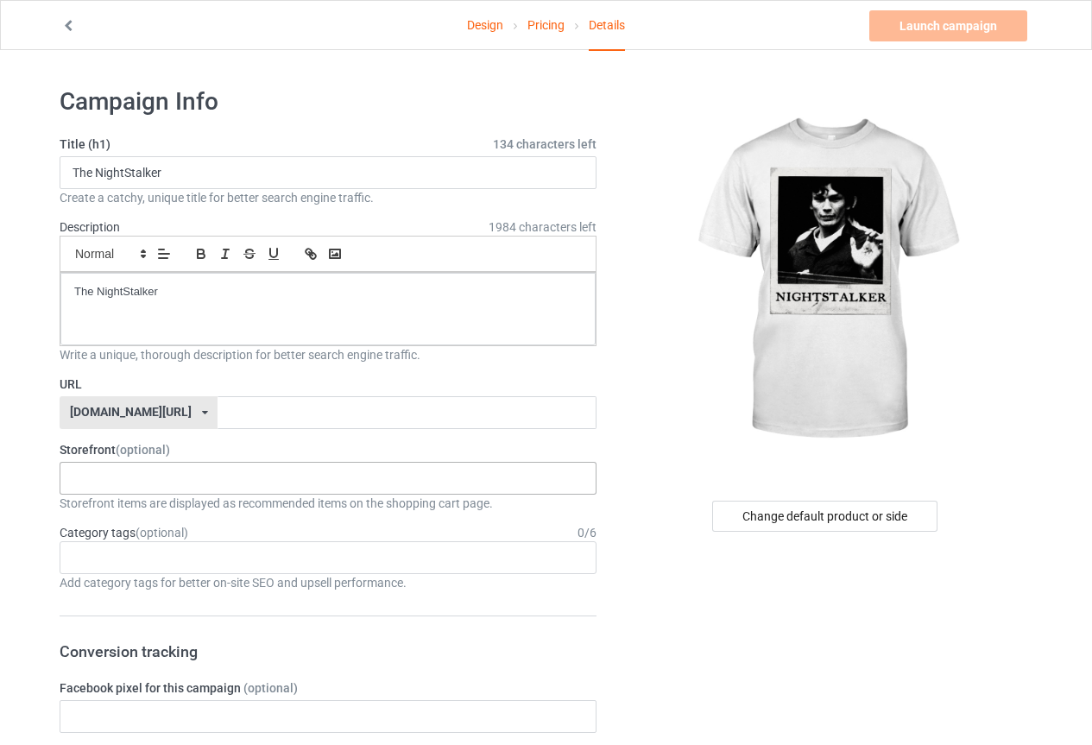
click at [156, 488] on div "blackseed 689e583252d75500307ec566" at bounding box center [328, 478] width 537 height 33
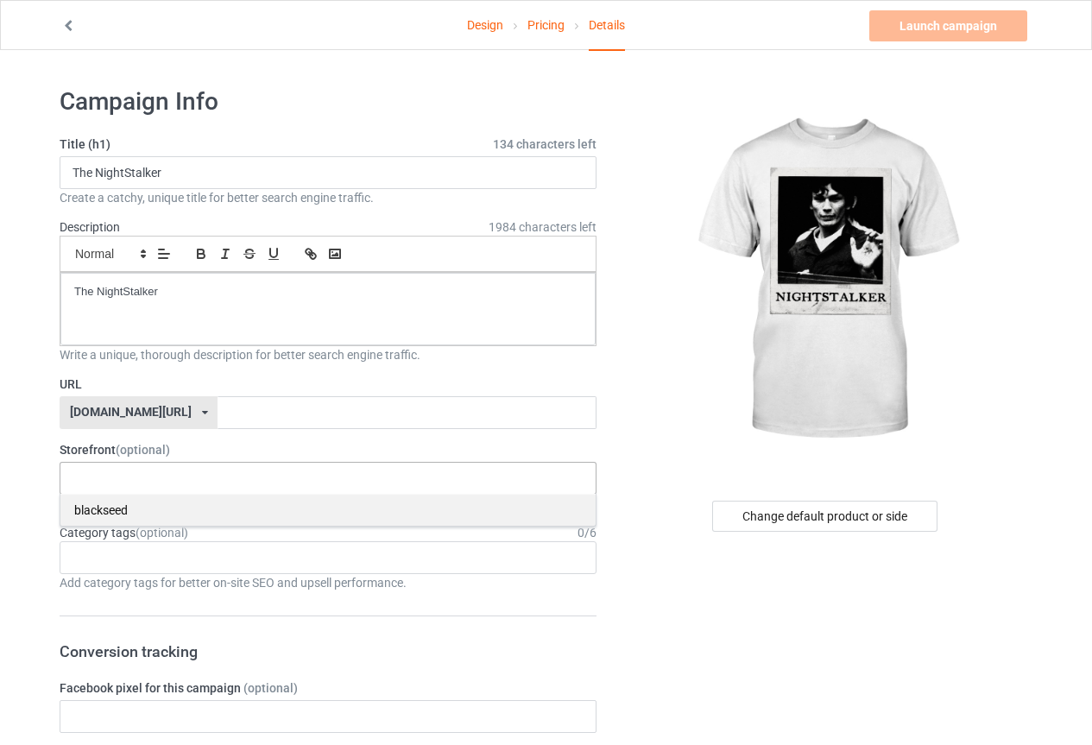
click at [138, 511] on div "blackseed" at bounding box center [327, 510] width 535 height 32
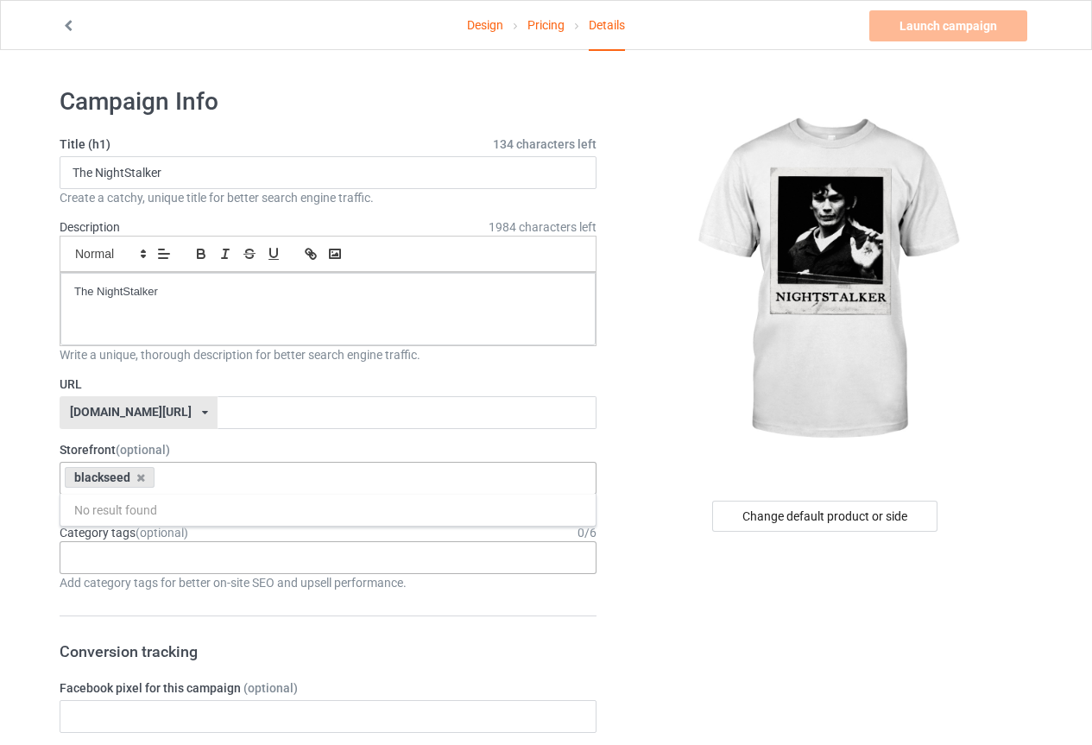
drag, startPoint x: 250, startPoint y: 552, endPoint x: 232, endPoint y: 567, distance: 23.3
click at [250, 553] on div "Age > [DEMOGRAPHIC_DATA] > 1 Age > [DEMOGRAPHIC_DATA] Months > 1 Month Age > [D…" at bounding box center [328, 557] width 537 height 33
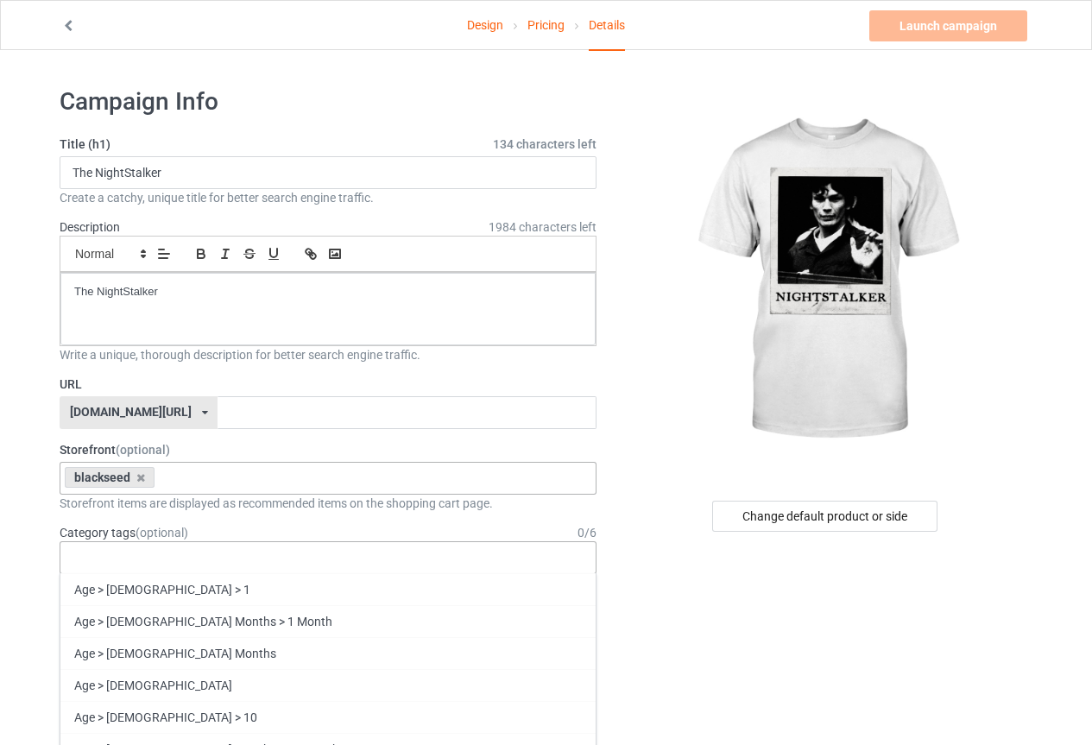
click at [232, 567] on div "Age > [DEMOGRAPHIC_DATA] > 1 Age > [DEMOGRAPHIC_DATA] Months > 1 Month Age > [D…" at bounding box center [328, 557] width 537 height 33
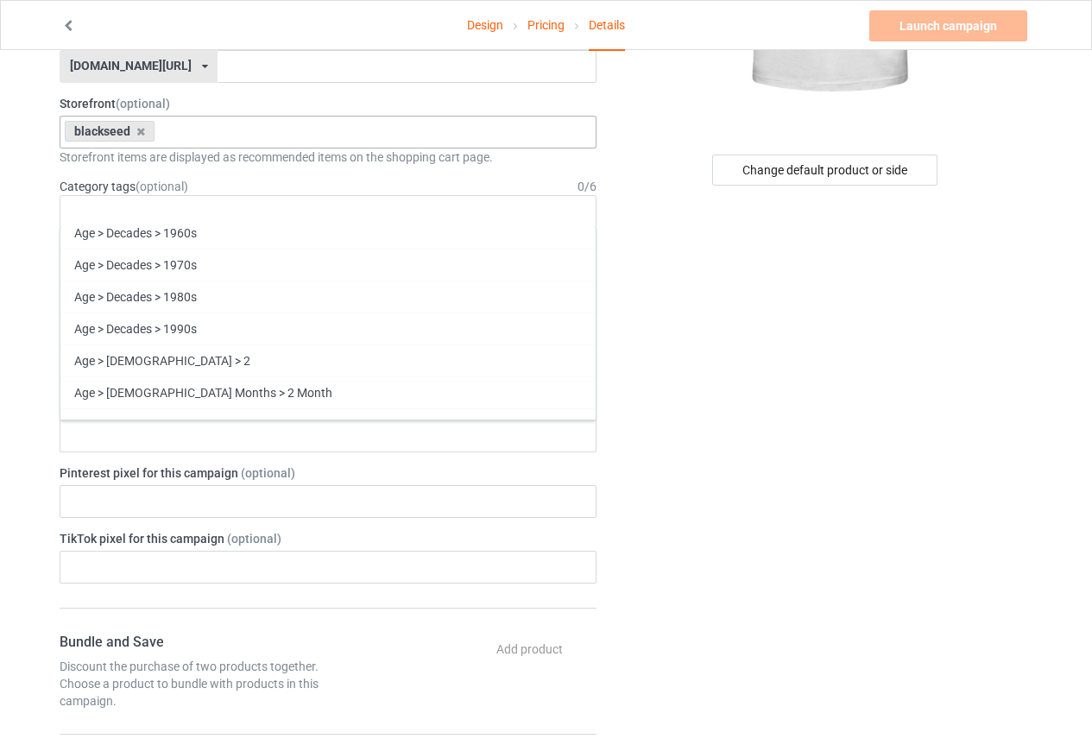
scroll to position [345, 0]
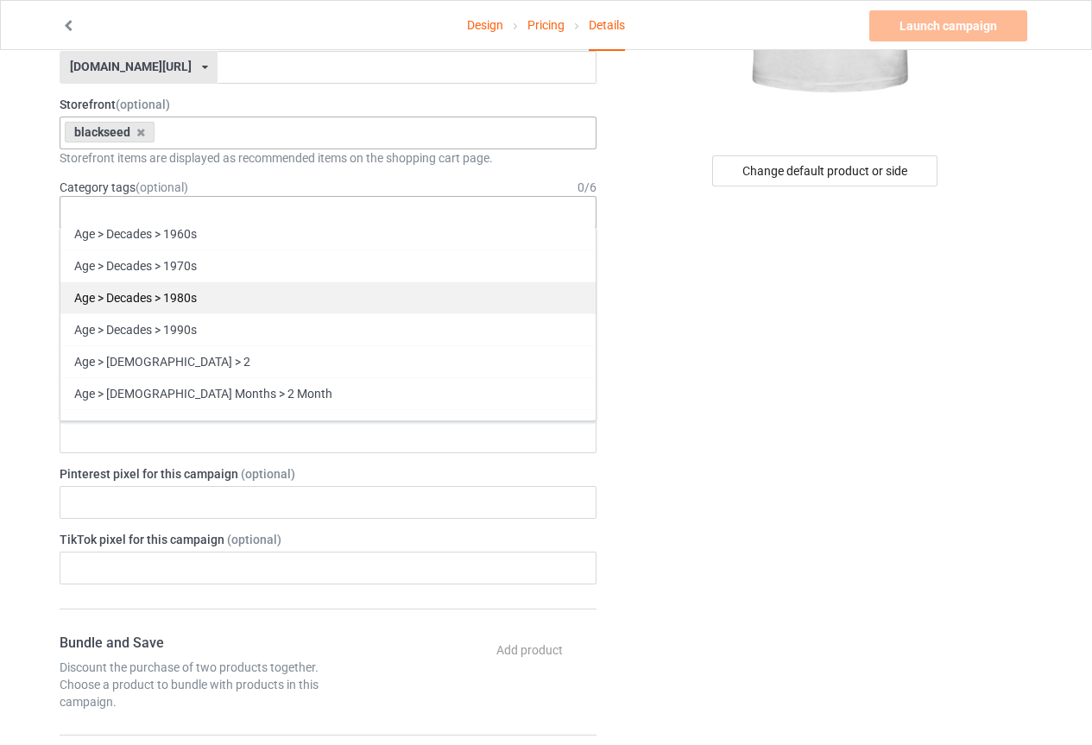
drag, startPoint x: 331, startPoint y: 337, endPoint x: 295, endPoint y: 306, distance: 46.5
click at [329, 337] on div "Age > Decades > 1990s" at bounding box center [327, 329] width 535 height 32
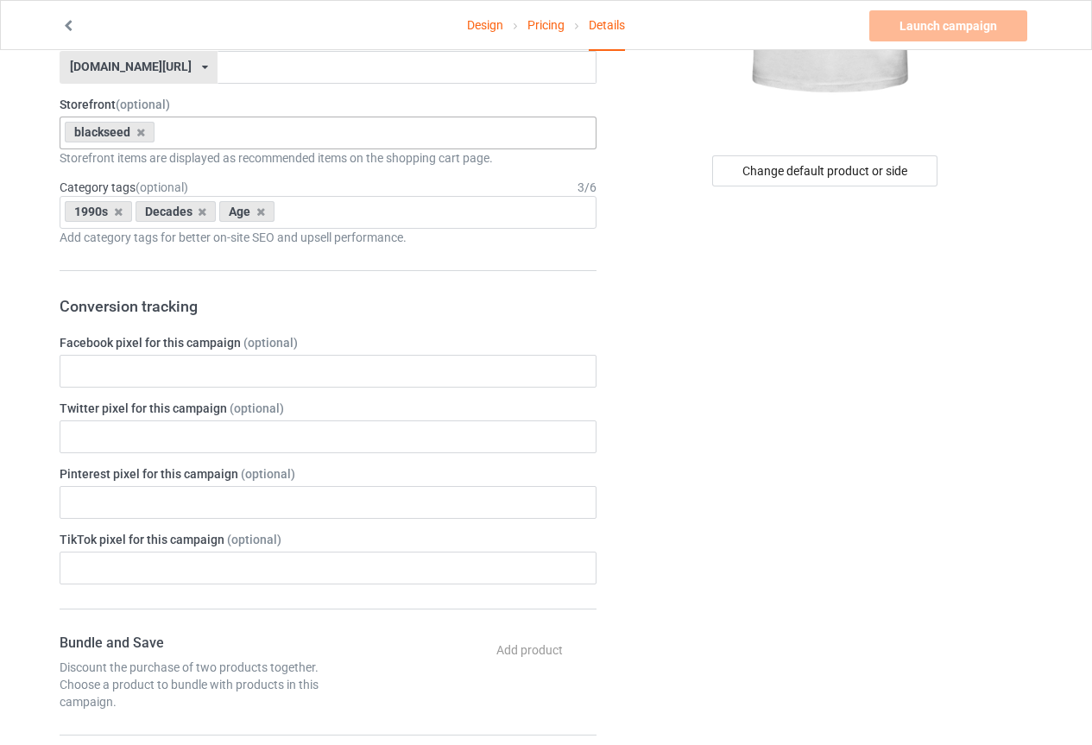
click at [822, 426] on div "Change default product or side" at bounding box center [826, 599] width 436 height 1741
click at [230, 344] on label "Facebook pixel for this campaign (optional)" at bounding box center [328, 342] width 537 height 17
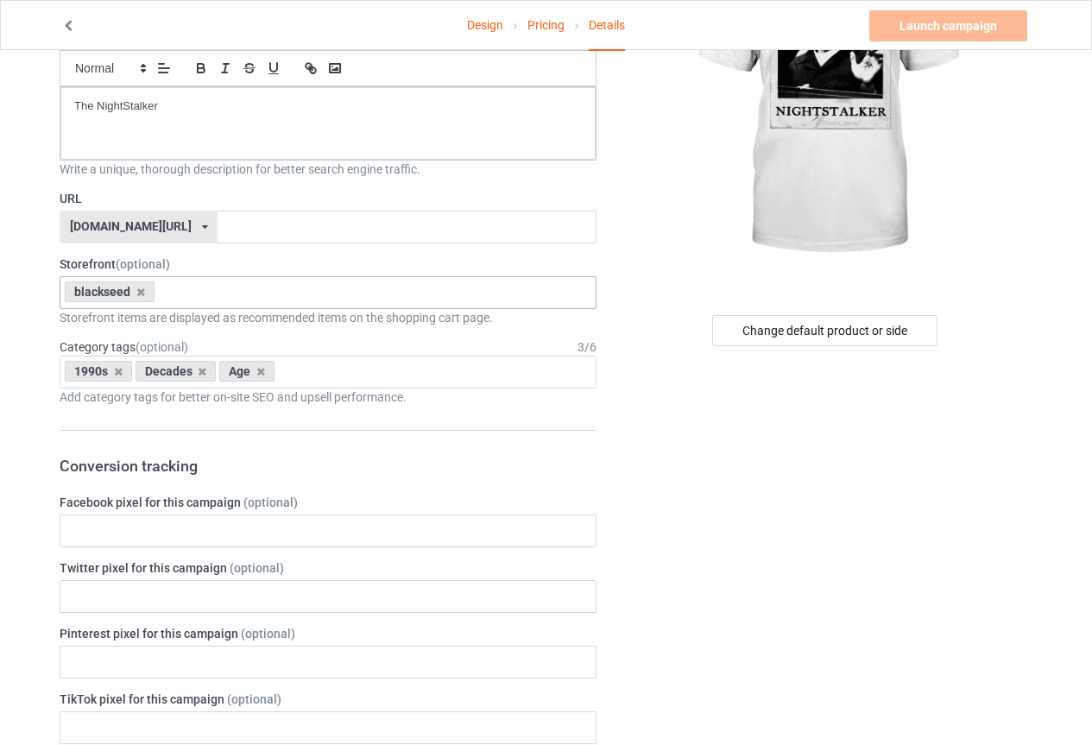
scroll to position [155, 0]
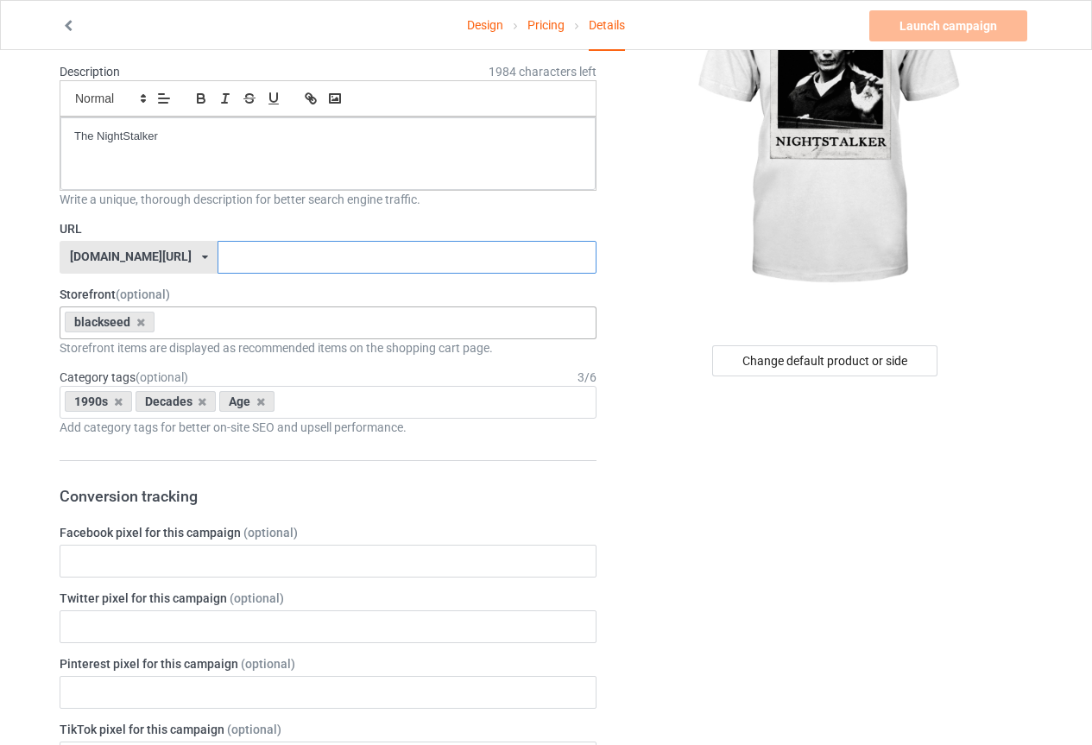
click at [220, 262] on input "text" at bounding box center [406, 257] width 378 height 33
click at [230, 250] on input "text" at bounding box center [406, 257] width 378 height 33
paste input "The NightStalker"
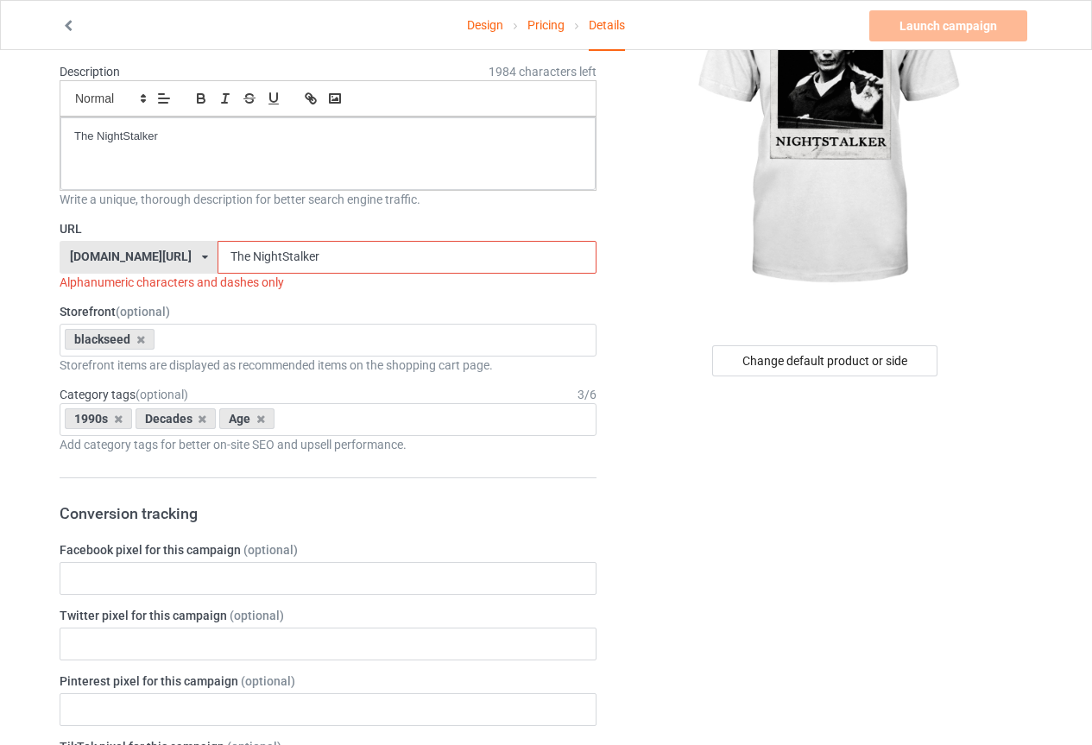
drag, startPoint x: 193, startPoint y: 248, endPoint x: 148, endPoint y: 256, distance: 45.7
click at [151, 255] on div "[DOMAIN_NAME][URL] [DOMAIN_NAME][URL] 587d0d41cee36fd012c64a69 The NightStalker" at bounding box center [328, 257] width 537 height 33
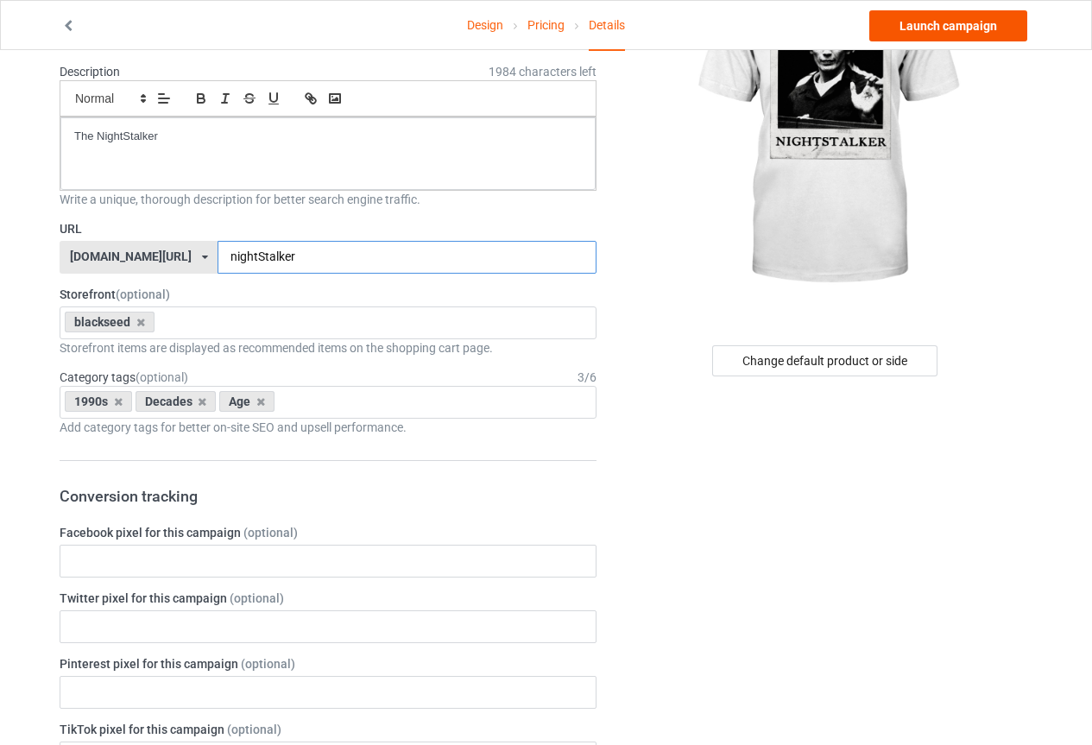
type input "nightStalker"
click at [1012, 33] on link "Launch campaign" at bounding box center [948, 25] width 158 height 31
